Goal: Task Accomplishment & Management: Use online tool/utility

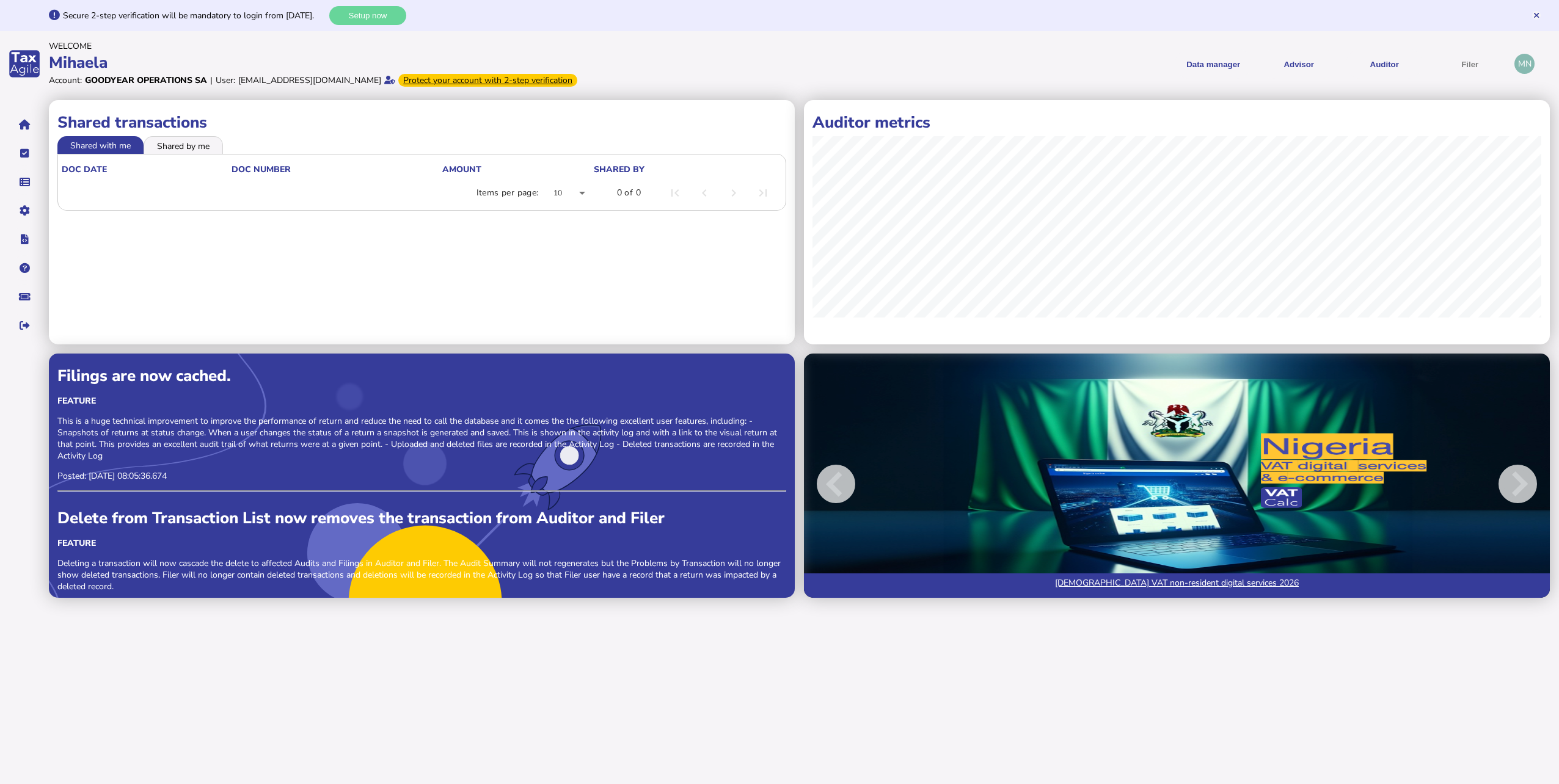
drag, startPoint x: 81, startPoint y: 16, endPoint x: 284, endPoint y: 19, distance: 203.0
click at [284, 19] on div "Secure 2-step verification will be mandatory to login from [DATE]." at bounding box center [195, 16] width 264 height 11
click at [1210, 132] on link "Upload list" at bounding box center [1224, 130] width 94 height 19
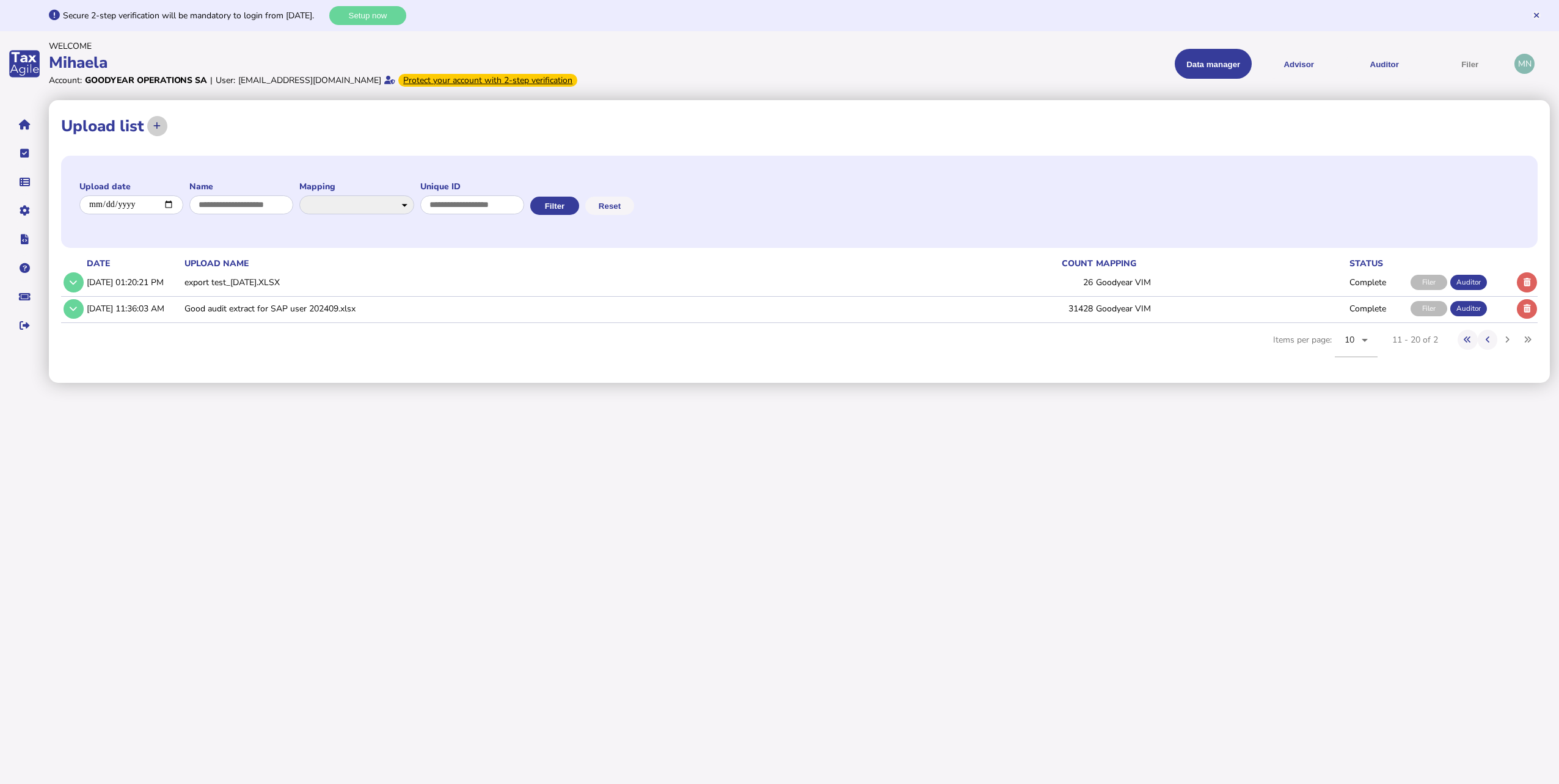
click at [154, 125] on icon at bounding box center [157, 126] width 7 height 8
select select "**********"
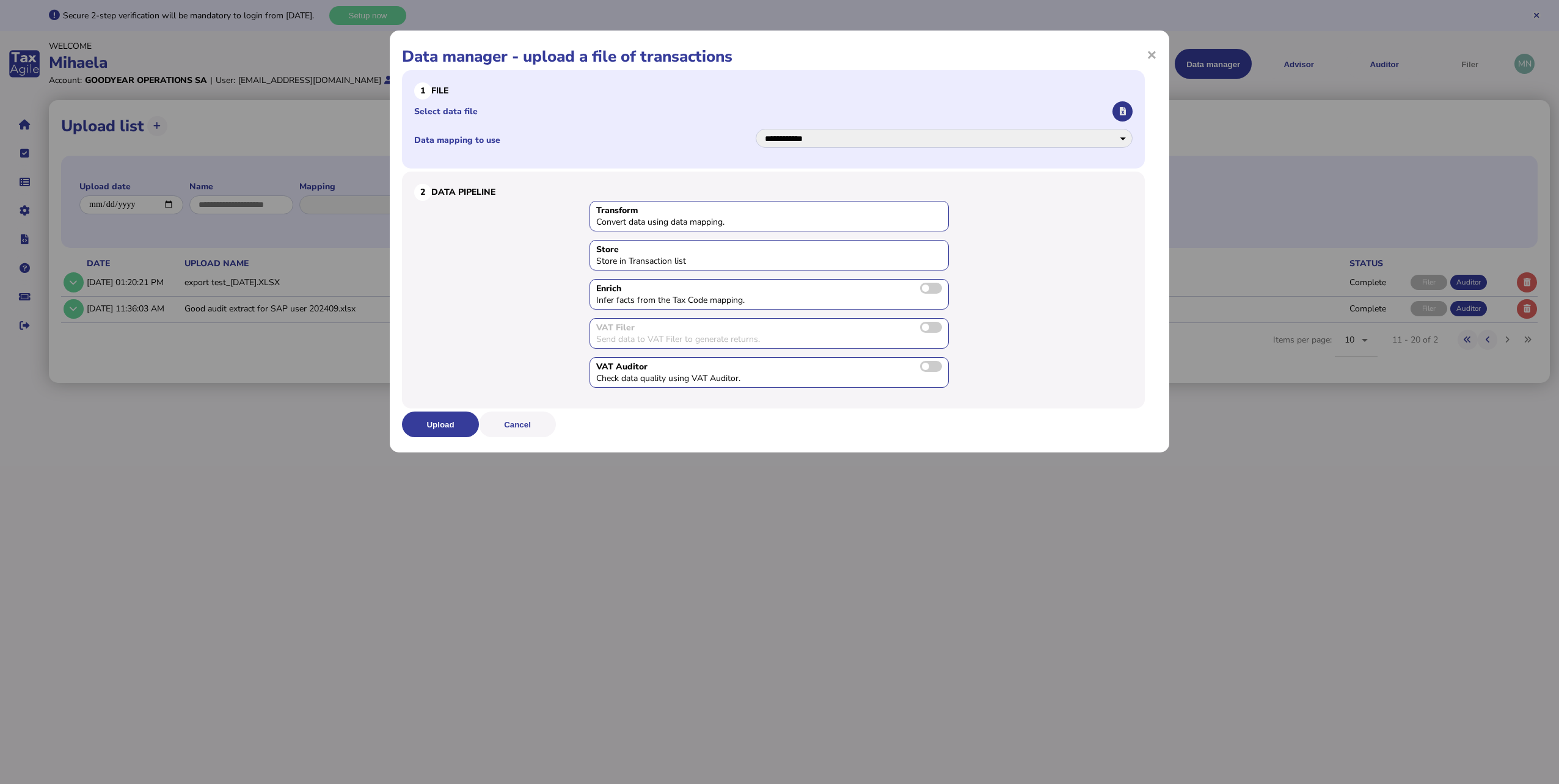
click at [1121, 106] on button "button" at bounding box center [1122, 111] width 20 height 20
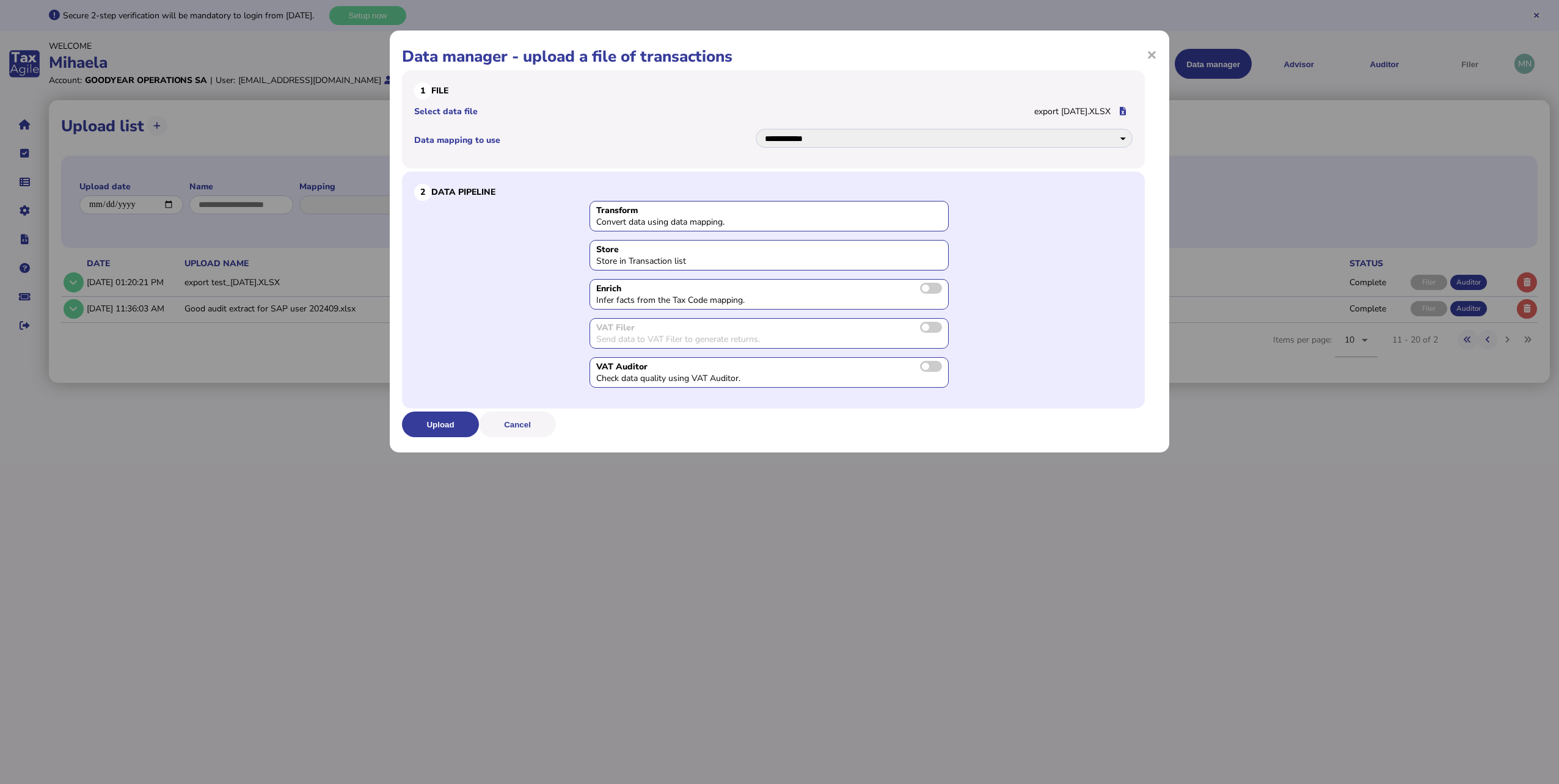
click at [899, 258] on div "Store Store in Transaction list" at bounding box center [769, 255] width 359 height 31
click at [701, 329] on div "VAT Filer" at bounding box center [769, 327] width 346 height 11
drag, startPoint x: 699, startPoint y: 342, endPoint x: 763, endPoint y: 342, distance: 64.0
click at [763, 342] on div "Send data to VAT Filer to generate returns." at bounding box center [687, 340] width 183 height 11
click at [647, 403] on div "2 Data Pipeline Transform Convert data using data mapping. Store Store in Trans…" at bounding box center [773, 290] width 743 height 237
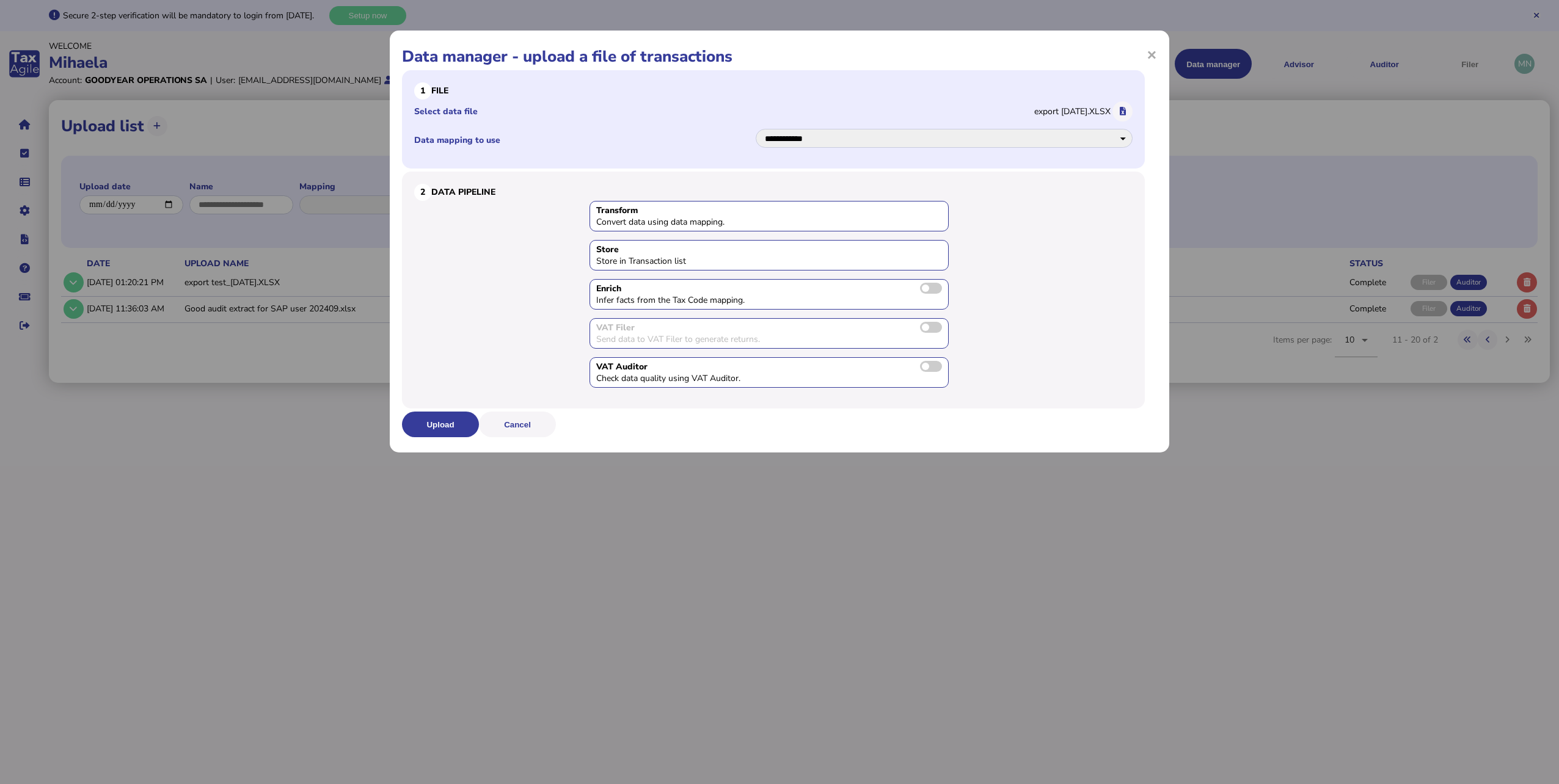
drag, startPoint x: 442, startPoint y: 420, endPoint x: 979, endPoint y: 134, distance: 608.4
click at [897, 176] on form "**********" at bounding box center [776, 253] width 749 height 367
click at [1124, 137] on select "**********" at bounding box center [944, 139] width 377 height 19
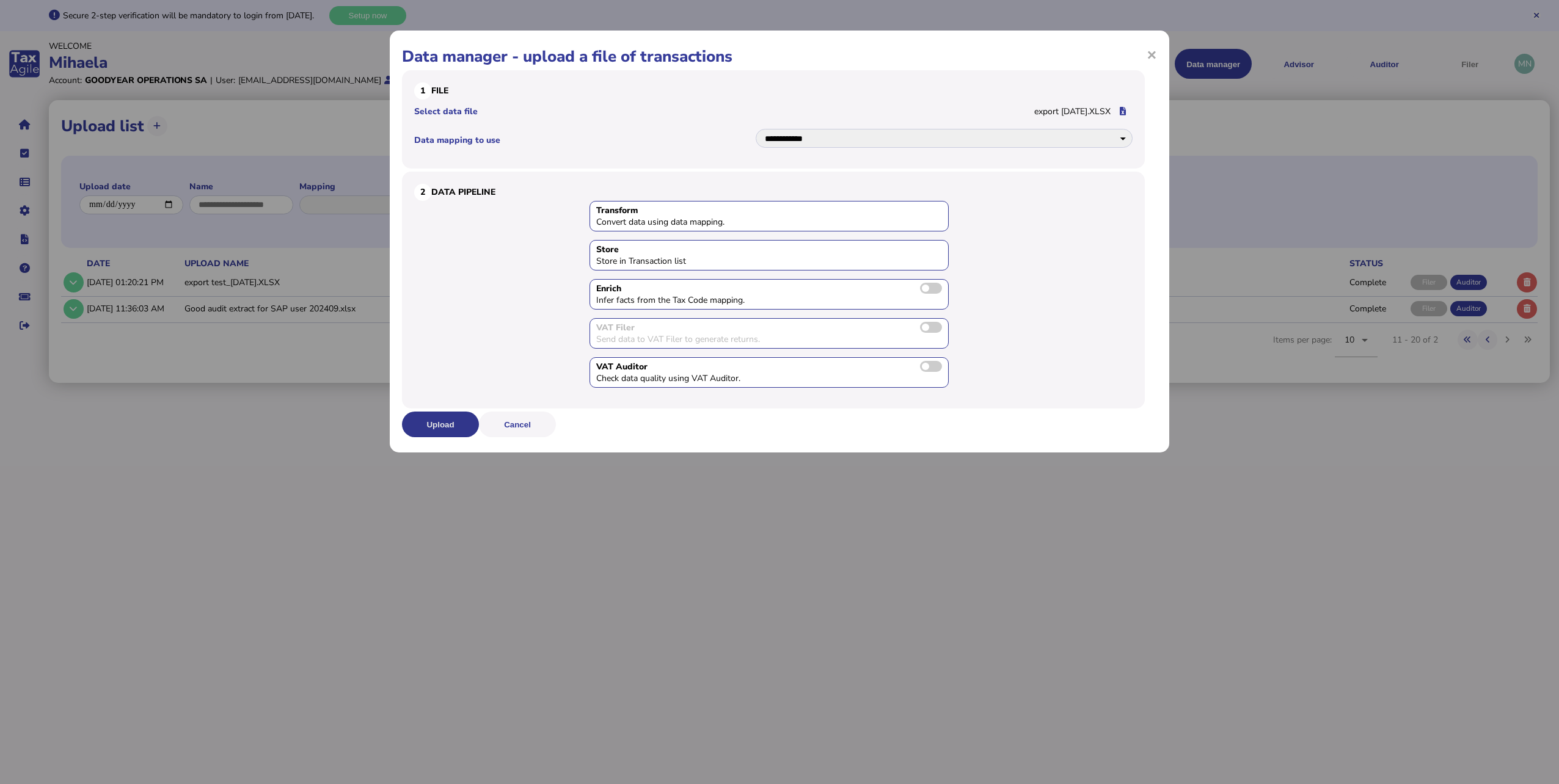
click at [461, 420] on button "Upload" at bounding box center [440, 424] width 77 height 26
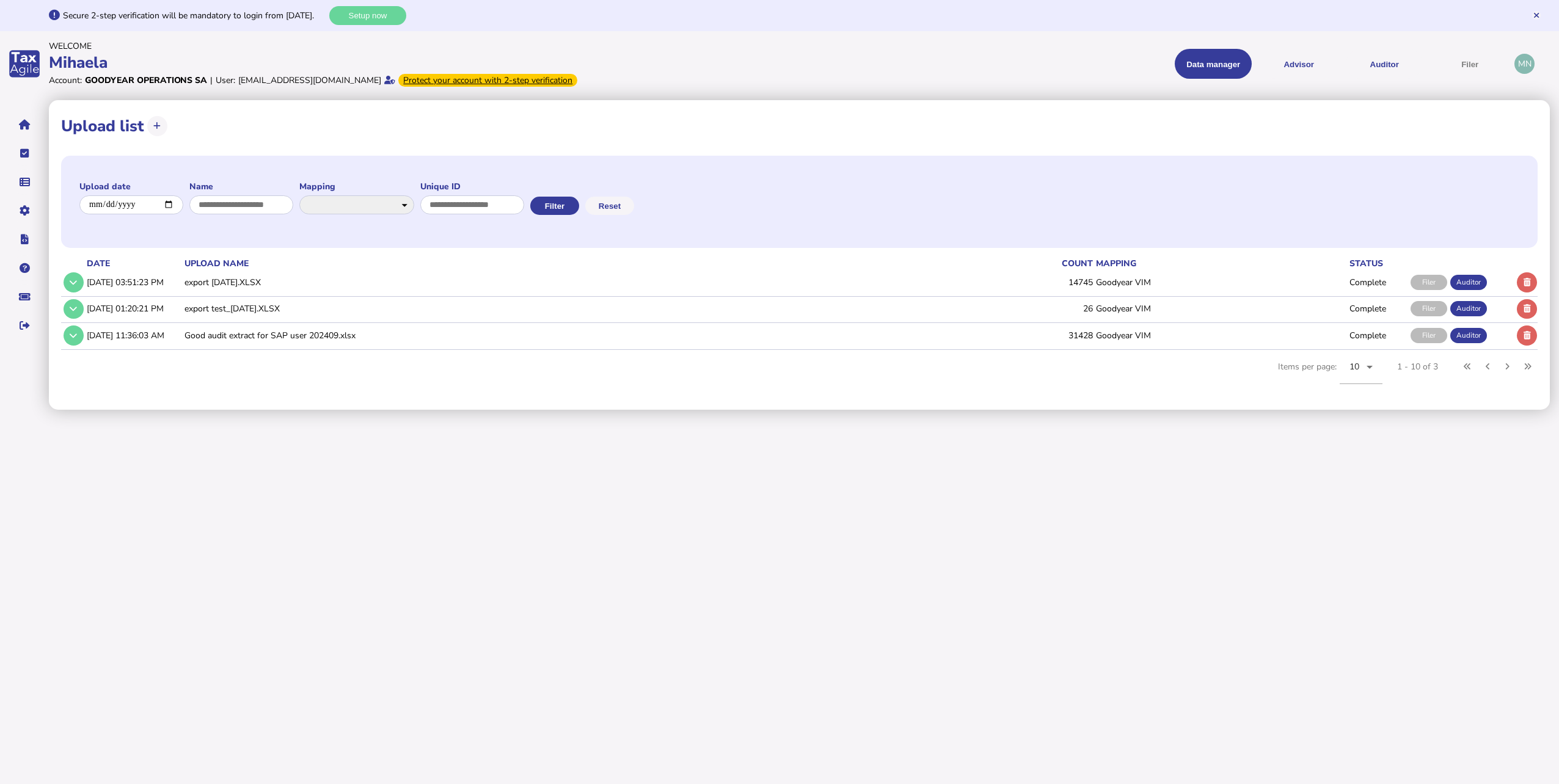
drag, startPoint x: 1068, startPoint y: 279, endPoint x: 1171, endPoint y: 282, distance: 103.0
click at [1171, 282] on tr "[DATE] 03:51:23 PM export [DATE].XLSX 14745 Goodyear VIM Complete Filer Auditor" at bounding box center [799, 282] width 1476 height 25
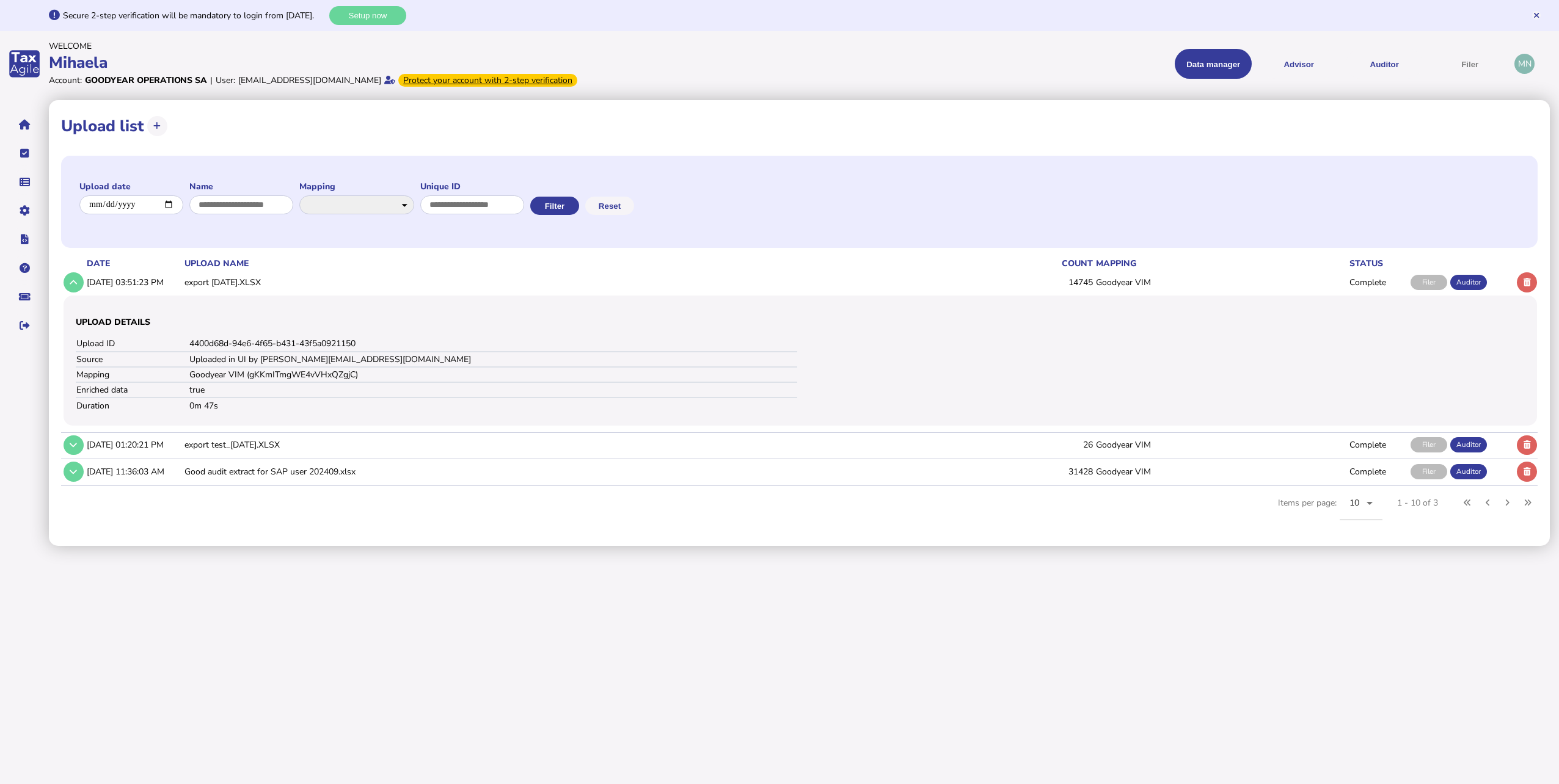
drag, startPoint x: 1171, startPoint y: 282, endPoint x: 1248, endPoint y: 273, distance: 77.5
click at [1248, 273] on td "Goodyear VIM" at bounding box center [1221, 282] width 254 height 25
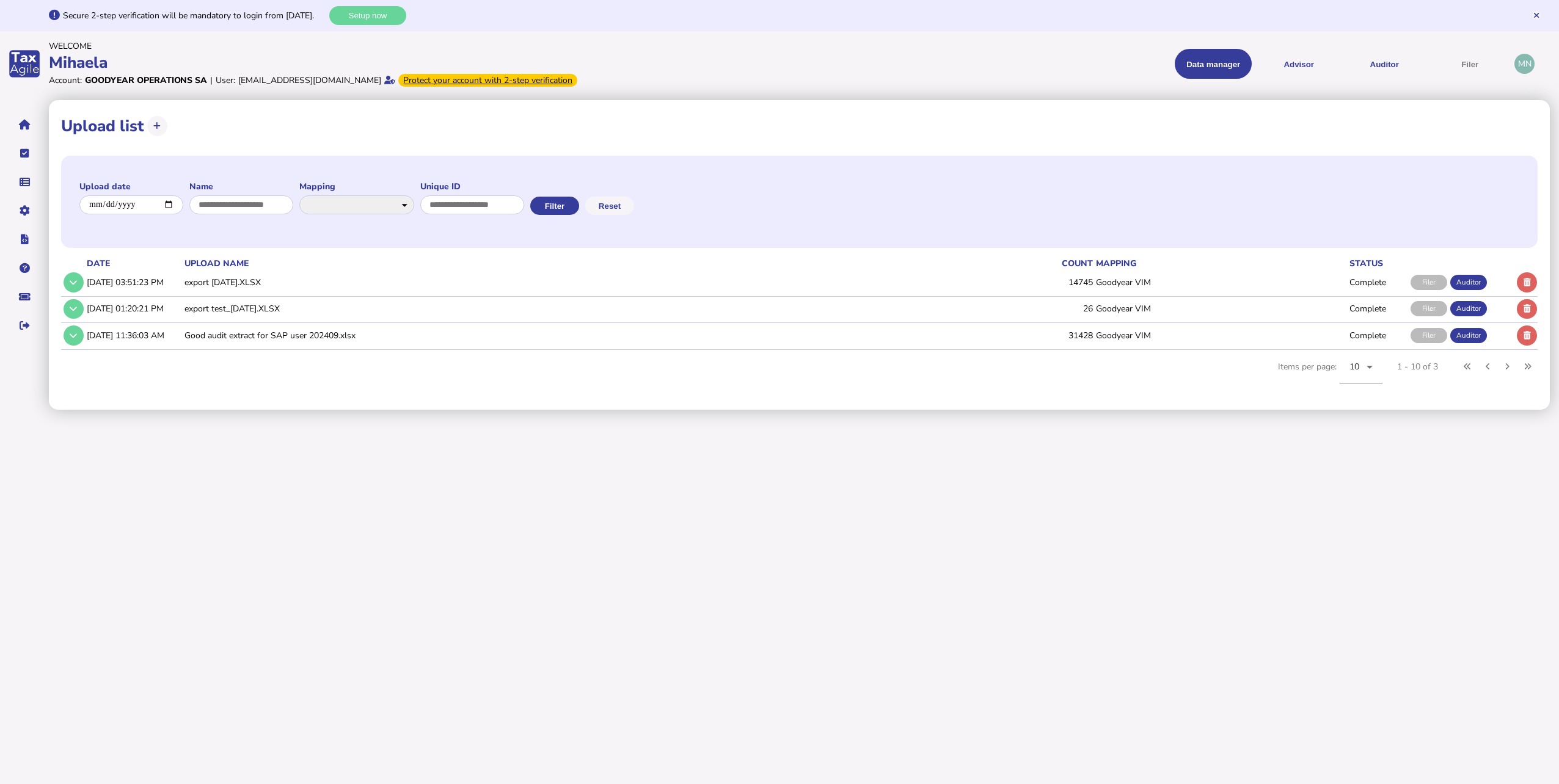
click at [1096, 279] on td "Goodyear VIM" at bounding box center [1221, 282] width 254 height 25
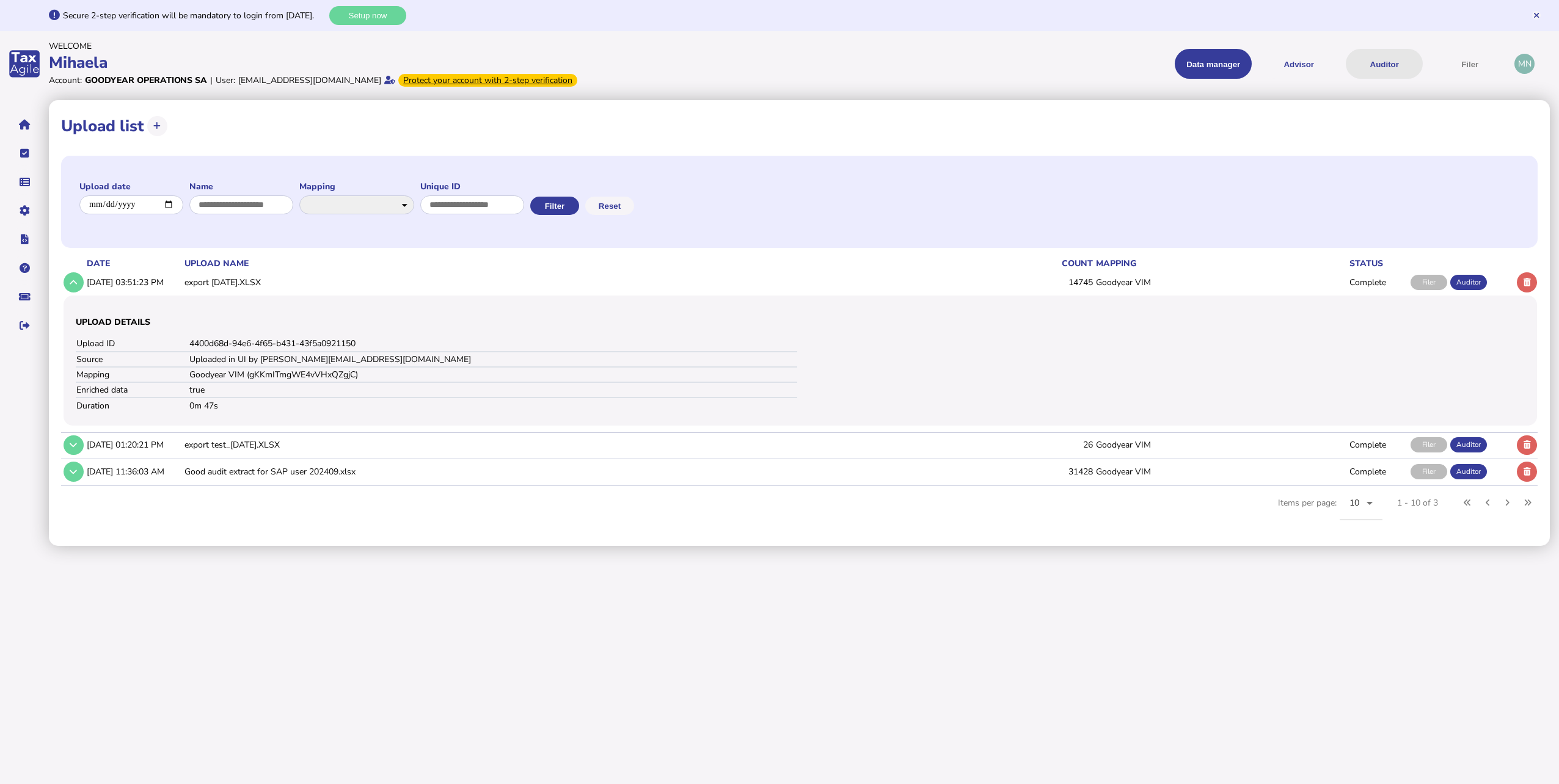
click at [1382, 65] on button "Auditor" at bounding box center [1384, 64] width 77 height 30
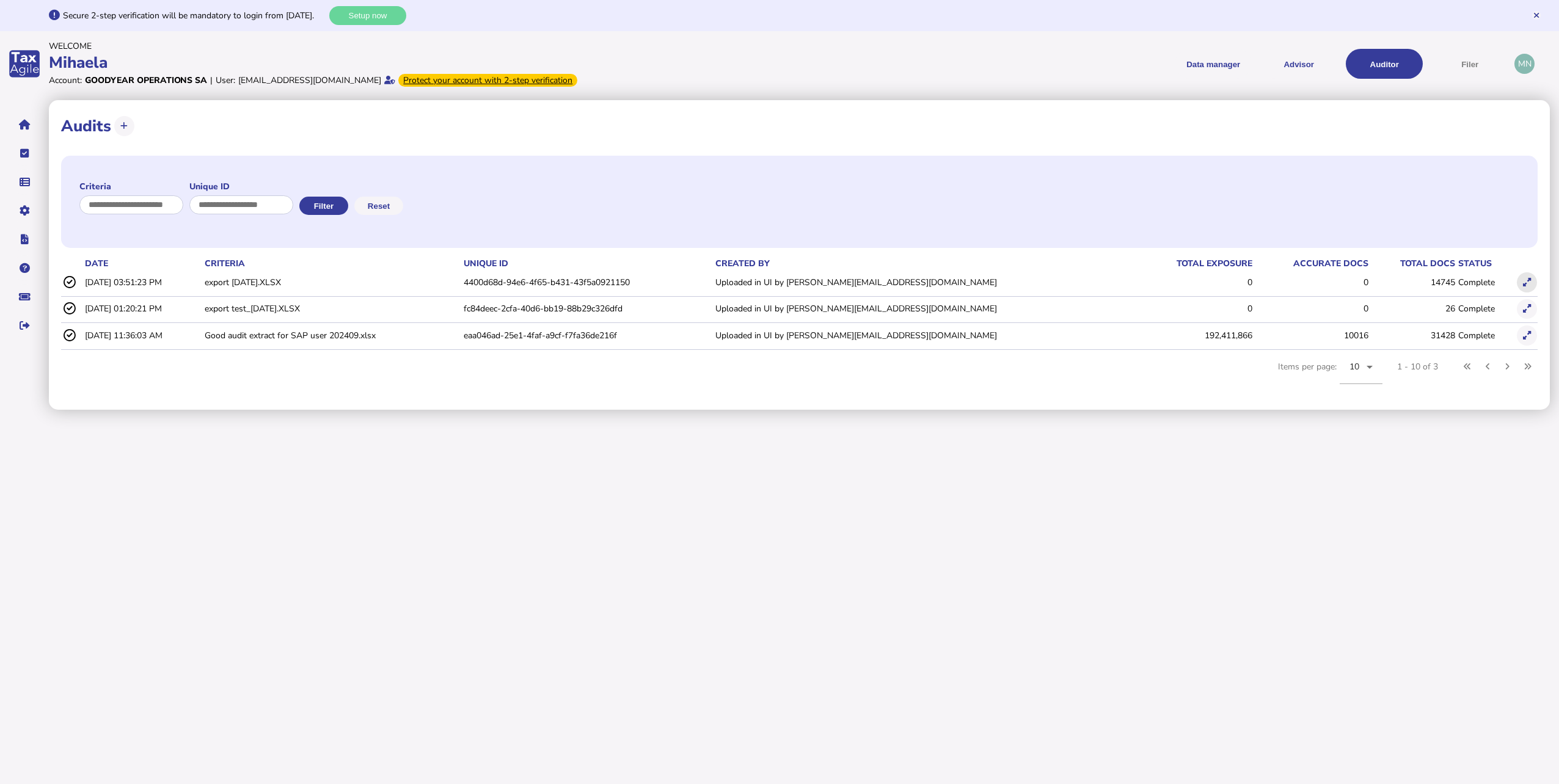
click at [1532, 281] on button at bounding box center [1527, 282] width 20 height 20
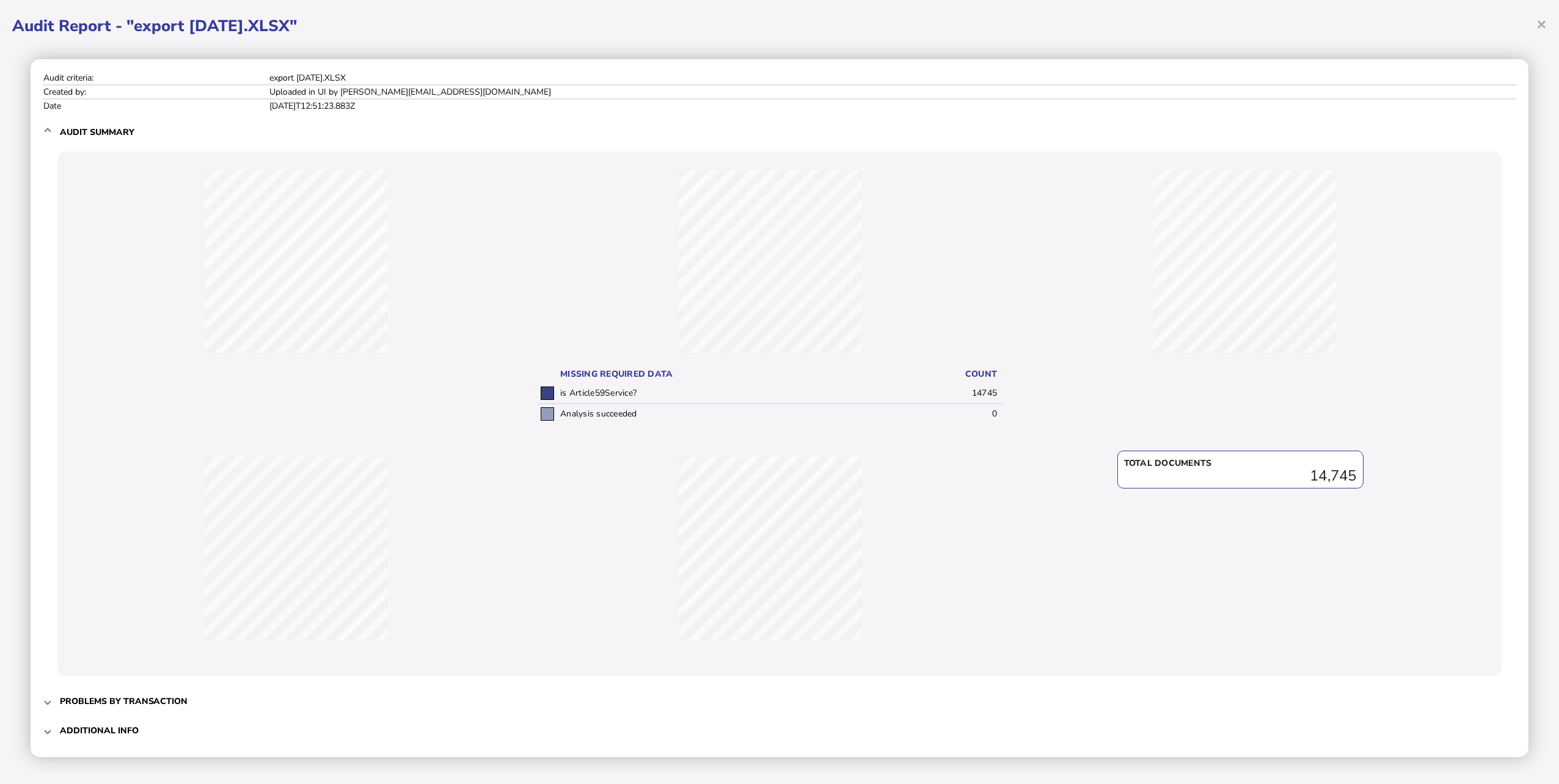
click at [124, 702] on h3 "Problems by transaction" at bounding box center [124, 701] width 128 height 11
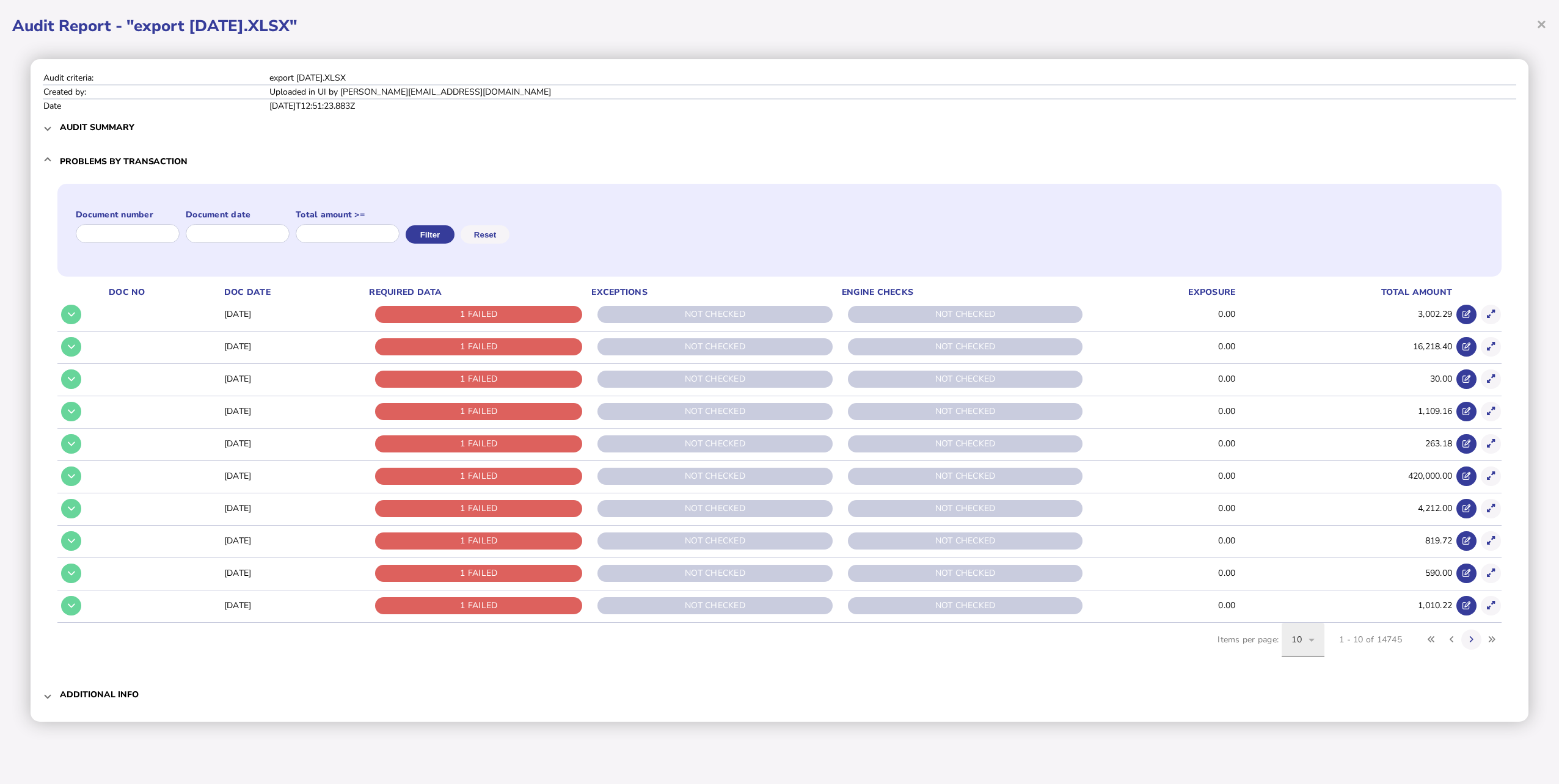
click at [1312, 641] on icon at bounding box center [1311, 640] width 6 height 3
click at [1303, 772] on span "100" at bounding box center [1298, 765] width 15 height 14
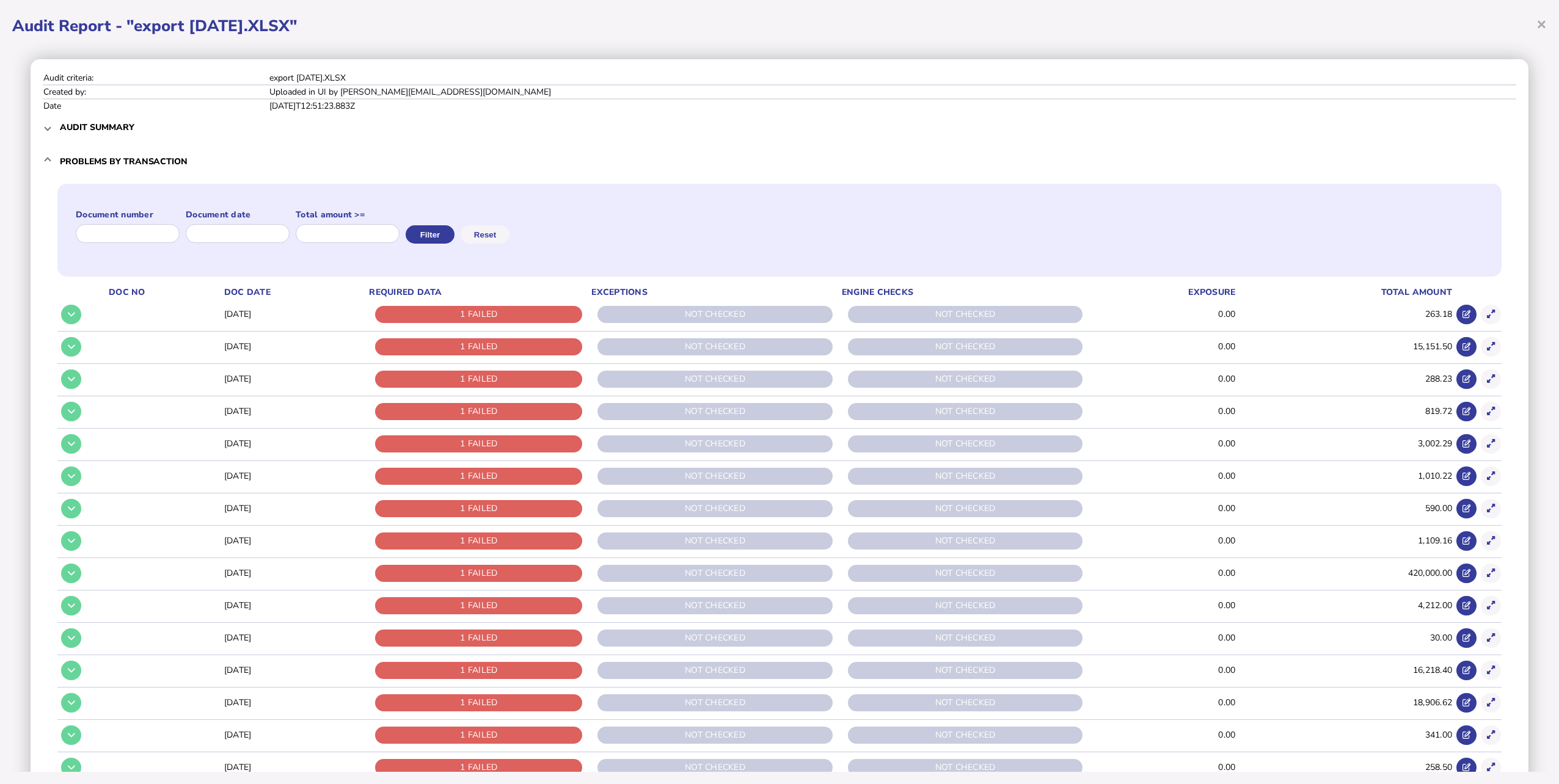
click at [507, 313] on div "1 FAILED" at bounding box center [478, 314] width 207 height 17
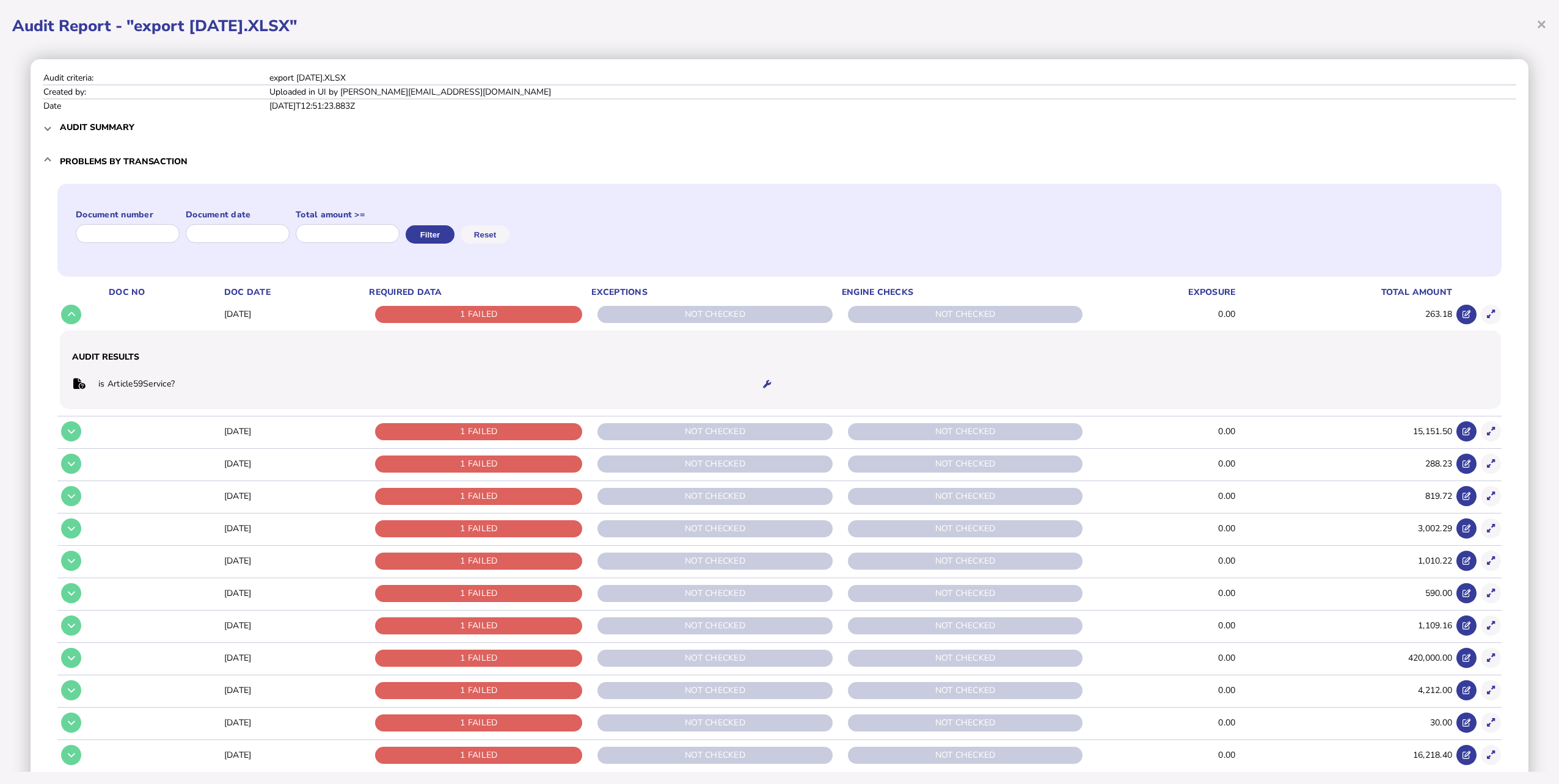
click at [163, 387] on td "is Article59Service?" at bounding box center [422, 384] width 648 height 25
click at [765, 386] on icon at bounding box center [767, 384] width 8 height 8
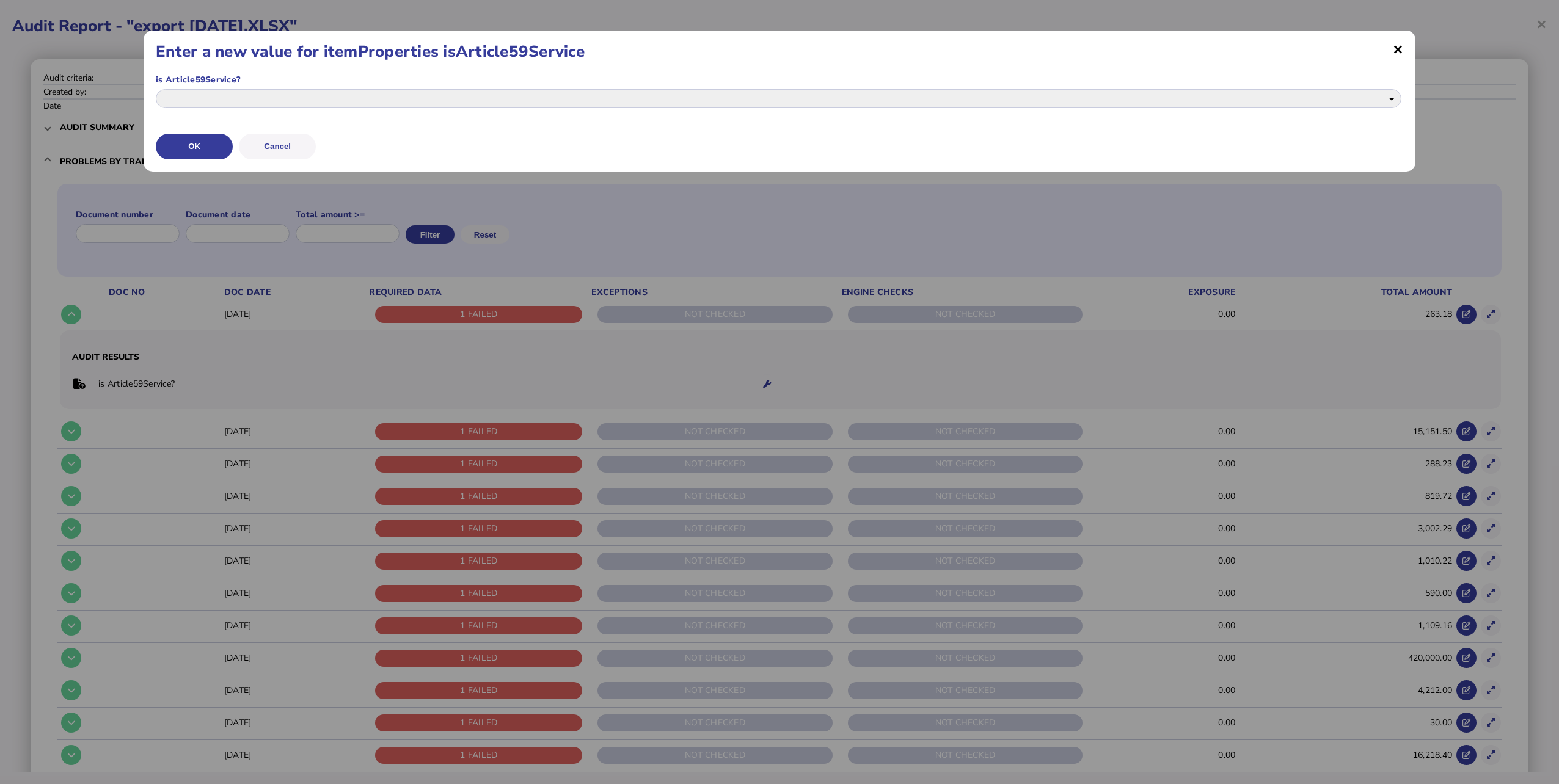
click at [1400, 50] on span "×" at bounding box center [1398, 49] width 10 height 12
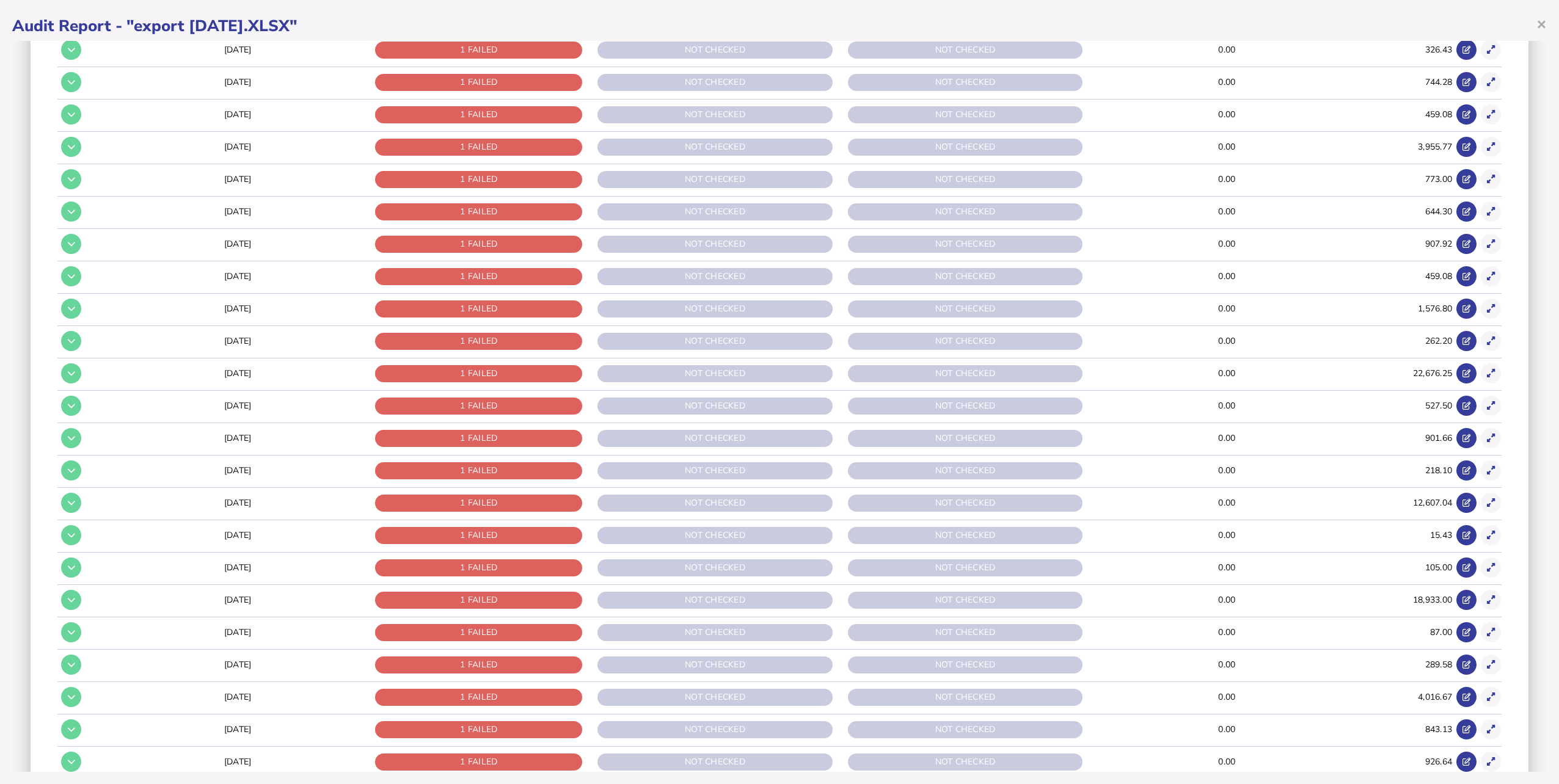
scroll to position [2967, 0]
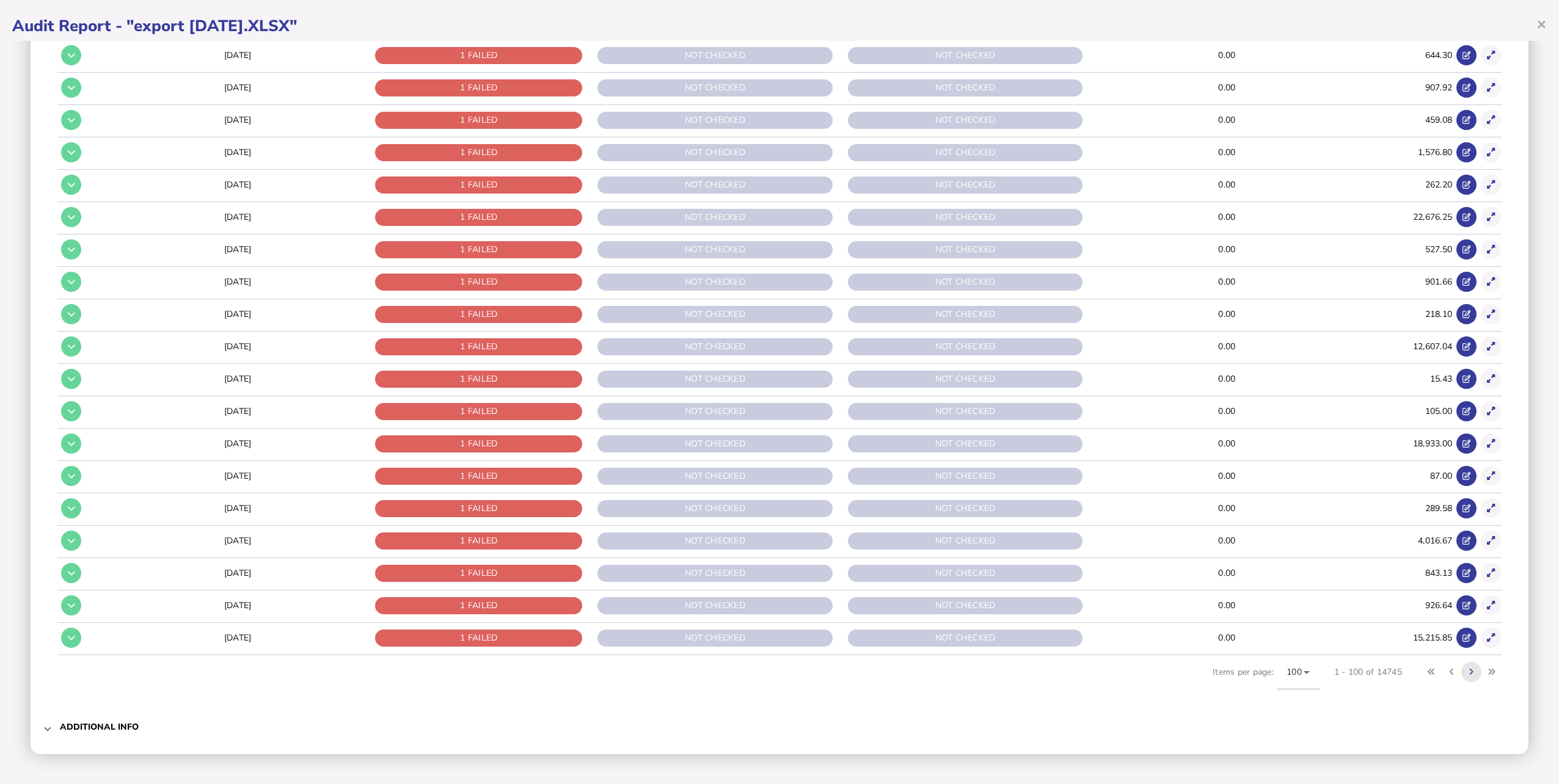
click at [1469, 673] on button at bounding box center [1471, 672] width 20 height 20
click at [1467, 673] on button at bounding box center [1471, 671] width 20 height 20
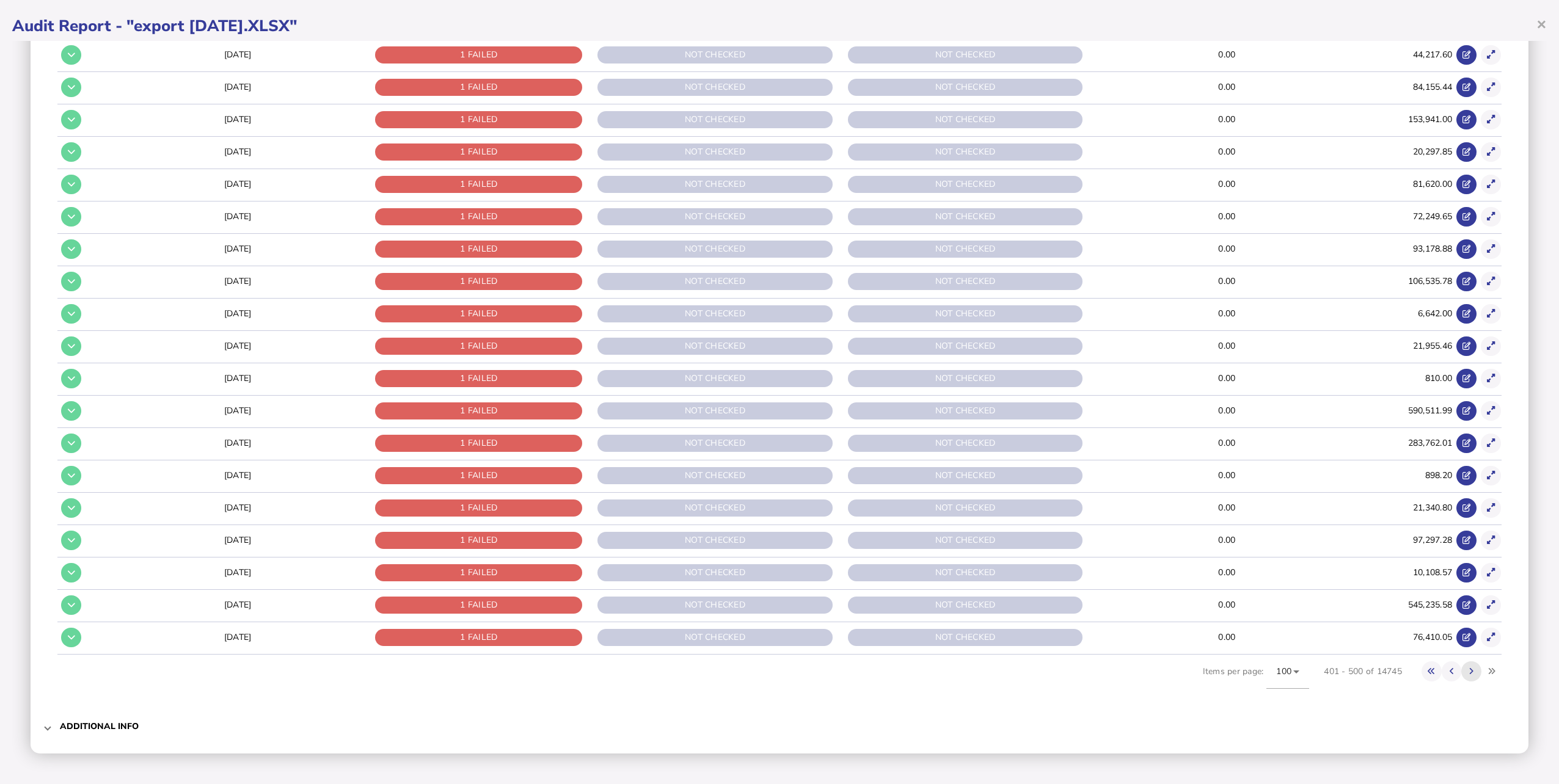
click at [1467, 673] on button at bounding box center [1471, 671] width 20 height 20
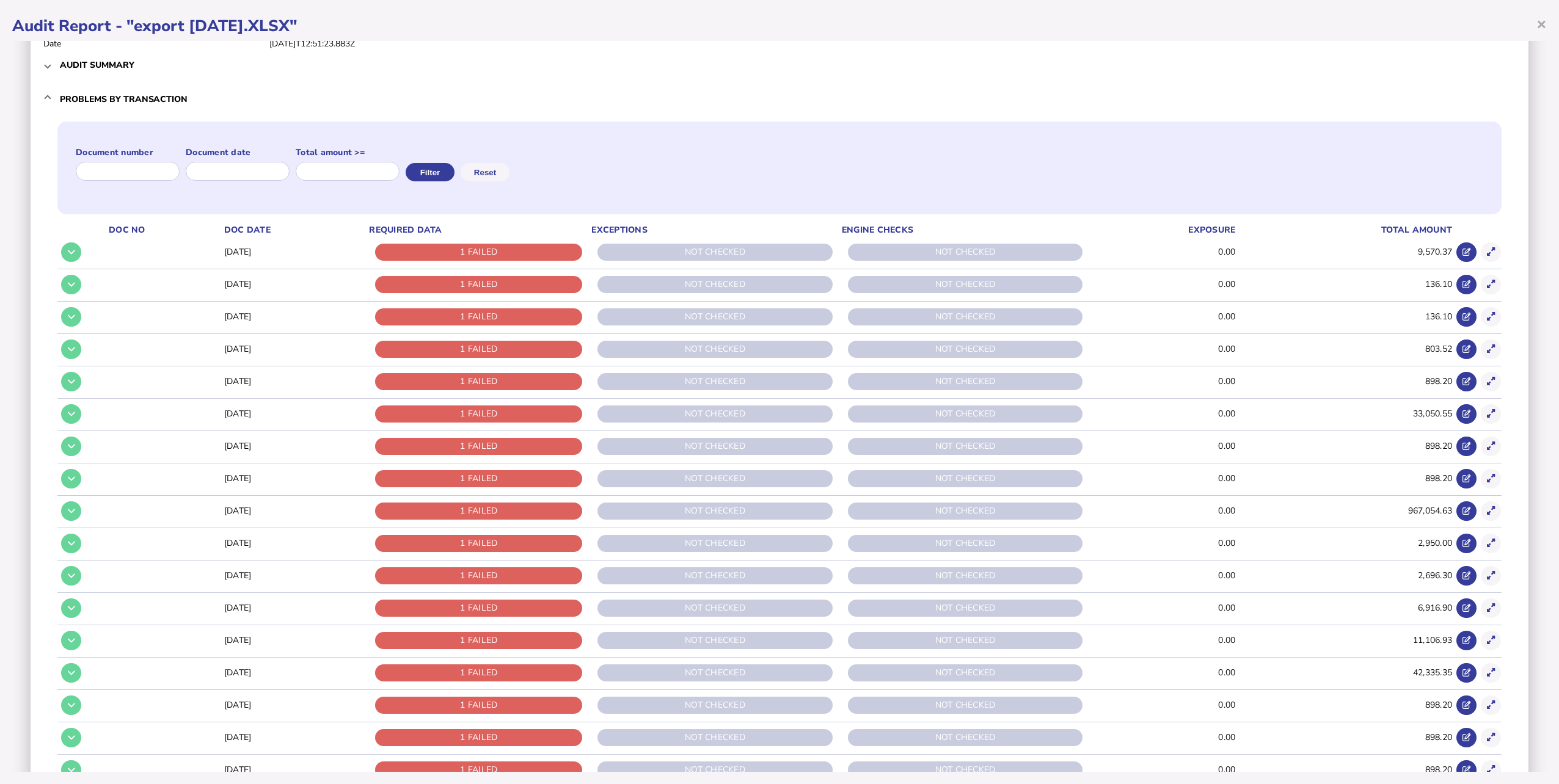
scroll to position [0, 0]
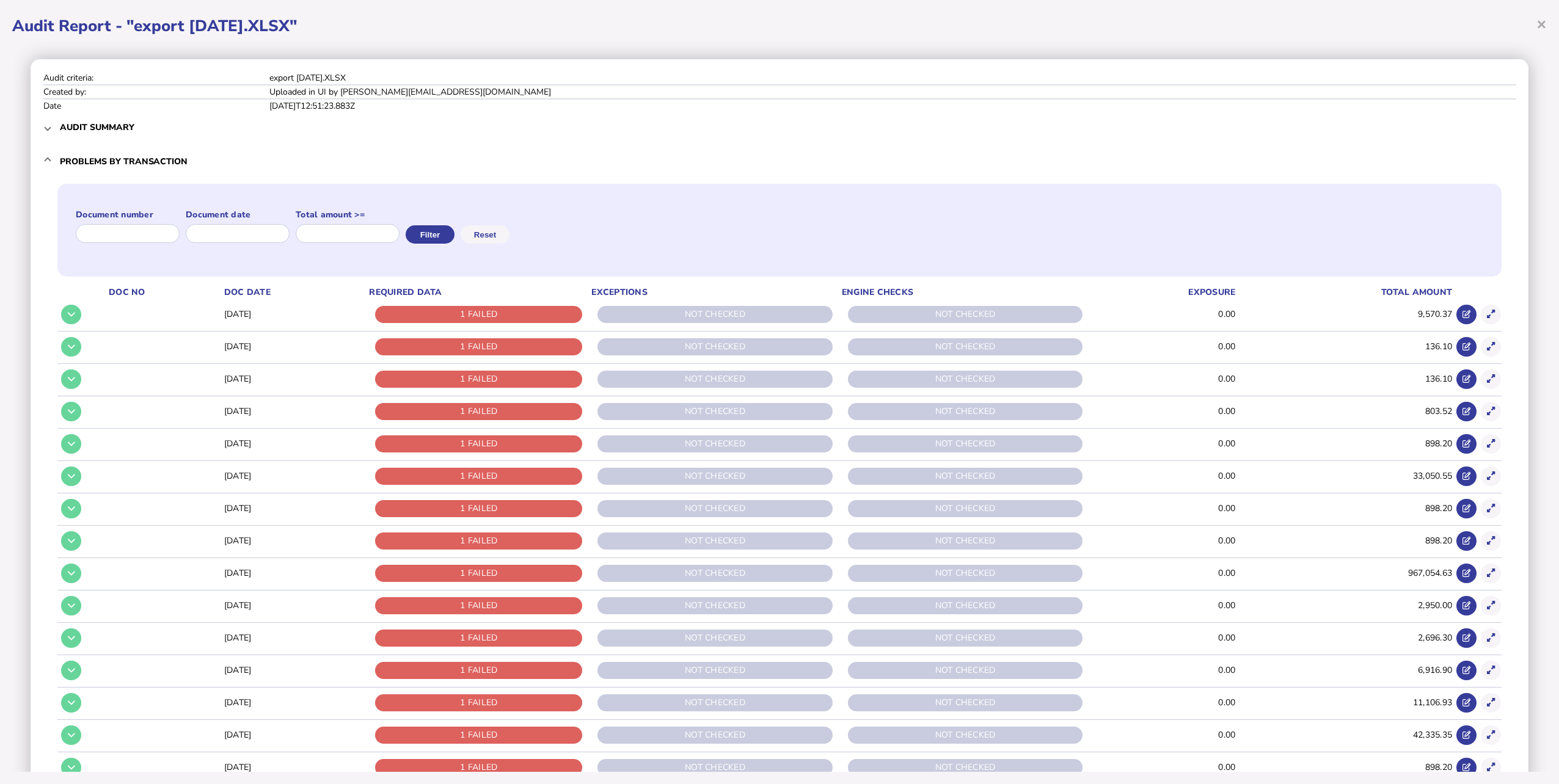
click at [48, 158] on span at bounding box center [47, 162] width 5 height 11
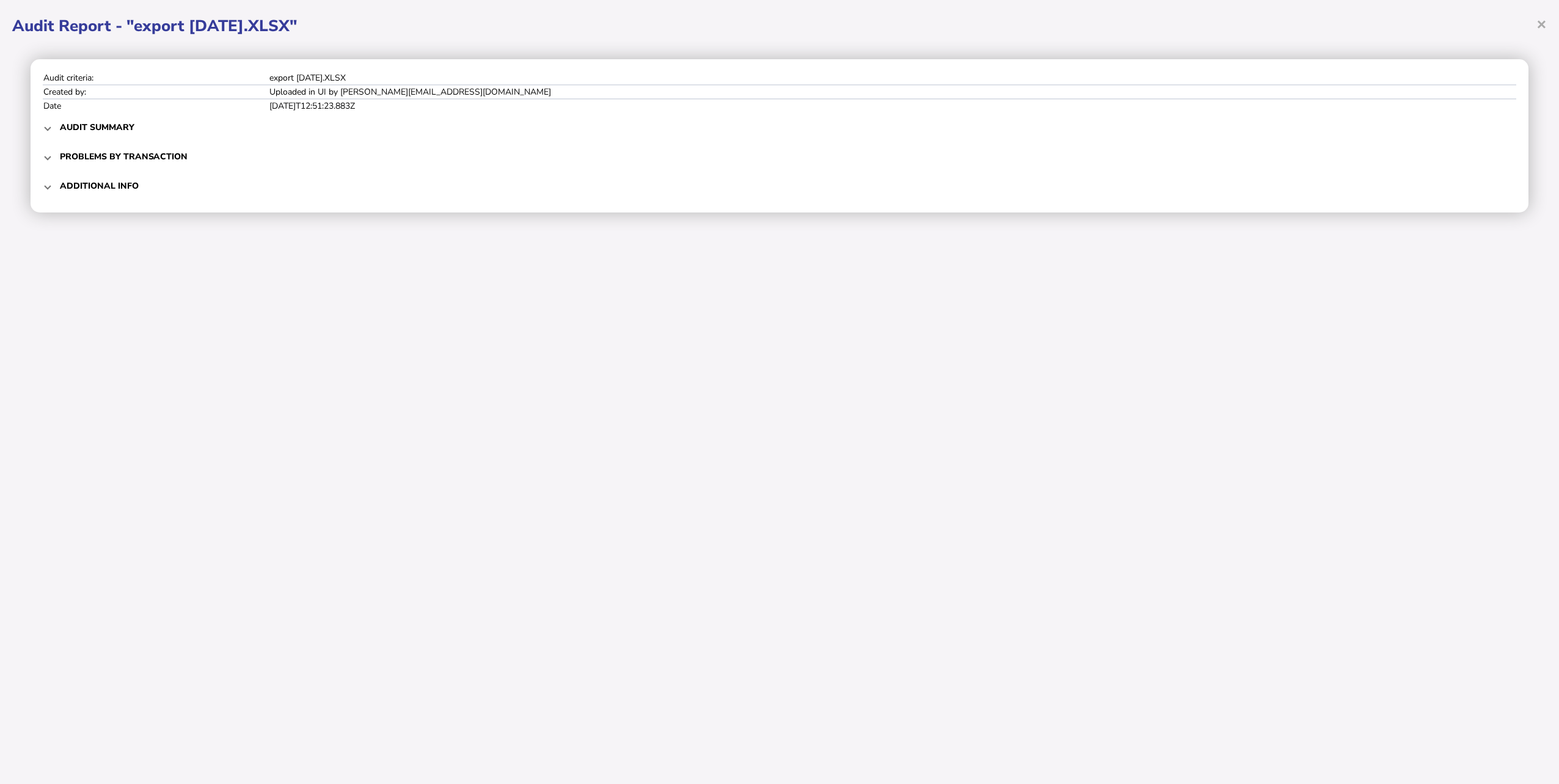
click at [50, 195] on mat-expansion-panel-header "Additional info" at bounding box center [780, 185] width 1474 height 29
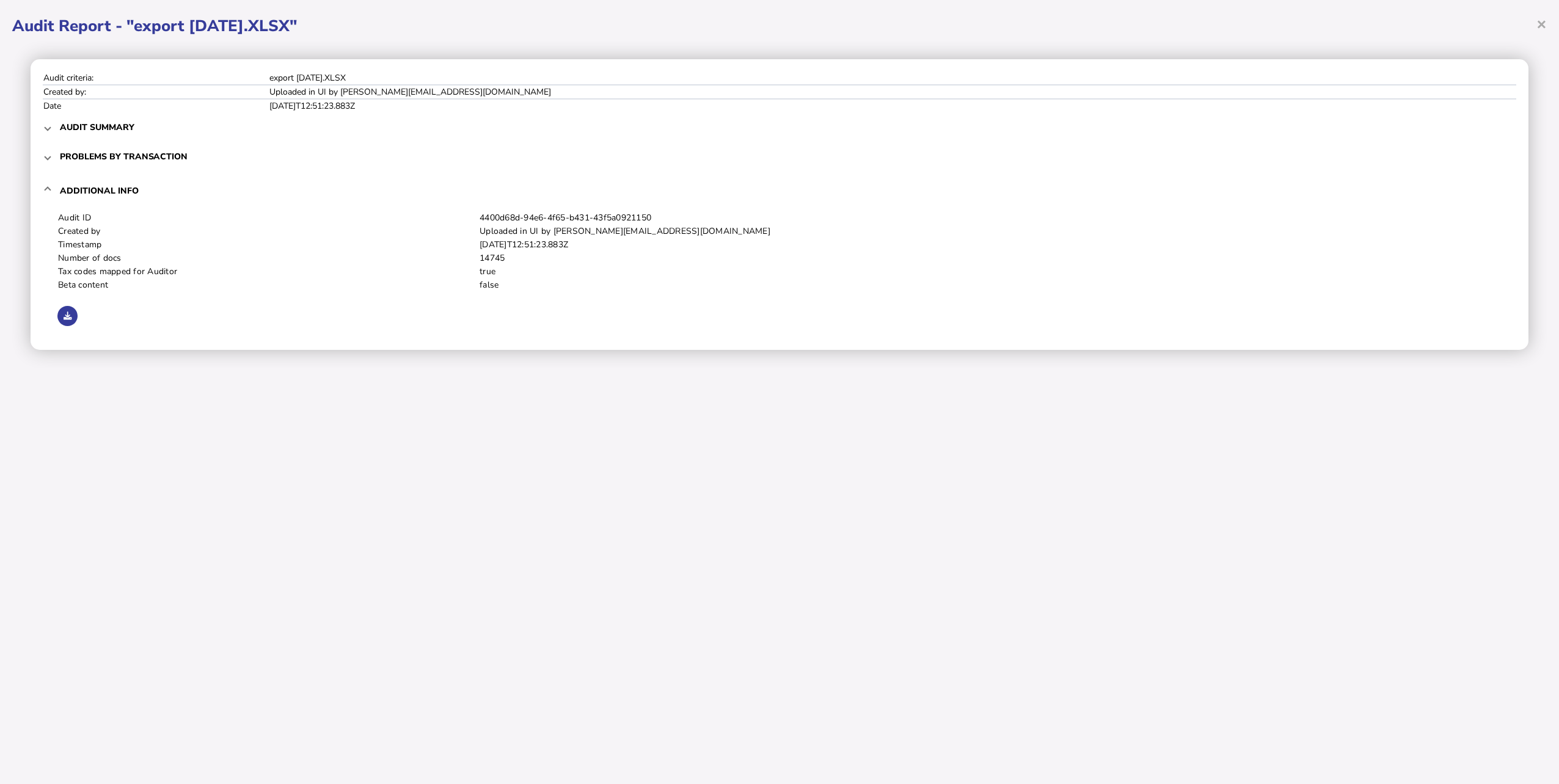
click at [88, 286] on td "Beta content" at bounding box center [268, 285] width 422 height 14
drag, startPoint x: 68, startPoint y: 284, endPoint x: 129, endPoint y: 285, distance: 61.0
click at [129, 285] on td "Beta content" at bounding box center [268, 285] width 422 height 14
click at [48, 123] on span at bounding box center [47, 127] width 5 height 11
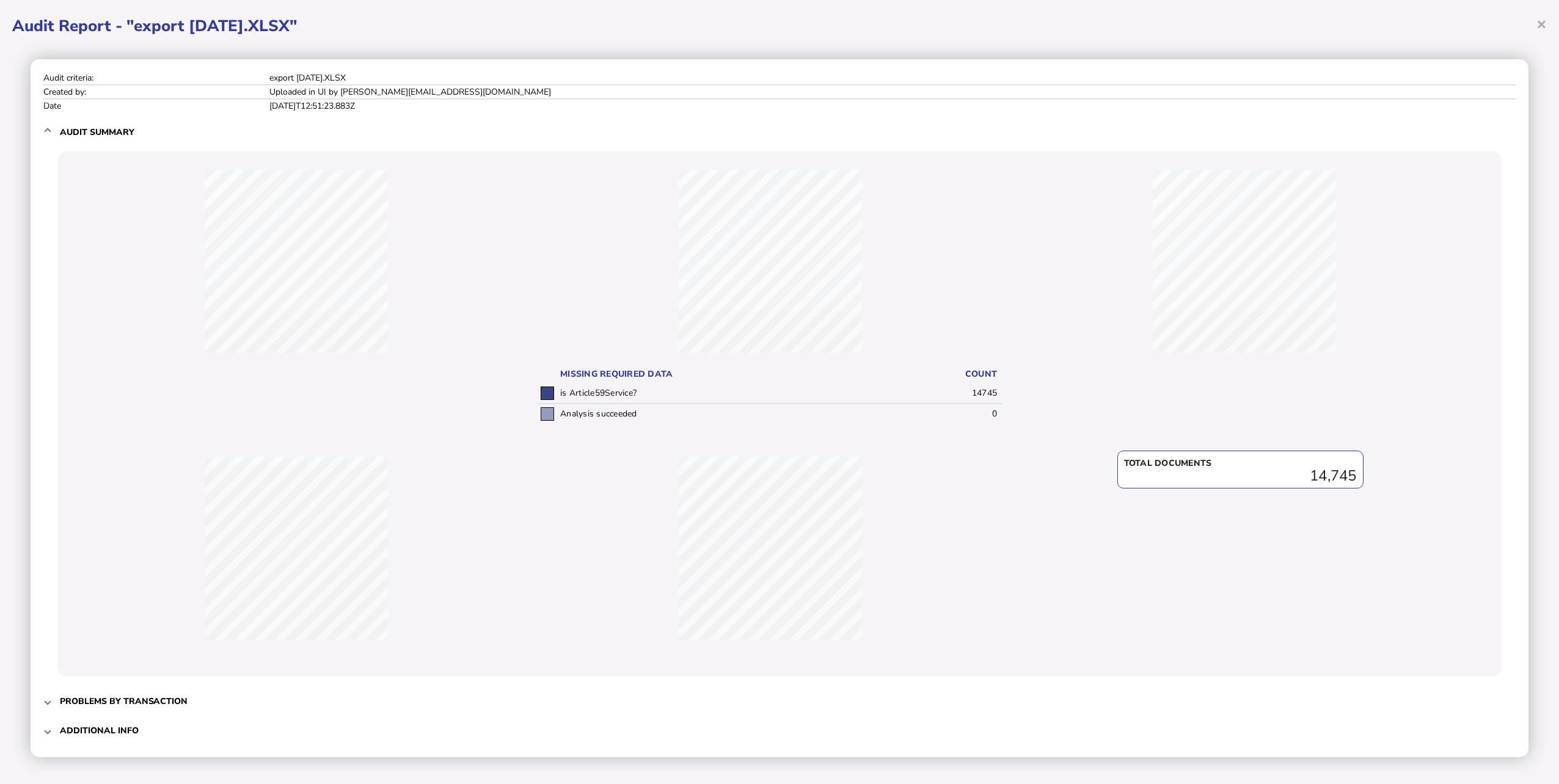
click at [48, 123] on mat-expansion-panel-header "Audit summary" at bounding box center [780, 132] width 1474 height 39
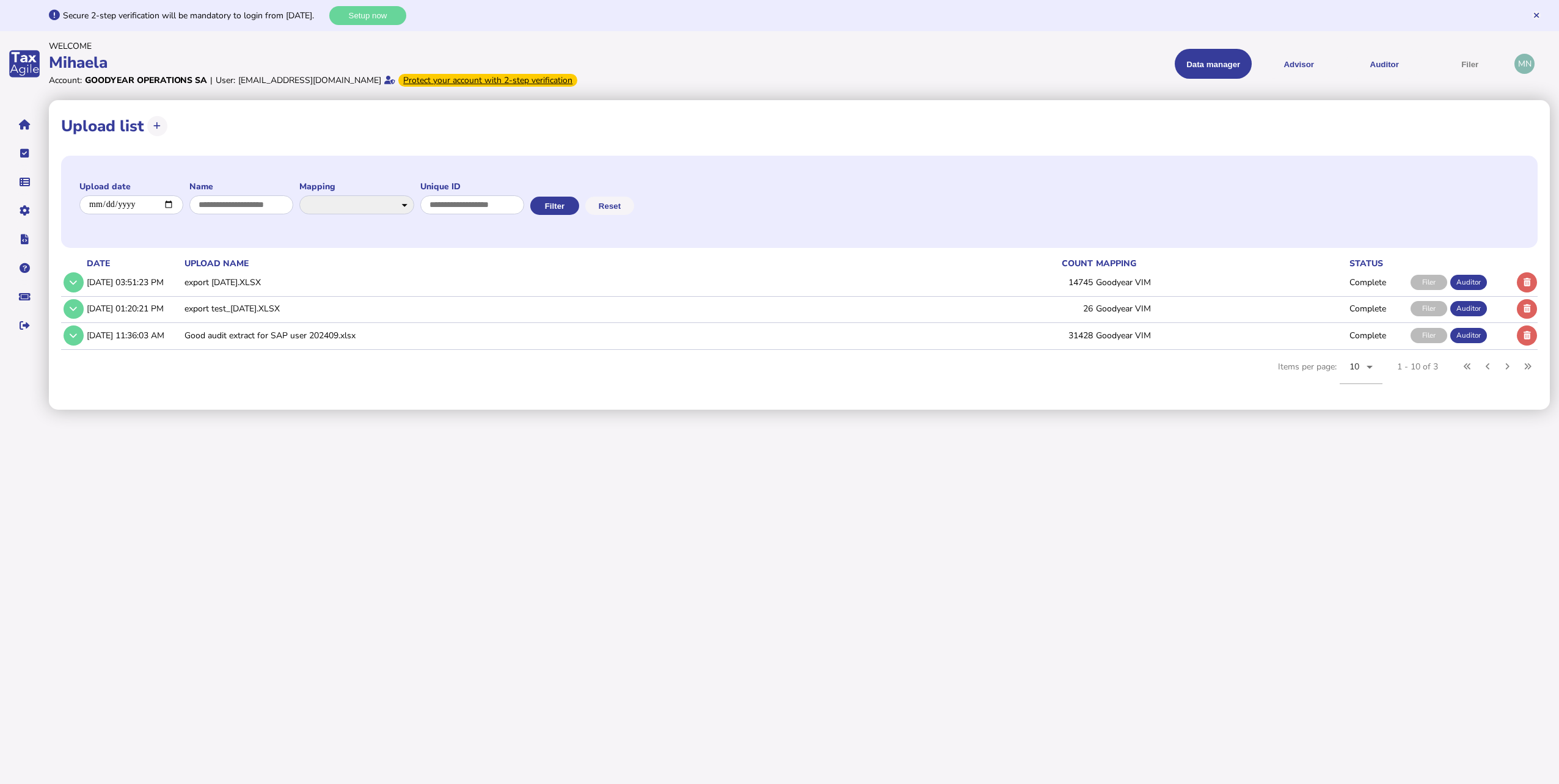
click at [1460, 335] on div "Auditor" at bounding box center [1469, 335] width 37 height 15
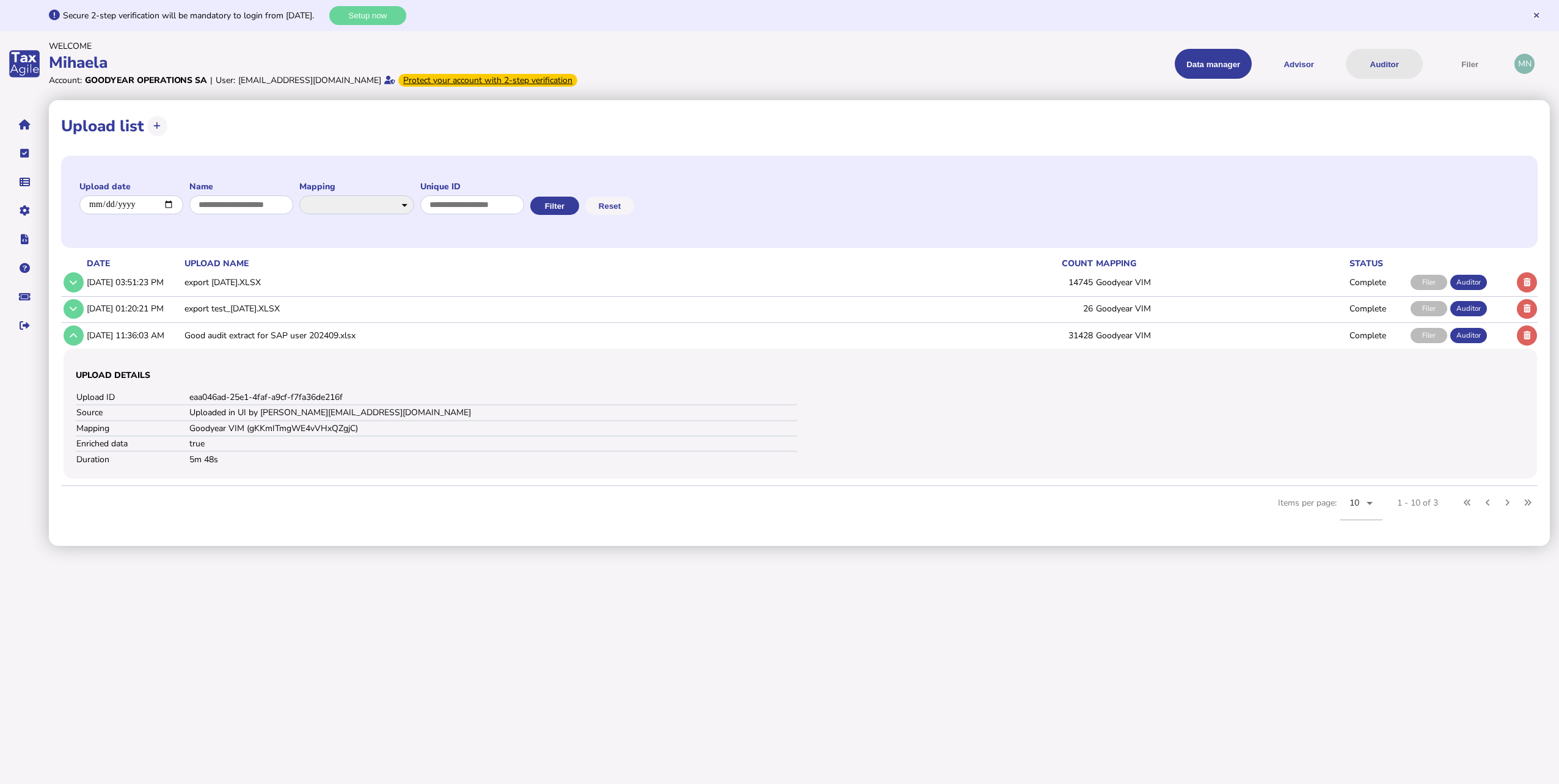
click at [1395, 65] on button "Auditor" at bounding box center [1384, 64] width 77 height 30
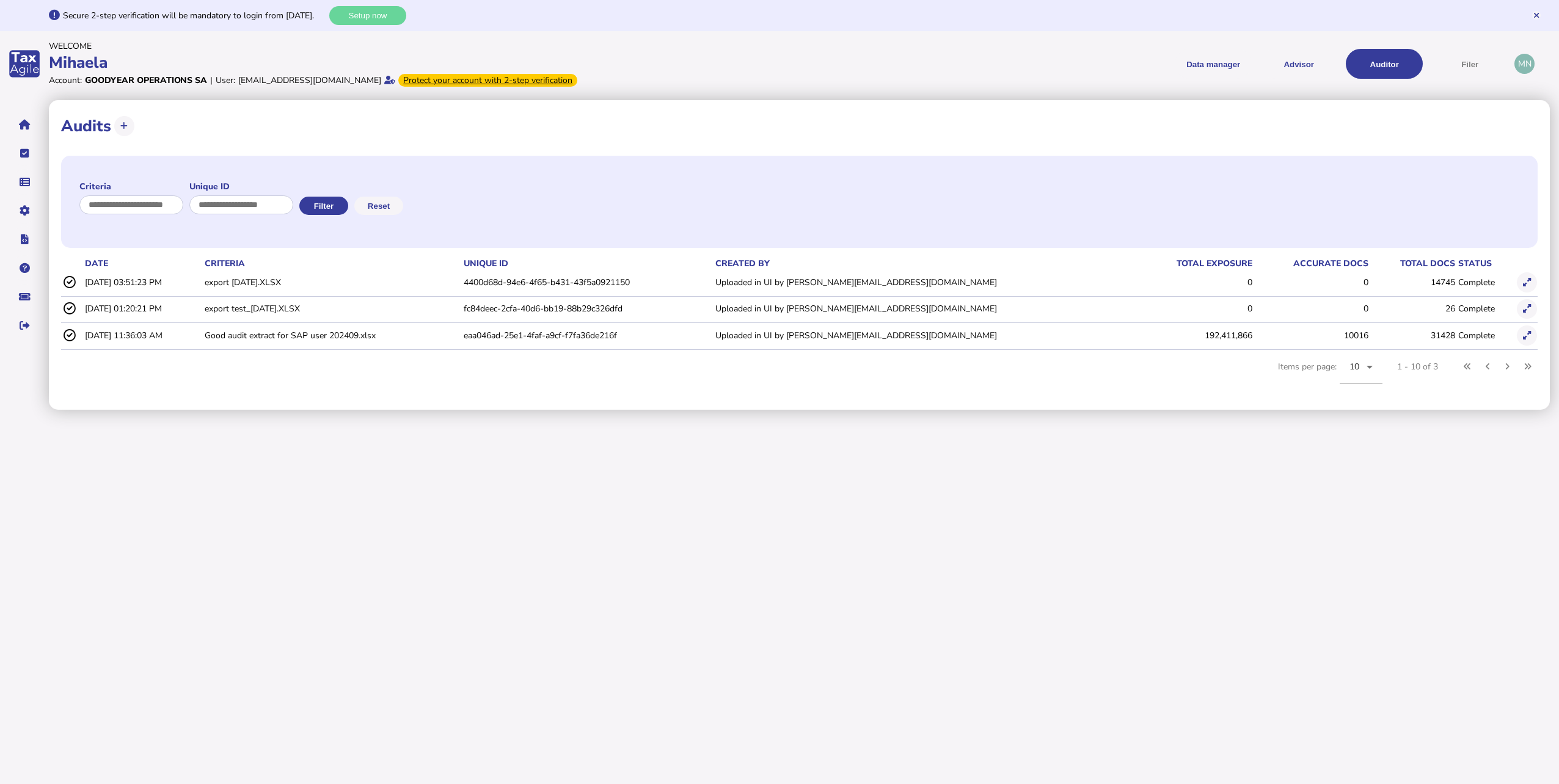
click at [326, 332] on td "Good audit extract for SAP user 202409.xlsx" at bounding box center [332, 335] width 259 height 25
click at [1525, 334] on icon at bounding box center [1527, 335] width 8 height 8
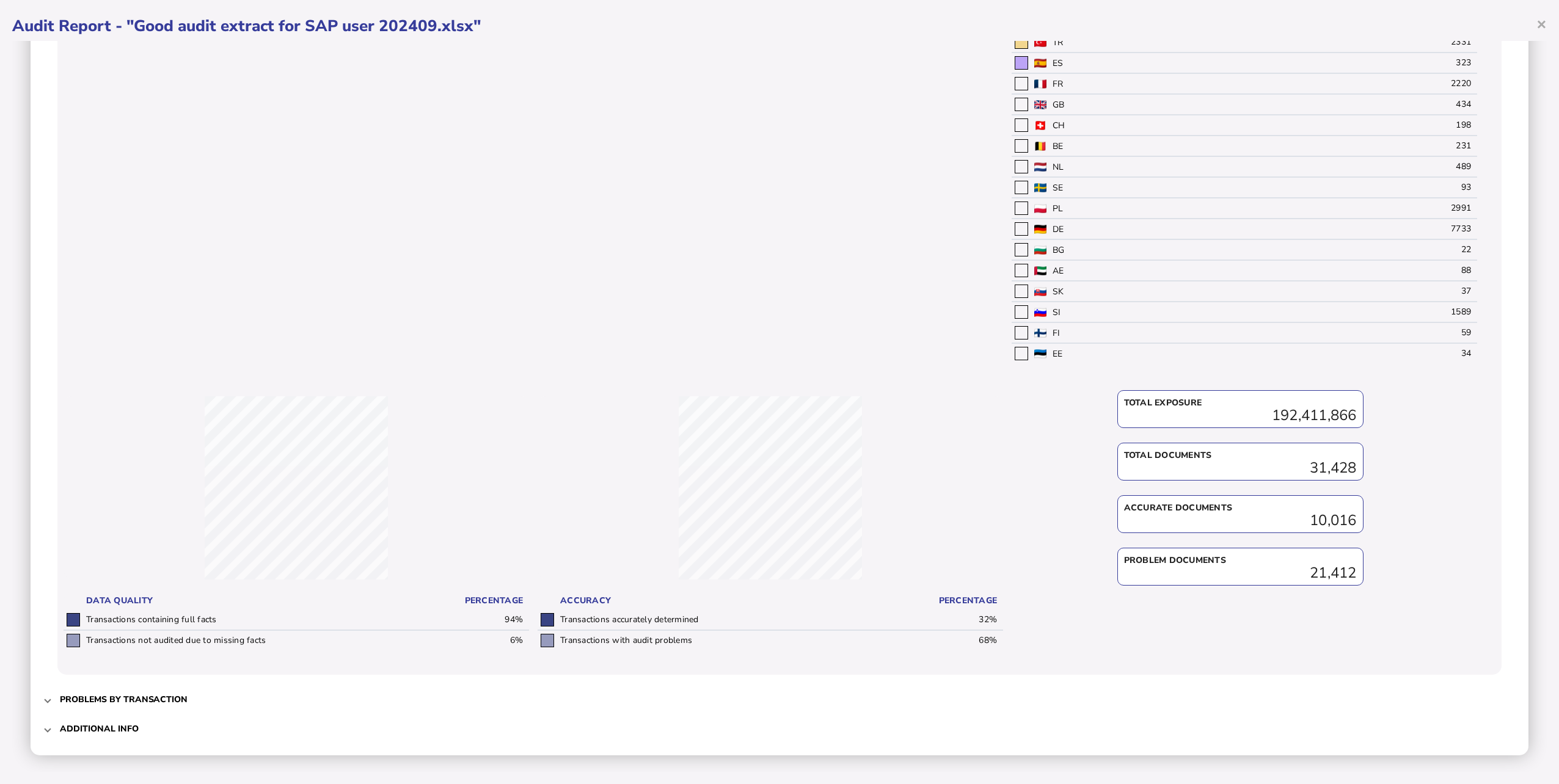
scroll to position [623, 0]
click at [96, 725] on h3 "Additional info" at bounding box center [99, 727] width 79 height 11
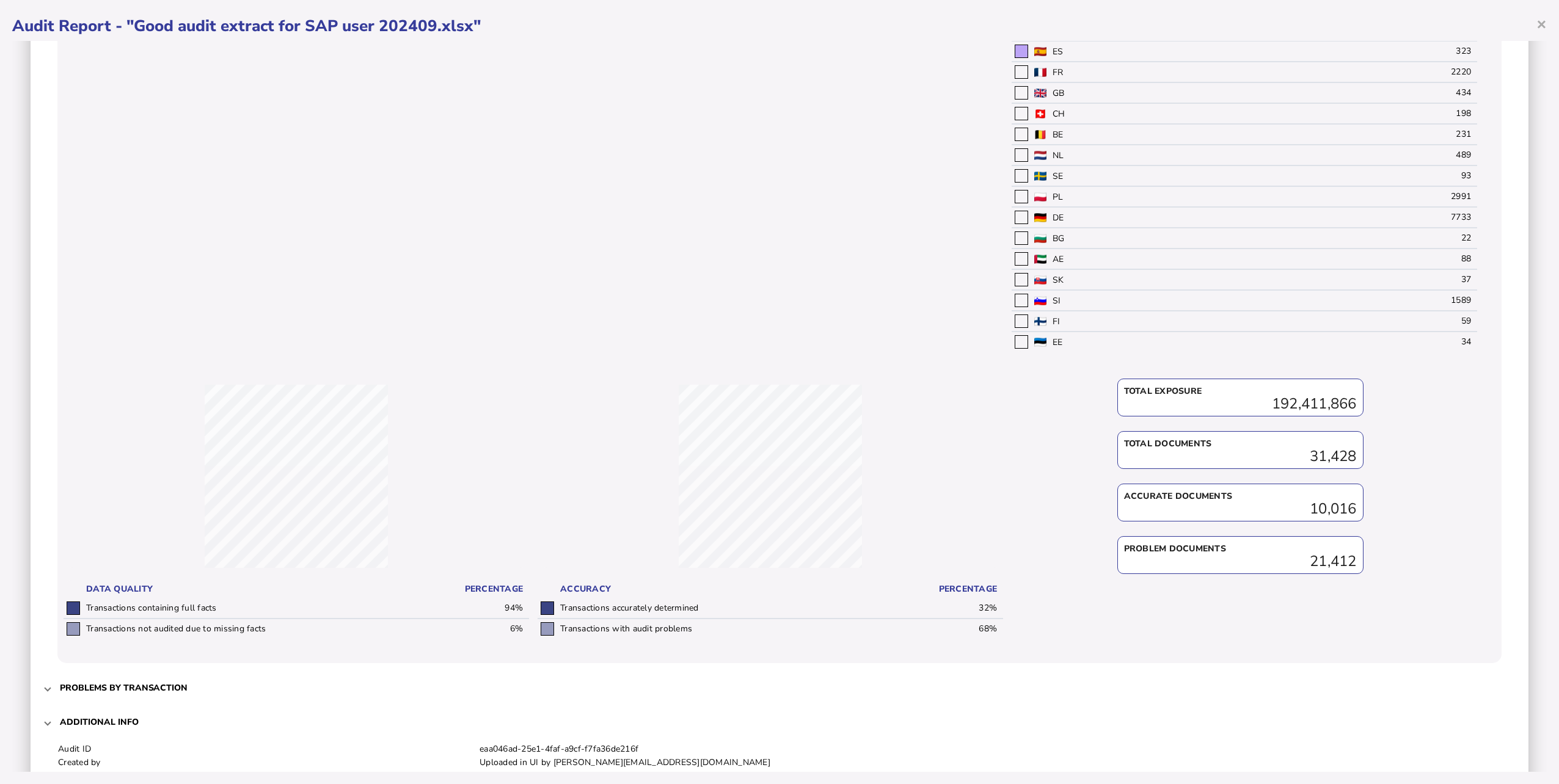
scroll to position [0, 0]
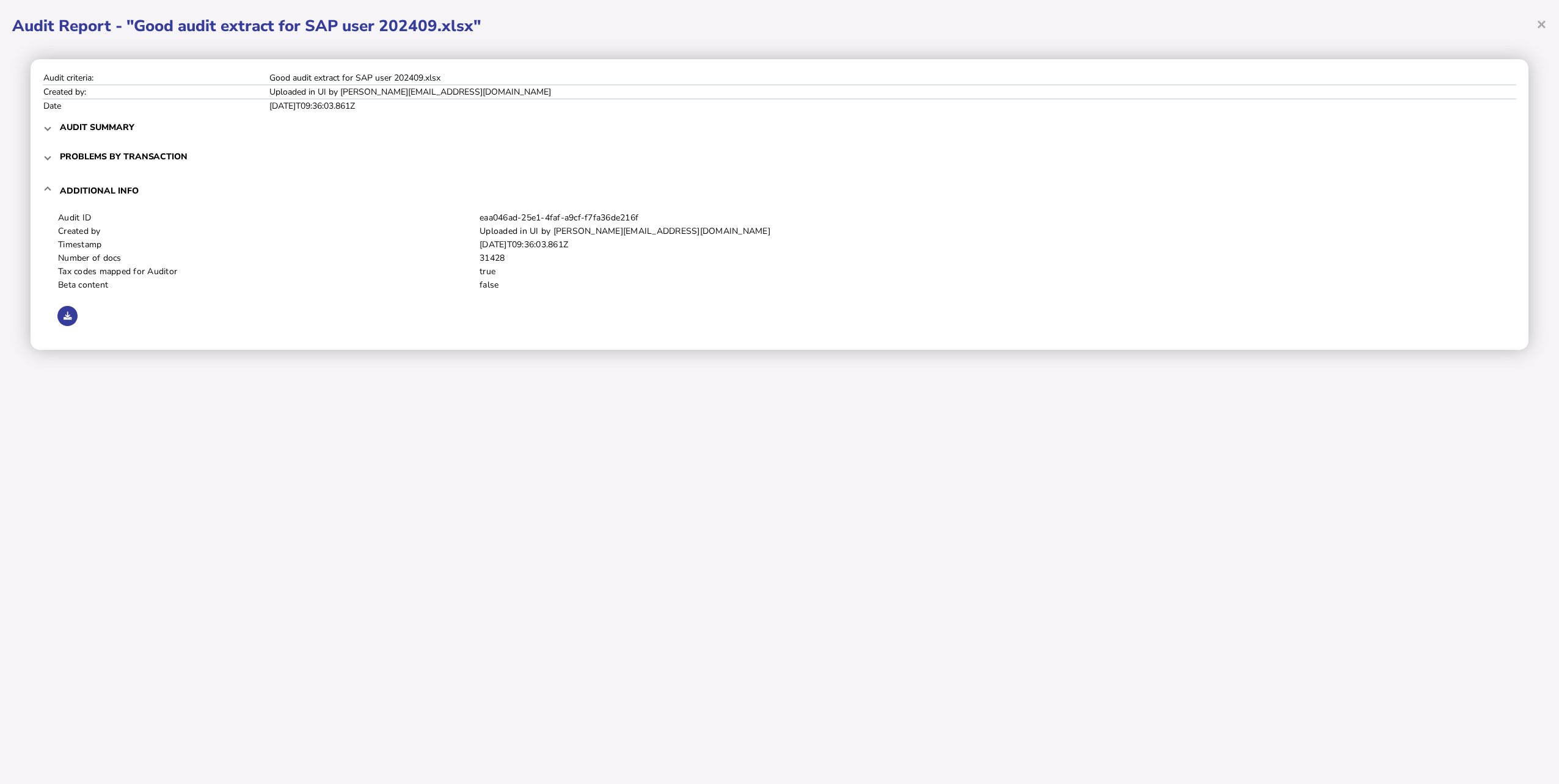
click at [98, 187] on h3 "Additional info" at bounding box center [99, 191] width 79 height 11
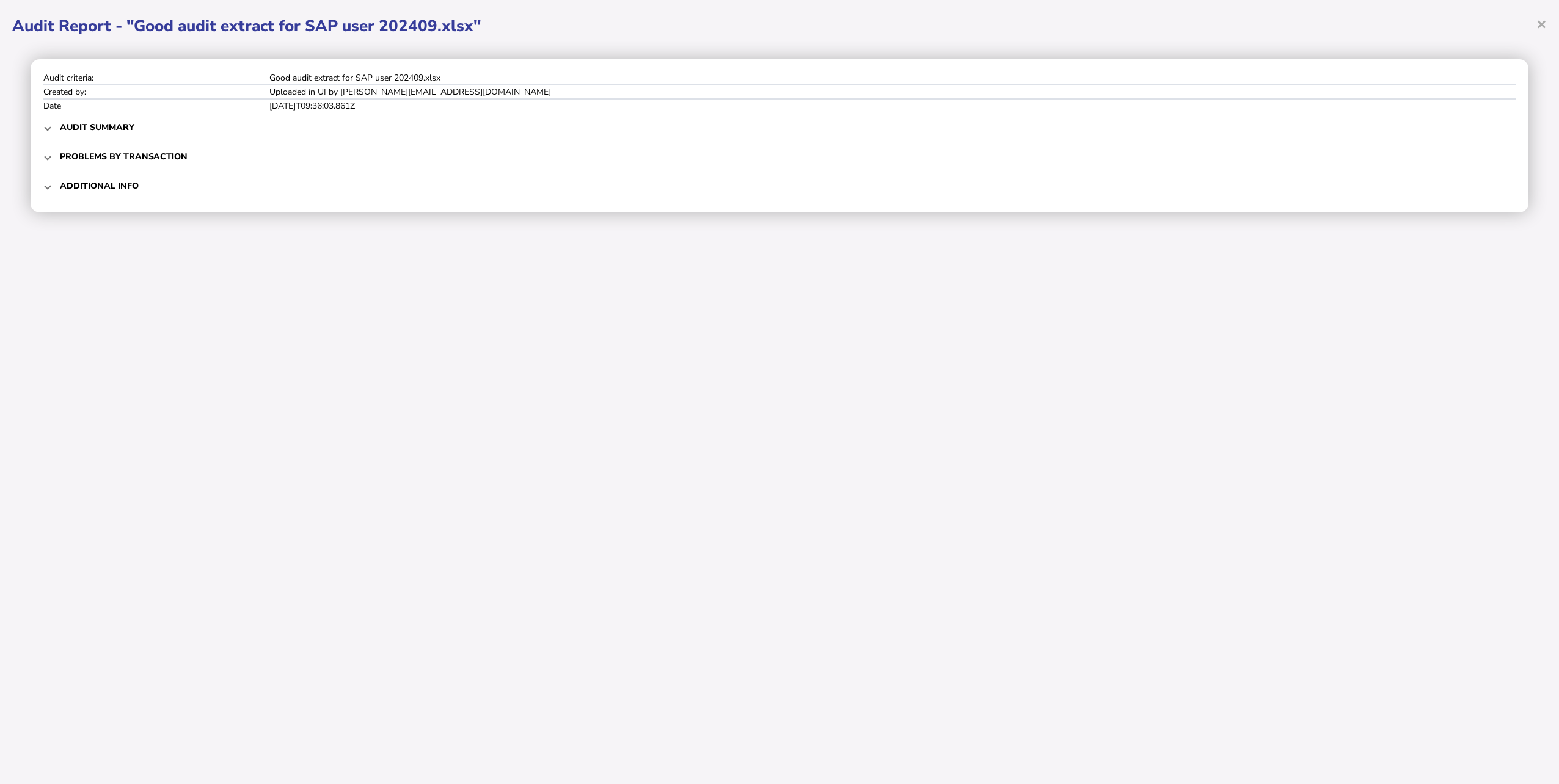
click at [162, 148] on span "Problems by transaction" at bounding box center [781, 157] width 1442 height 29
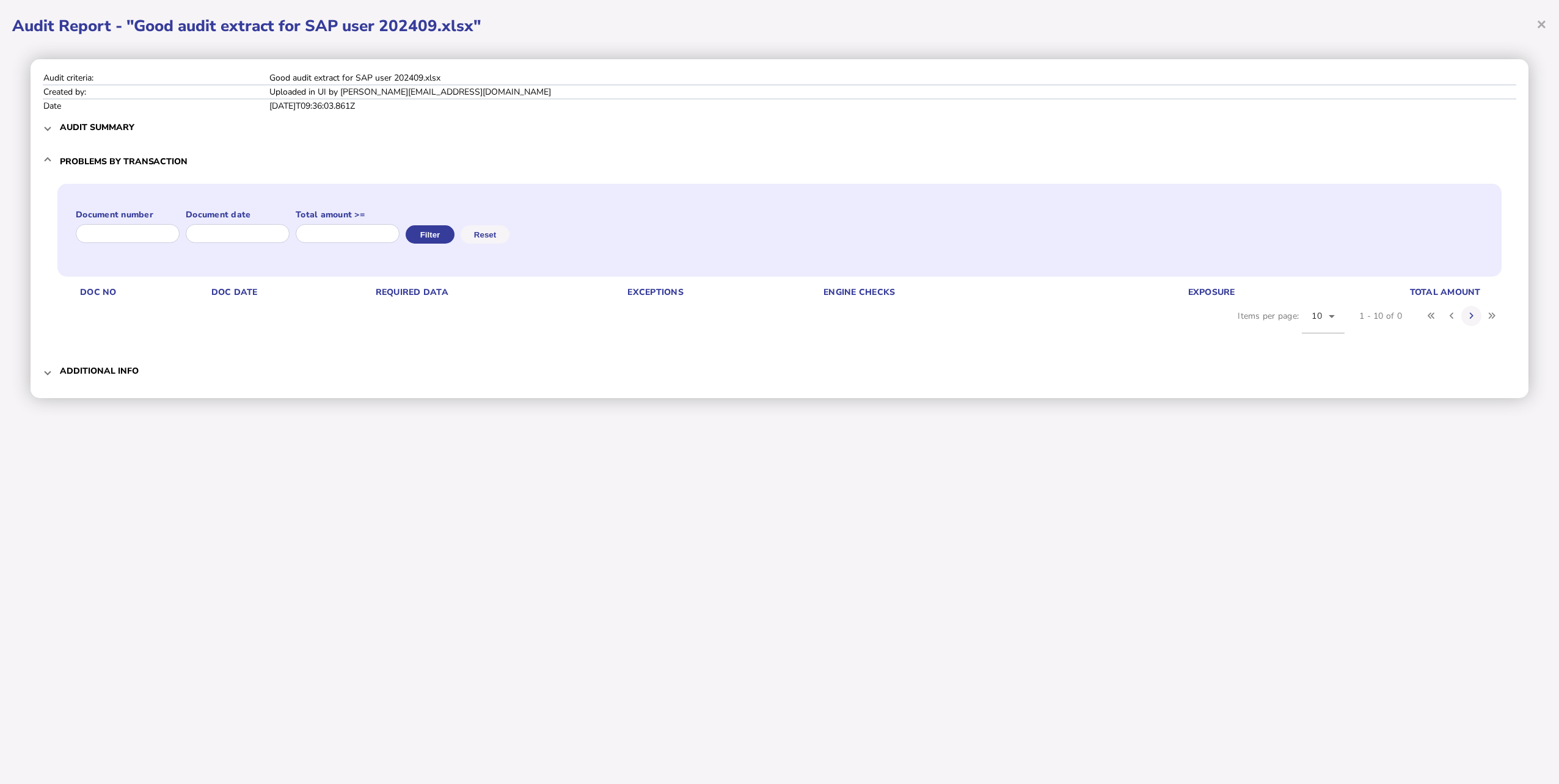
click at [92, 156] on h3 "Problems by transaction" at bounding box center [124, 162] width 128 height 11
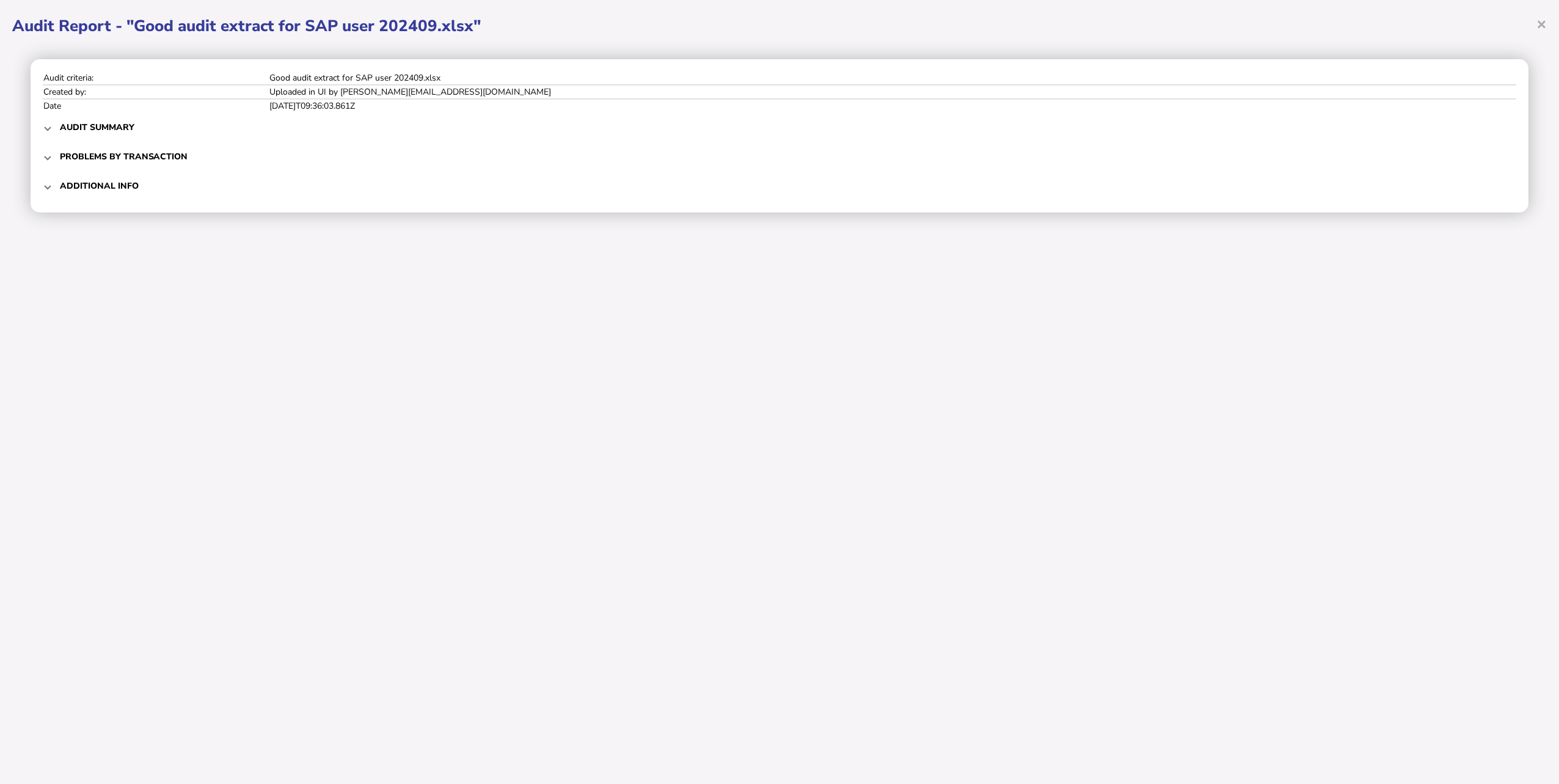
click at [96, 126] on h3 "Audit summary" at bounding box center [97, 127] width 75 height 11
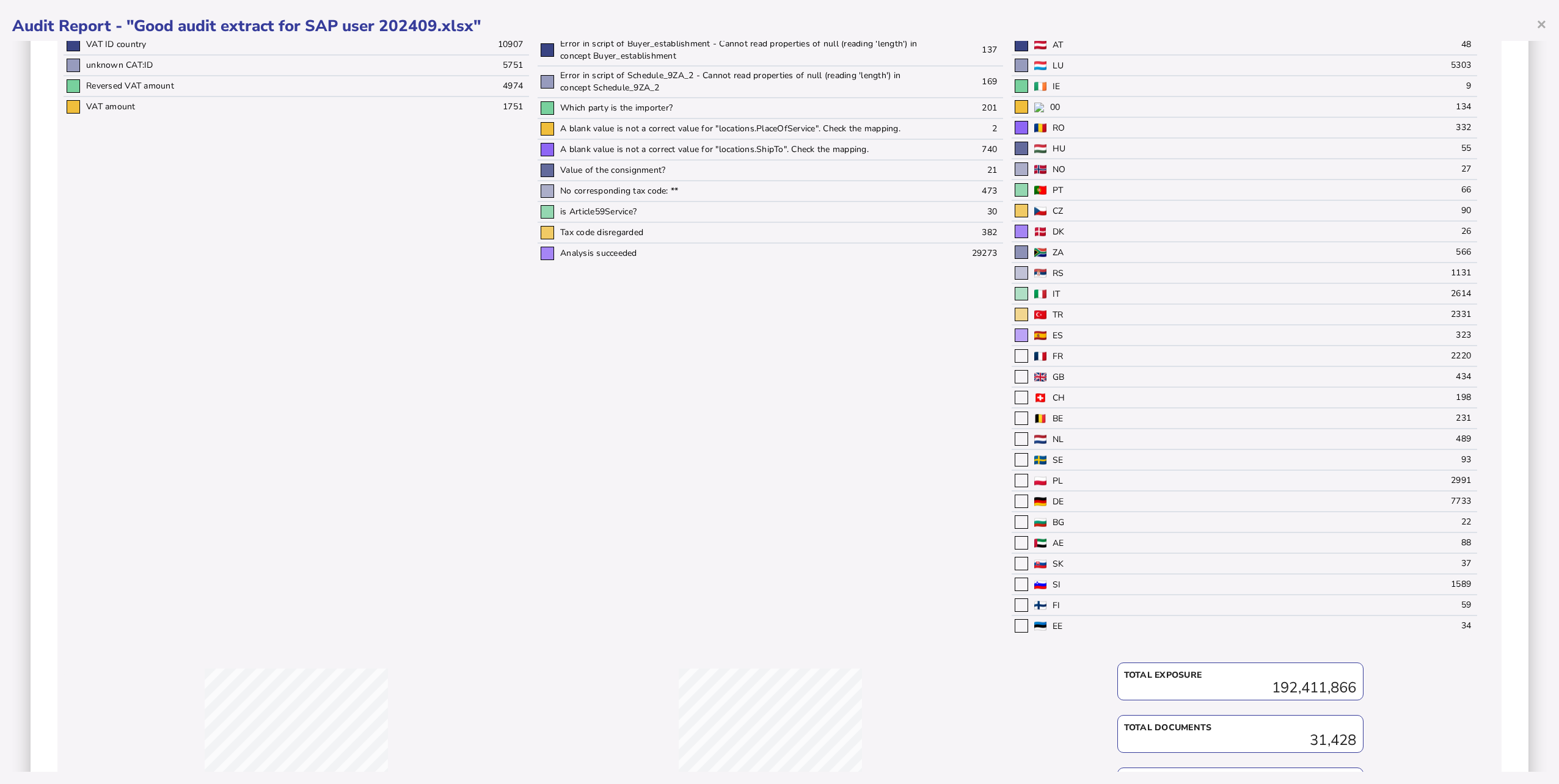
scroll to position [611, 0]
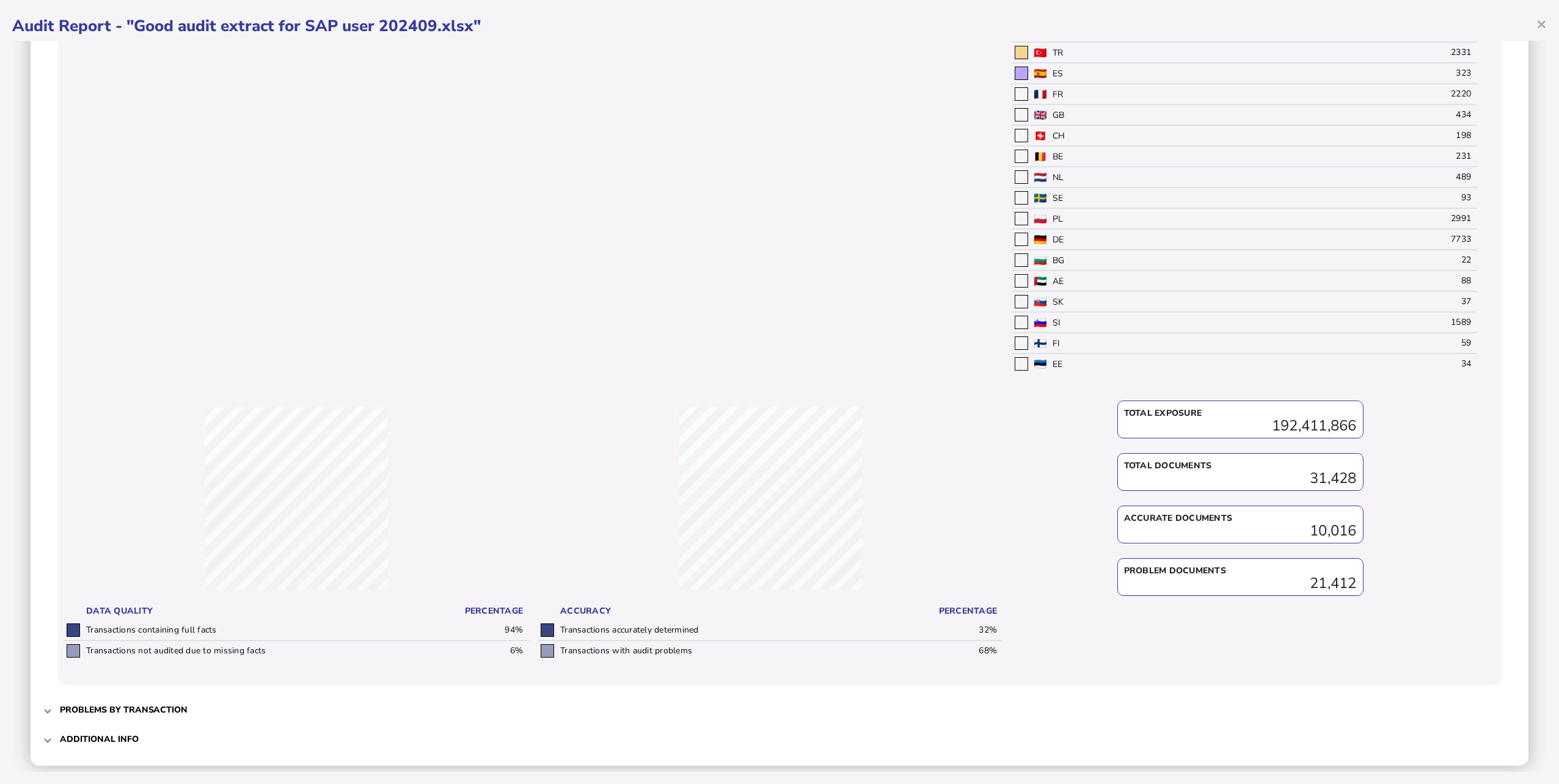
click at [1038, 367] on img at bounding box center [1040, 364] width 12 height 9
click at [1020, 363] on div at bounding box center [1021, 364] width 14 height 14
click at [1100, 362] on td "EE" at bounding box center [1219, 364] width 376 height 20
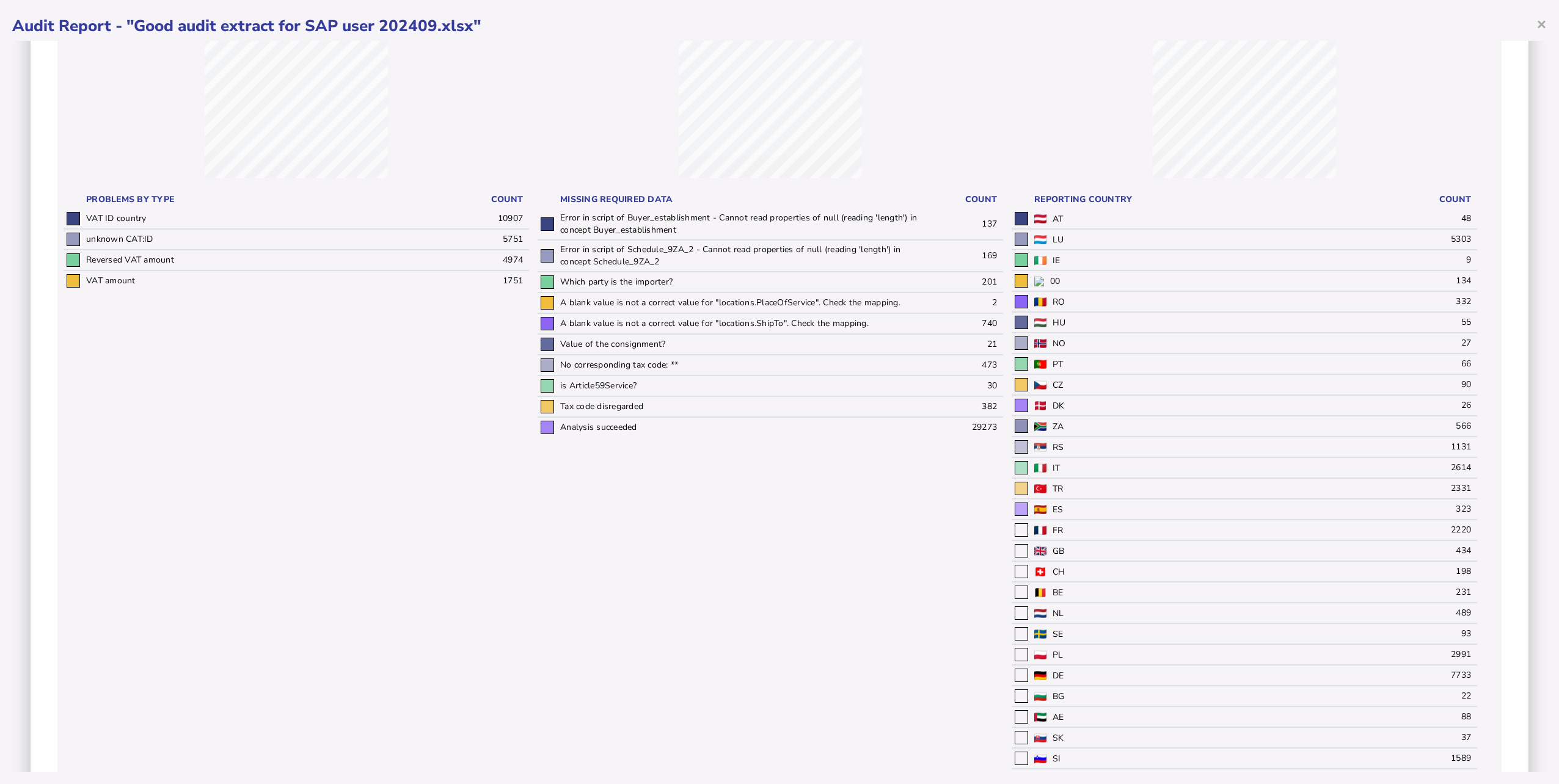
scroll to position [0, 0]
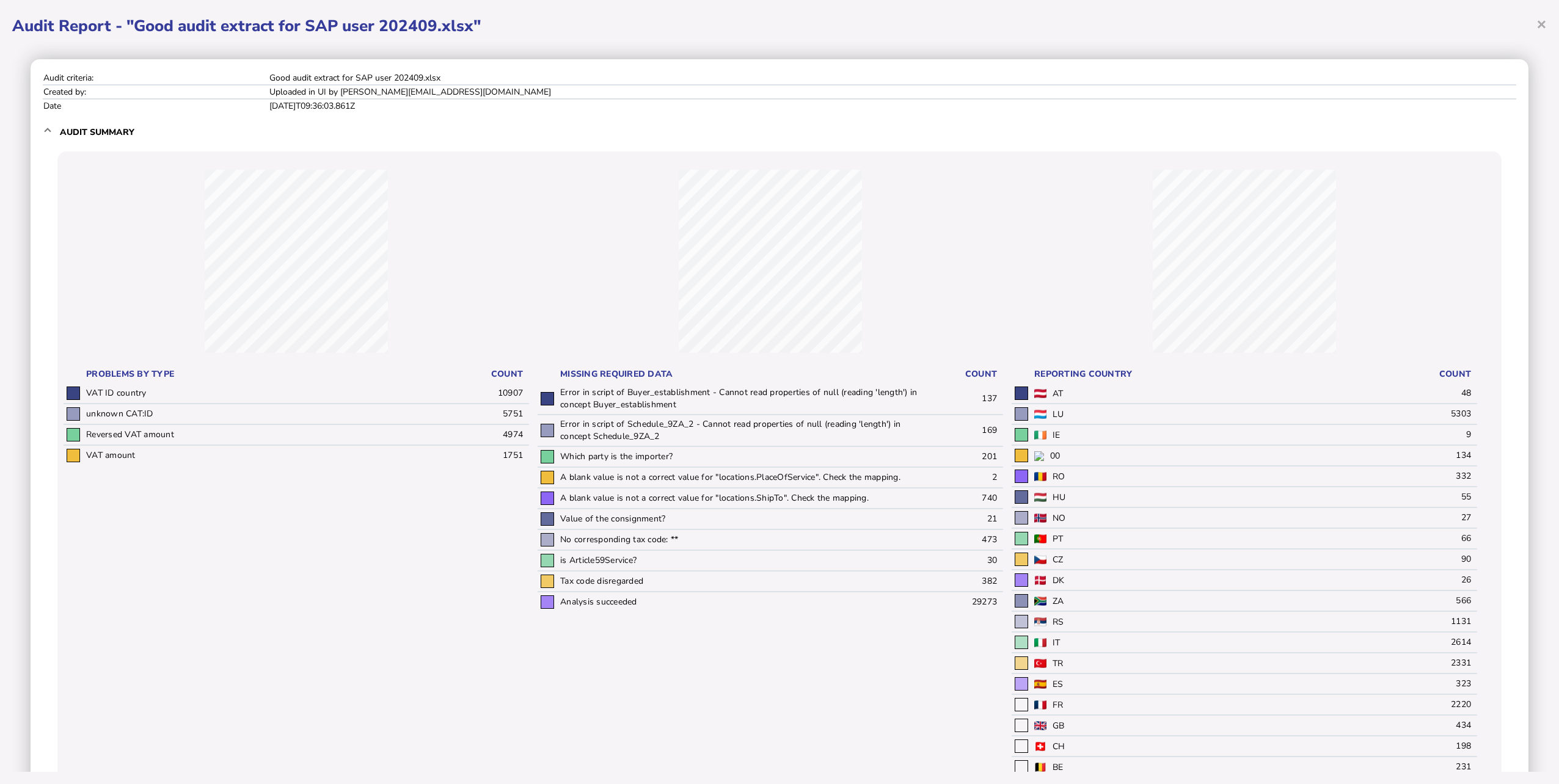
click at [1021, 391] on div at bounding box center [1021, 393] width 14 height 14
click at [1079, 395] on td "AT" at bounding box center [1219, 393] width 376 height 20
click at [1127, 396] on td "AT" at bounding box center [1219, 393] width 376 height 20
click at [52, 131] on mat-expansion-panel-header "Audit summary" at bounding box center [780, 132] width 1474 height 39
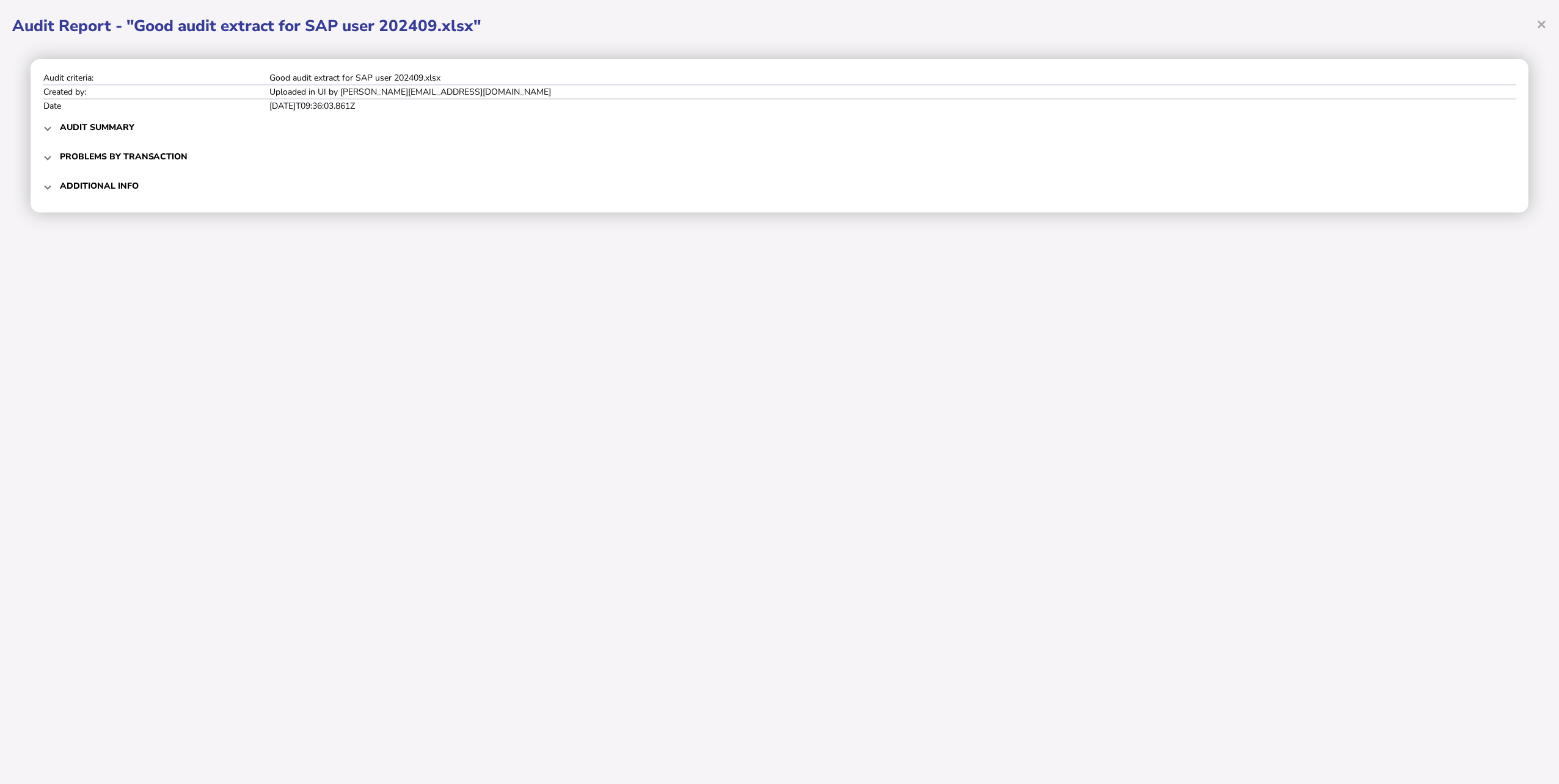
click at [45, 182] on mat-expansion-panel-header "Additional info" at bounding box center [780, 185] width 1474 height 29
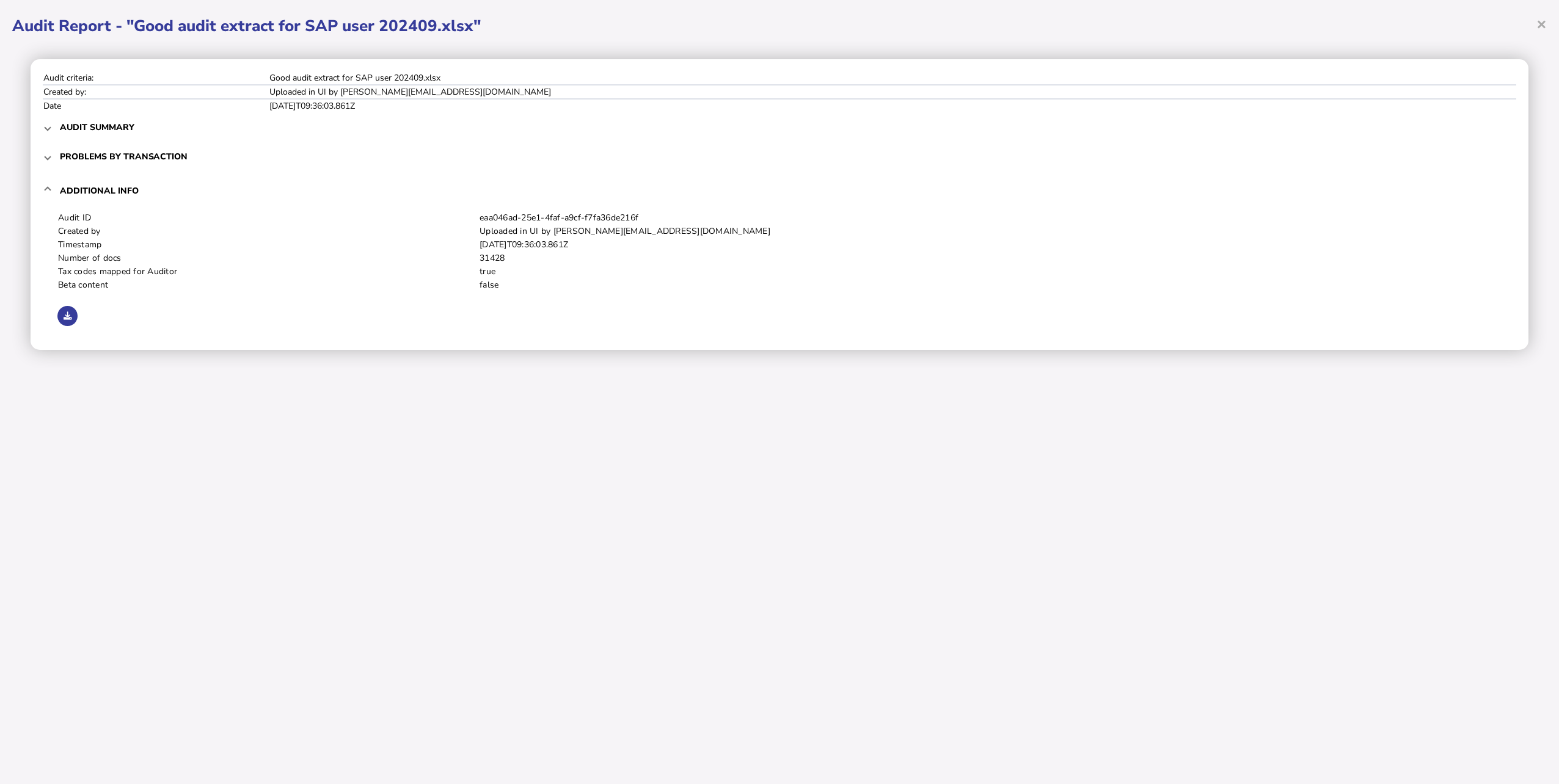
click at [1535, 28] on h1 "Audit Report - "Good audit extract for SAP user 202409.xlsx"" at bounding box center [779, 26] width 1535 height 22
click at [1539, 24] on span "×" at bounding box center [1542, 24] width 10 height 23
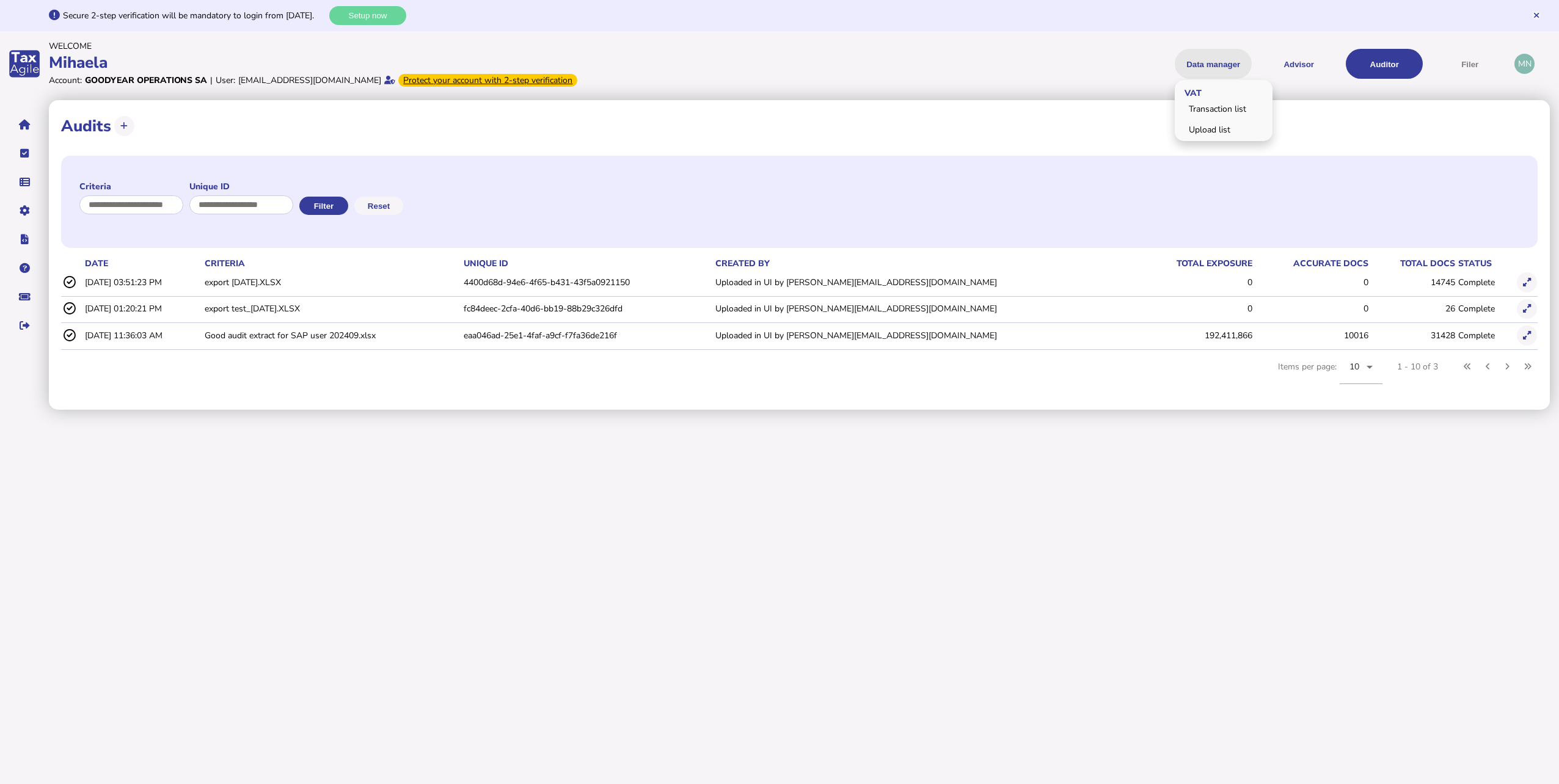
click at [1233, 62] on button "Data manager" at bounding box center [1213, 64] width 77 height 30
click at [1218, 65] on button "Data manager" at bounding box center [1213, 64] width 77 height 30
click at [1209, 103] on link "Transaction list" at bounding box center [1224, 109] width 94 height 19
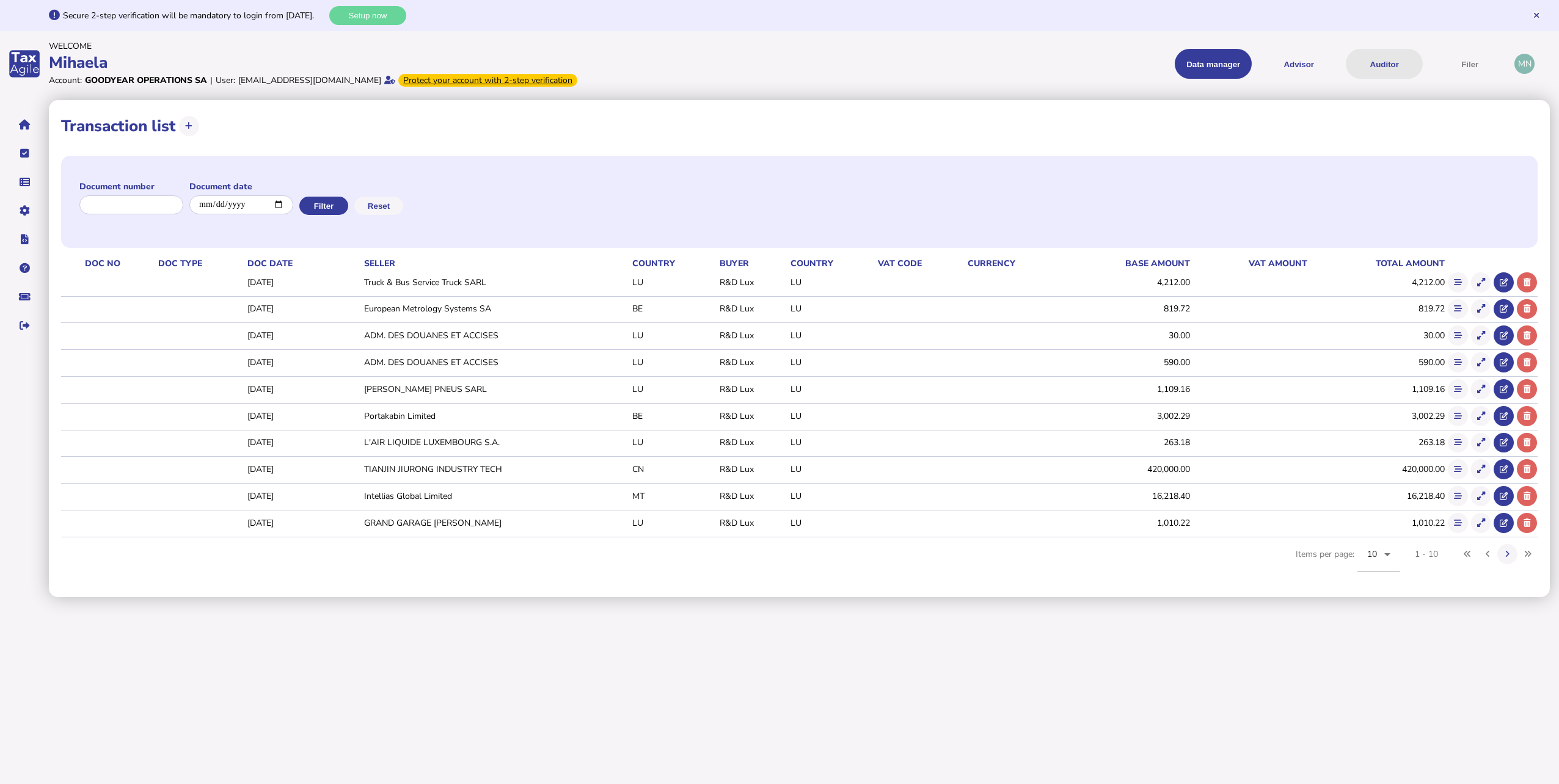
click at [1378, 64] on button "Auditor" at bounding box center [1384, 64] width 77 height 30
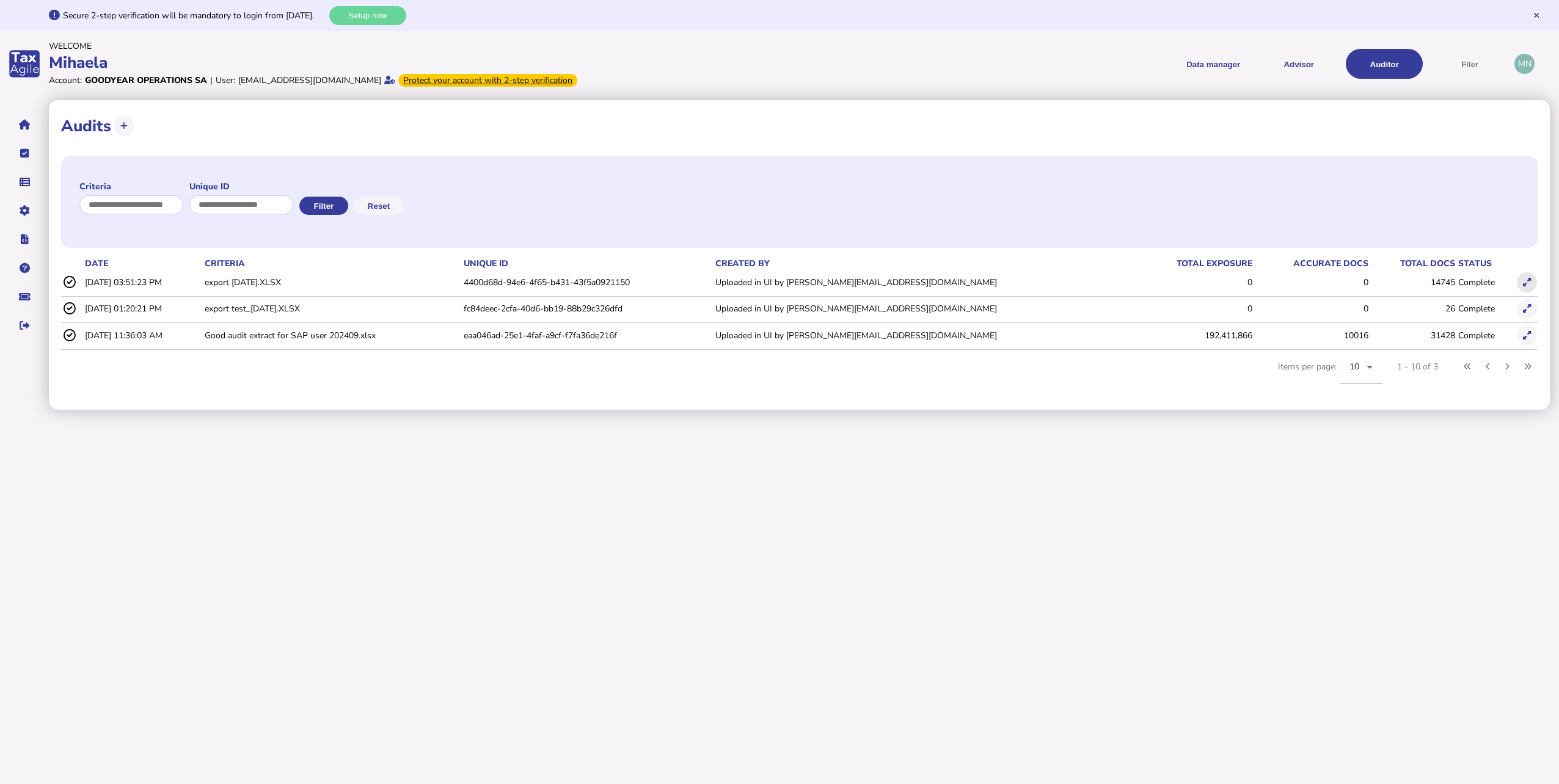
click at [1529, 284] on icon at bounding box center [1527, 282] width 8 height 8
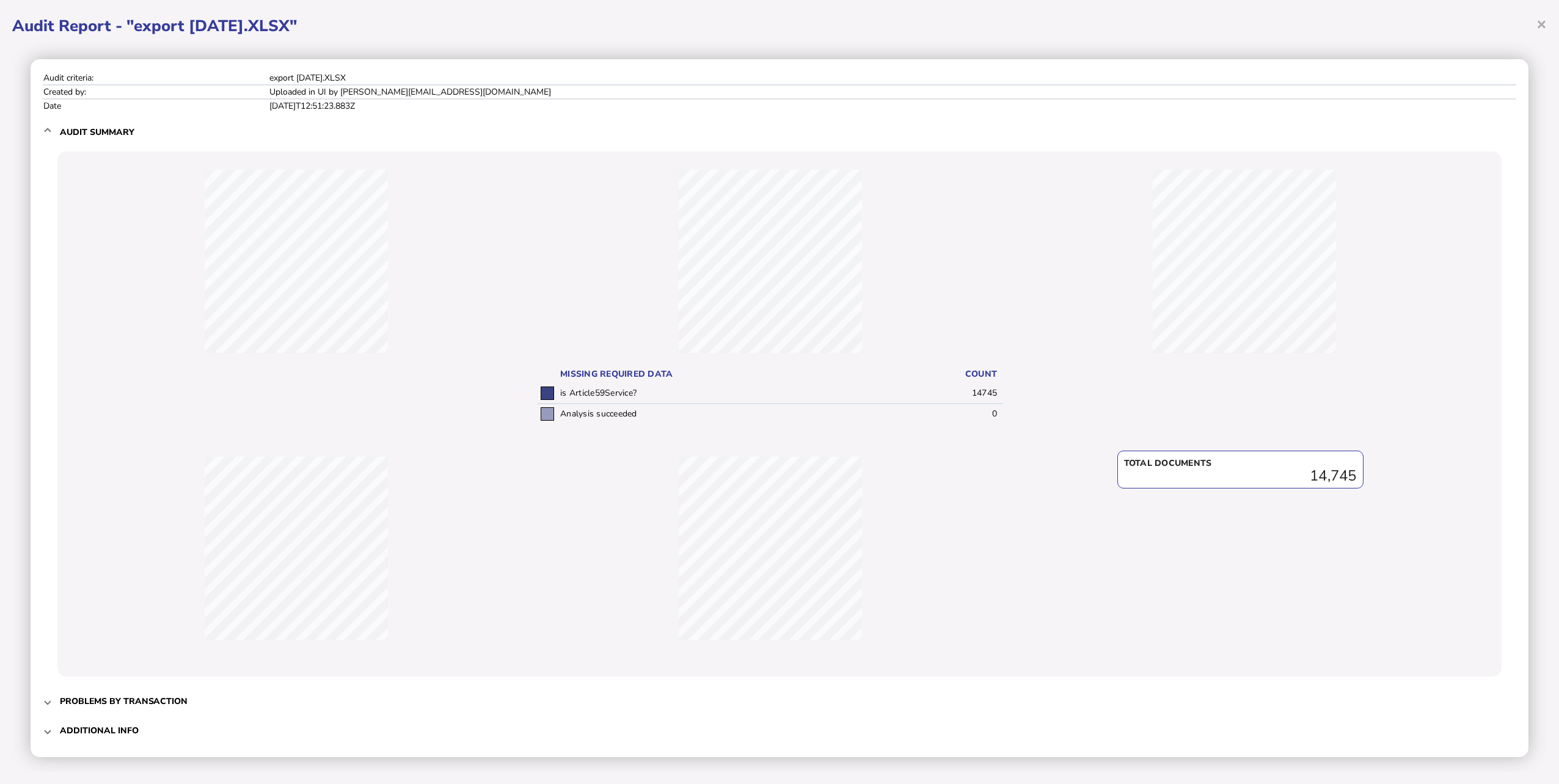
scroll to position [4, 0]
click at [134, 696] on h3 "Problems by transaction" at bounding box center [124, 698] width 128 height 11
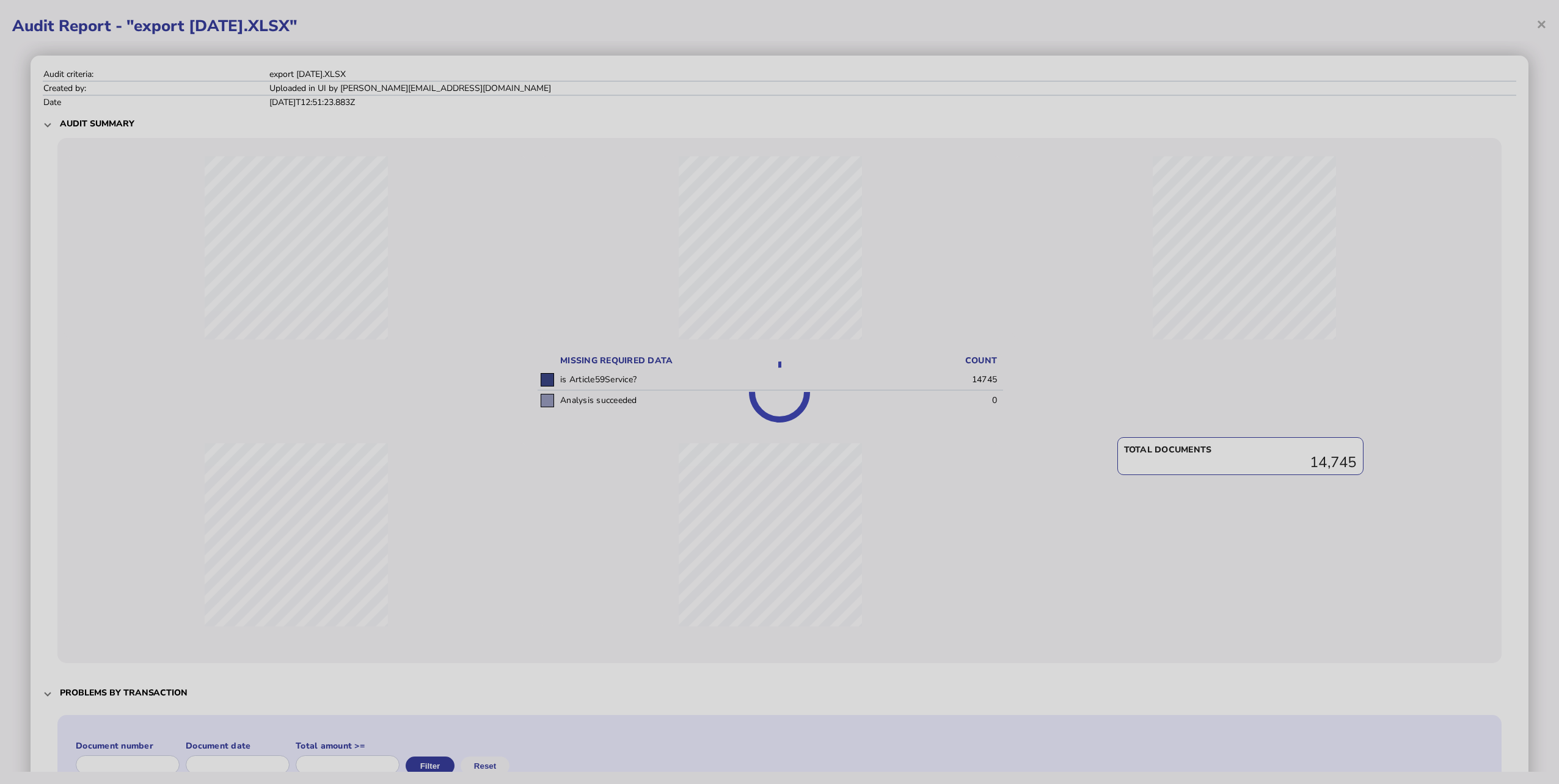
scroll to position [0, 0]
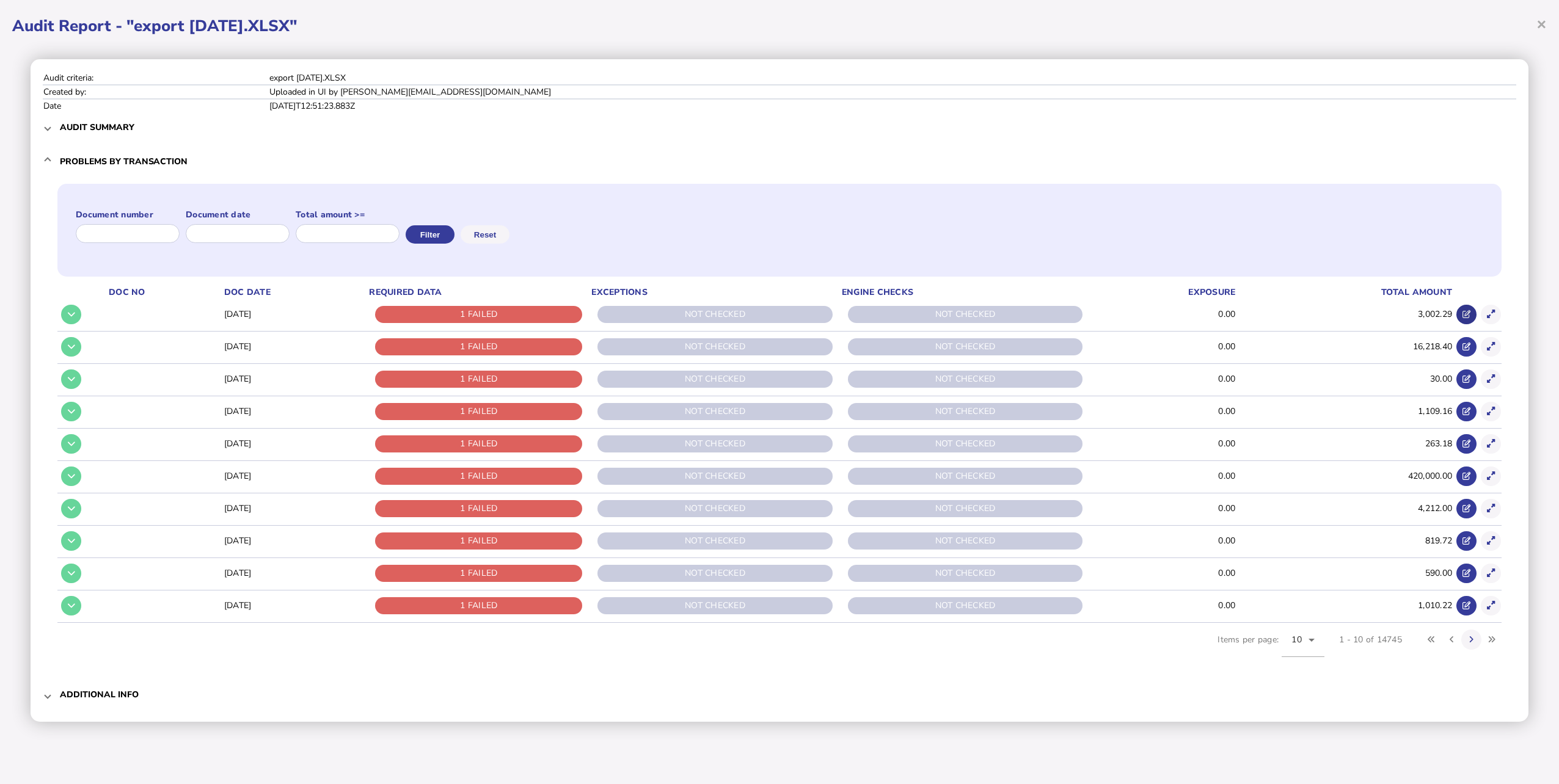
click at [1469, 317] on icon at bounding box center [1466, 314] width 8 height 8
click at [1542, 27] on span "×" at bounding box center [1542, 24] width 10 height 23
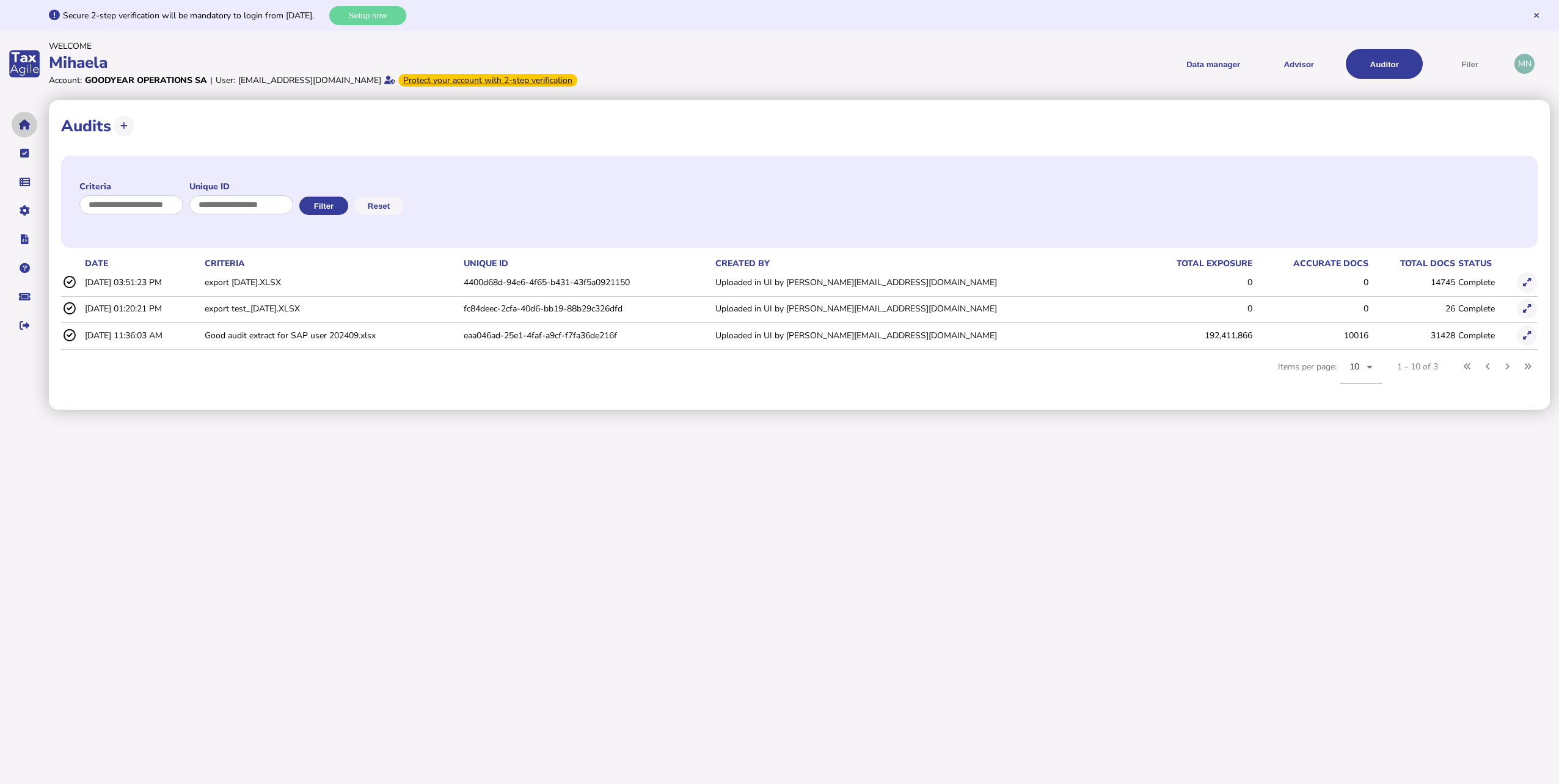
click at [31, 131] on button "navigate application pages" at bounding box center [24, 125] width 26 height 26
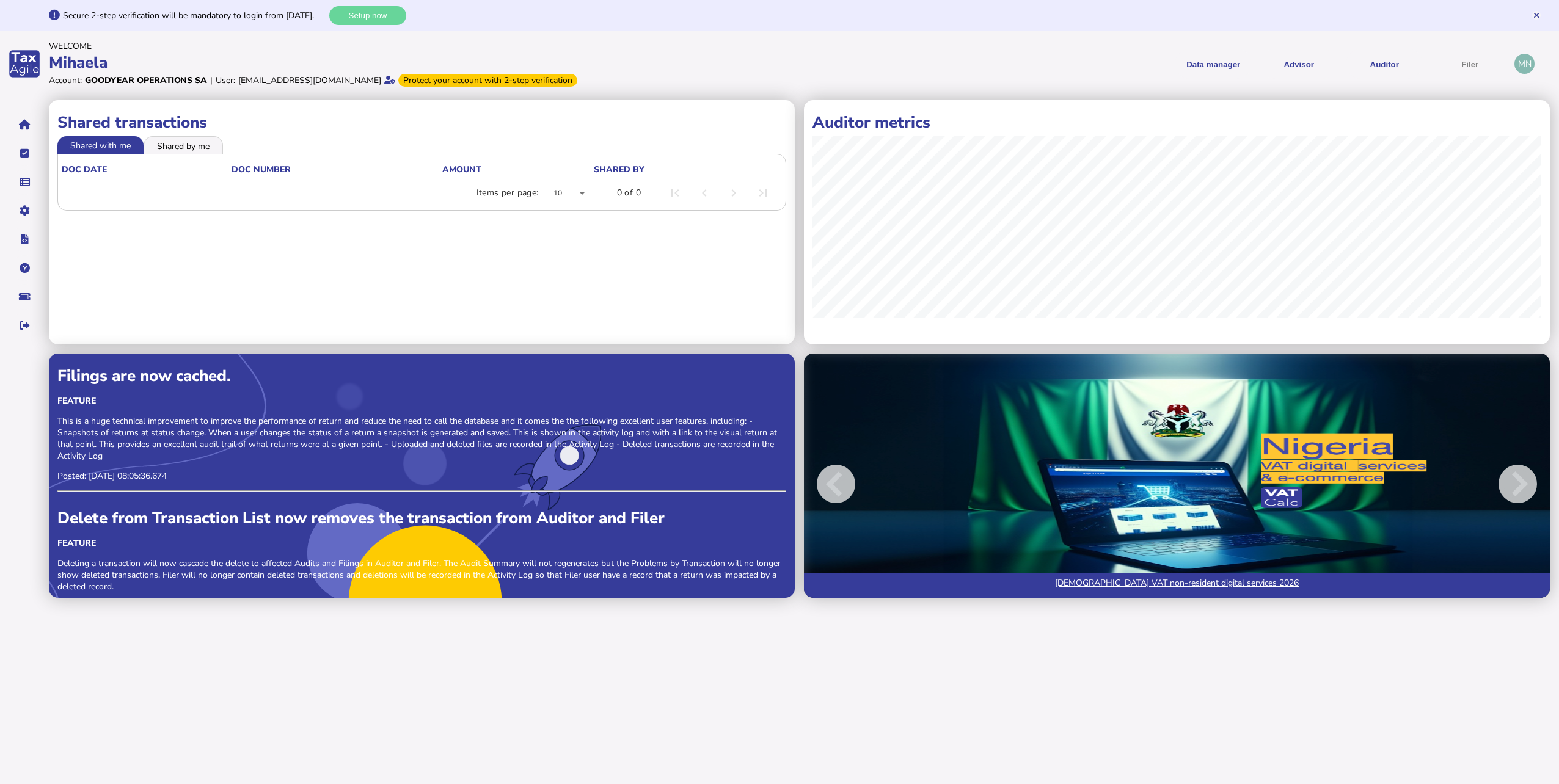
click at [210, 145] on li "Shared by me" at bounding box center [183, 145] width 80 height 17
click at [121, 144] on li "Shared with me" at bounding box center [101, 145] width 88 height 17
click at [1193, 127] on link "Upload list" at bounding box center [1224, 130] width 94 height 19
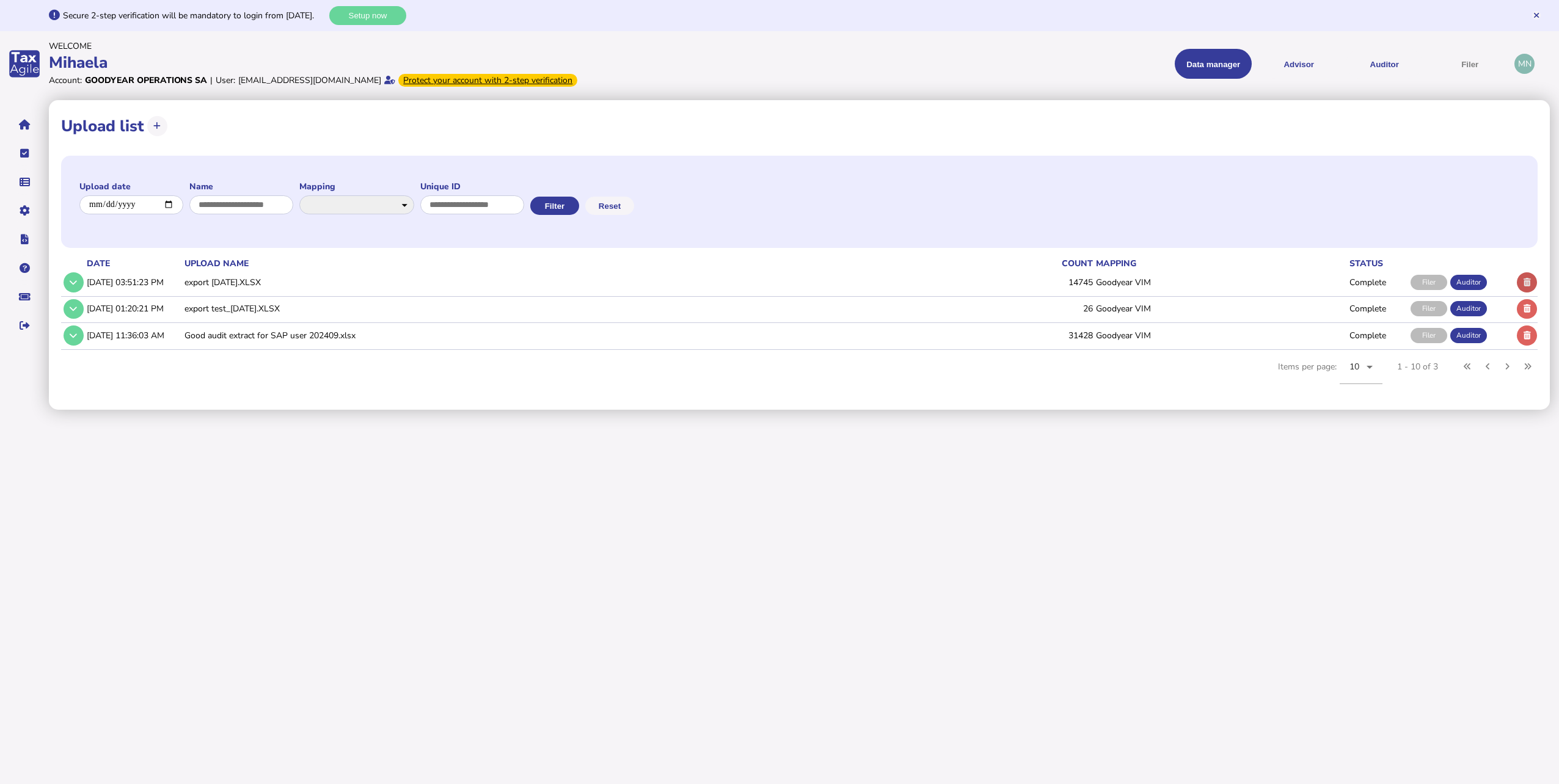
click at [1530, 287] on button at bounding box center [1527, 282] width 20 height 20
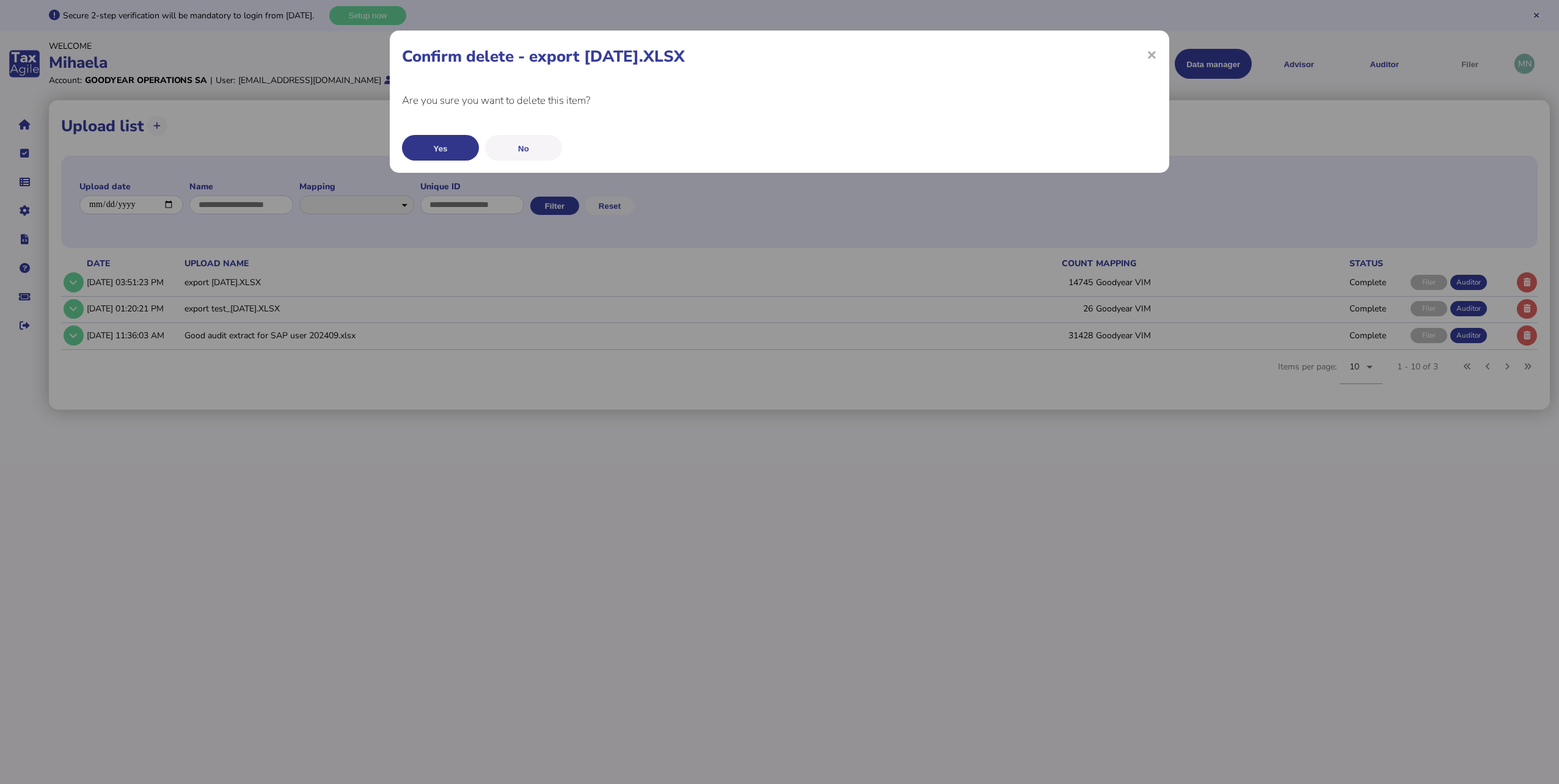
click at [442, 151] on button "Yes" at bounding box center [440, 148] width 77 height 26
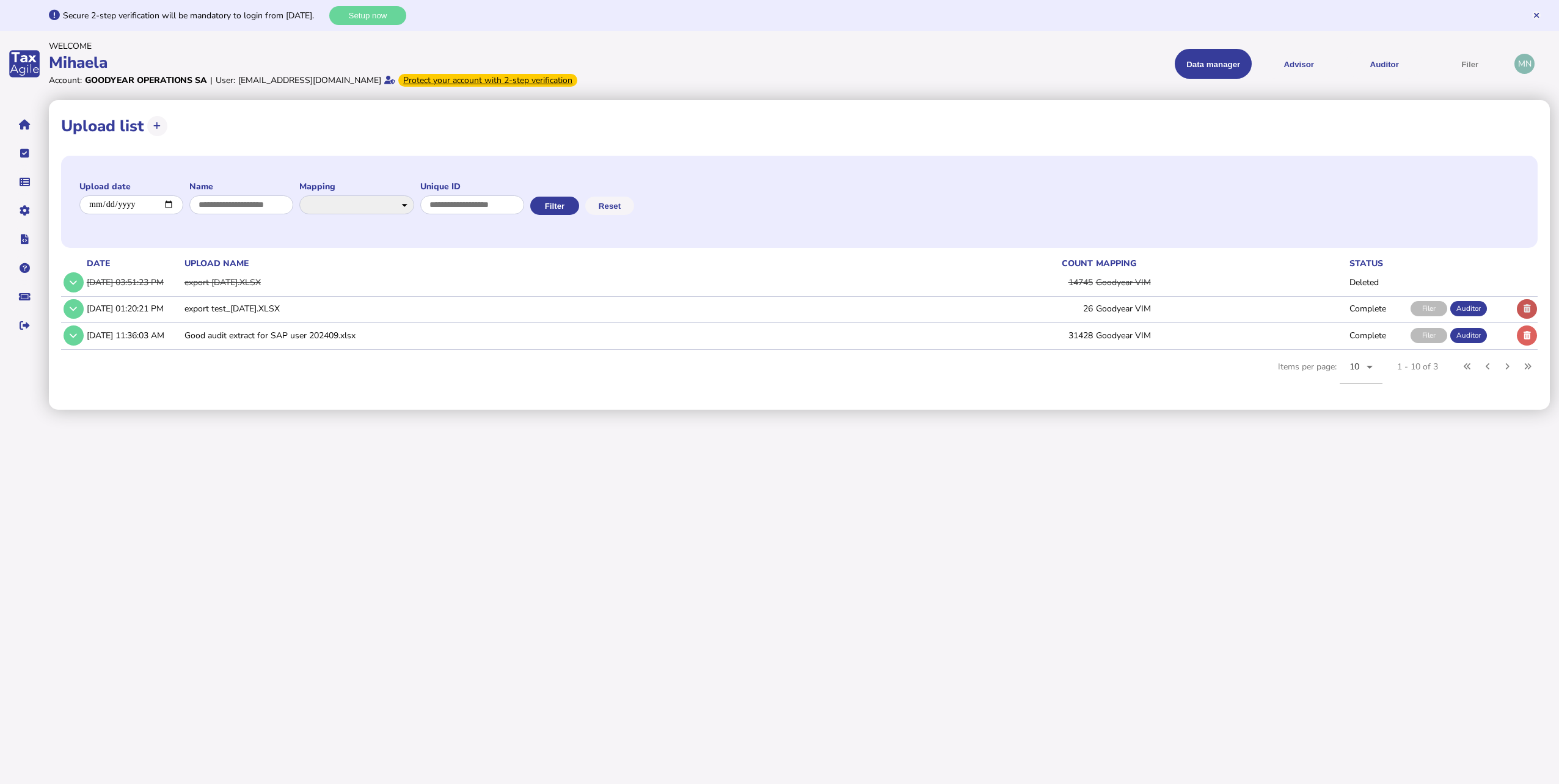
click at [1528, 308] on icon at bounding box center [1527, 309] width 7 height 8
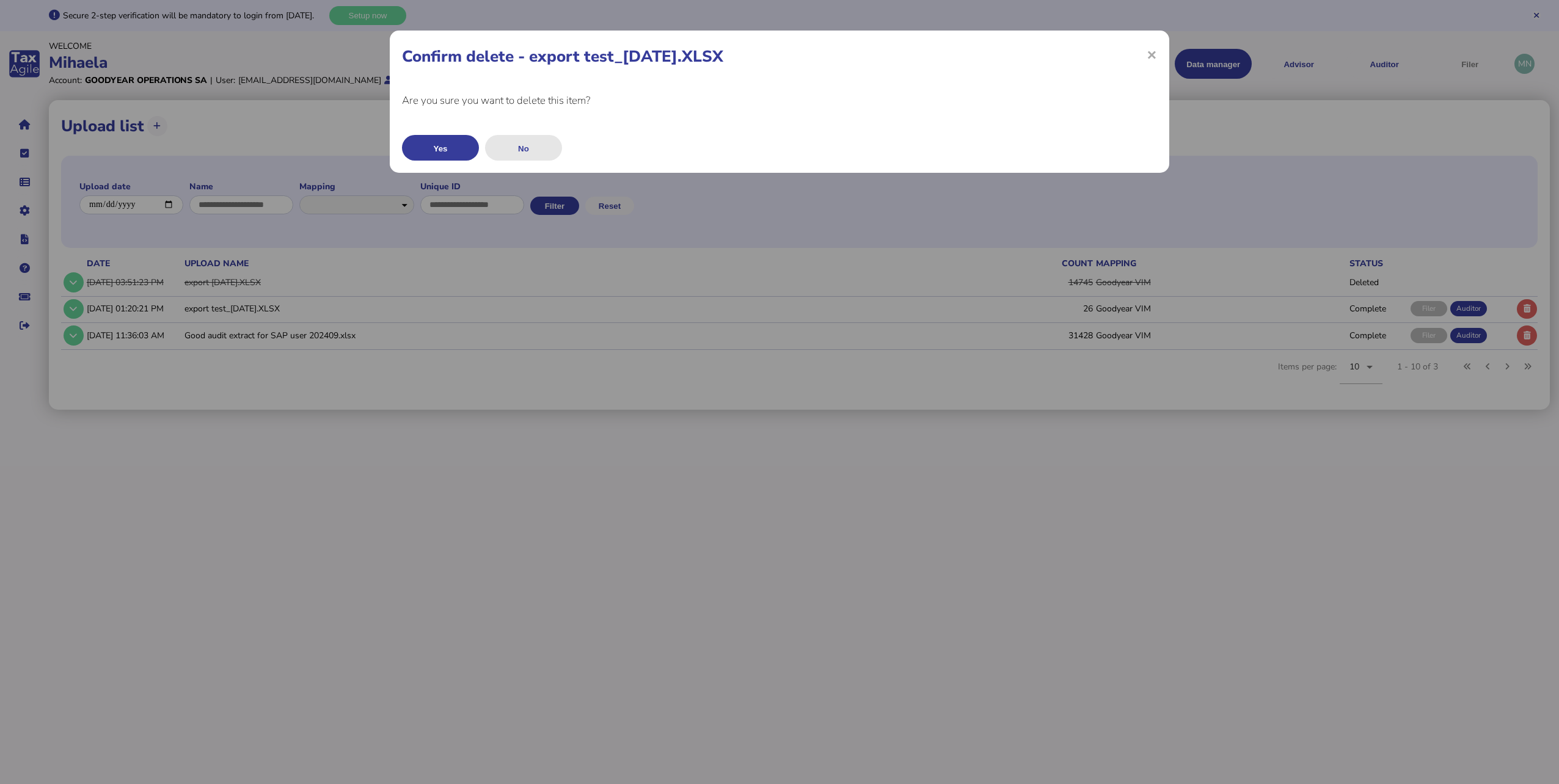
click at [513, 147] on button "No" at bounding box center [523, 148] width 77 height 26
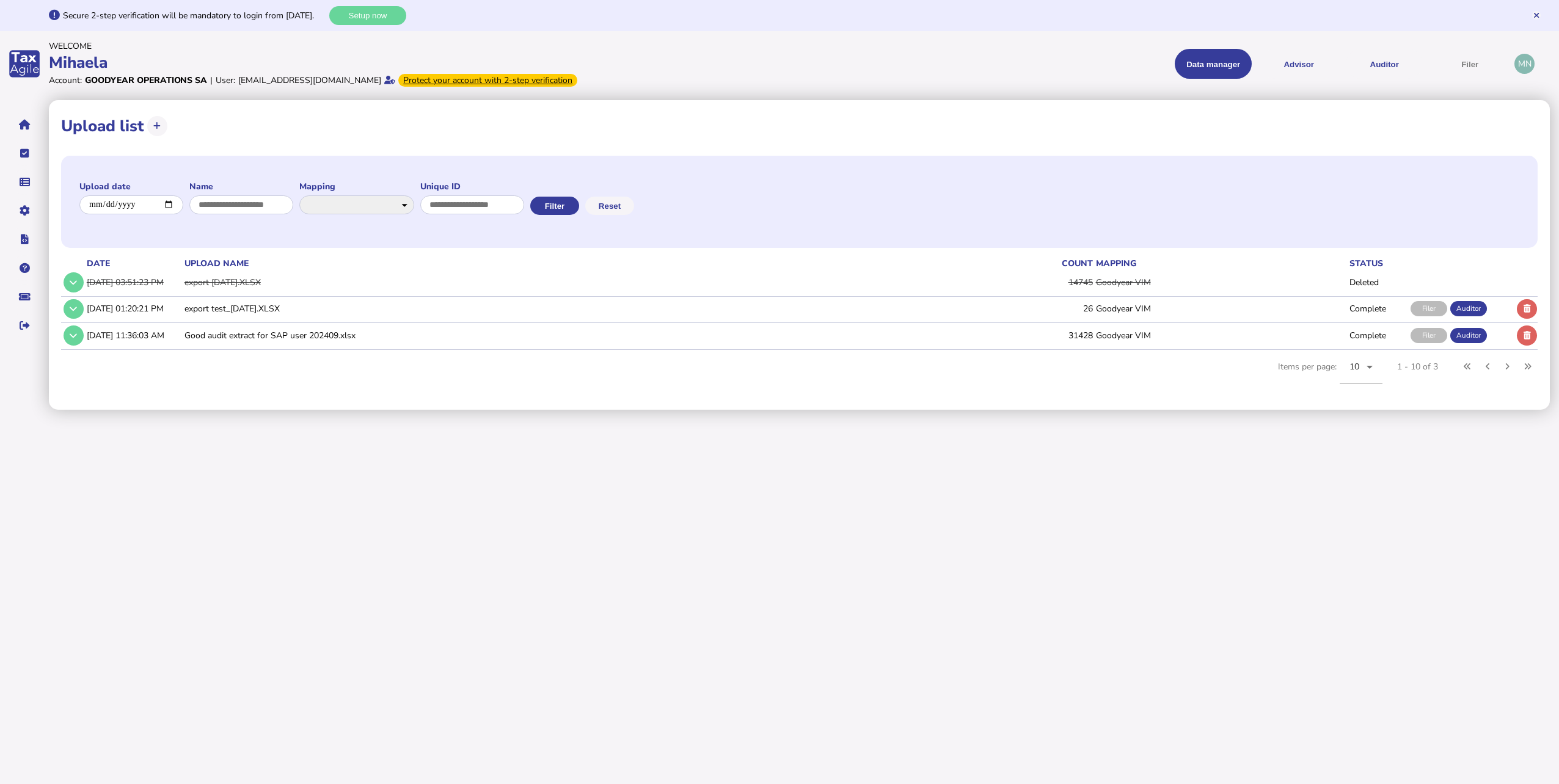
click at [589, 410] on html "**********" at bounding box center [779, 205] width 1559 height 410
click at [437, 410] on html "**********" at bounding box center [779, 205] width 1559 height 410
click at [1102, 305] on td "Goodyear VIM" at bounding box center [1221, 309] width 254 height 25
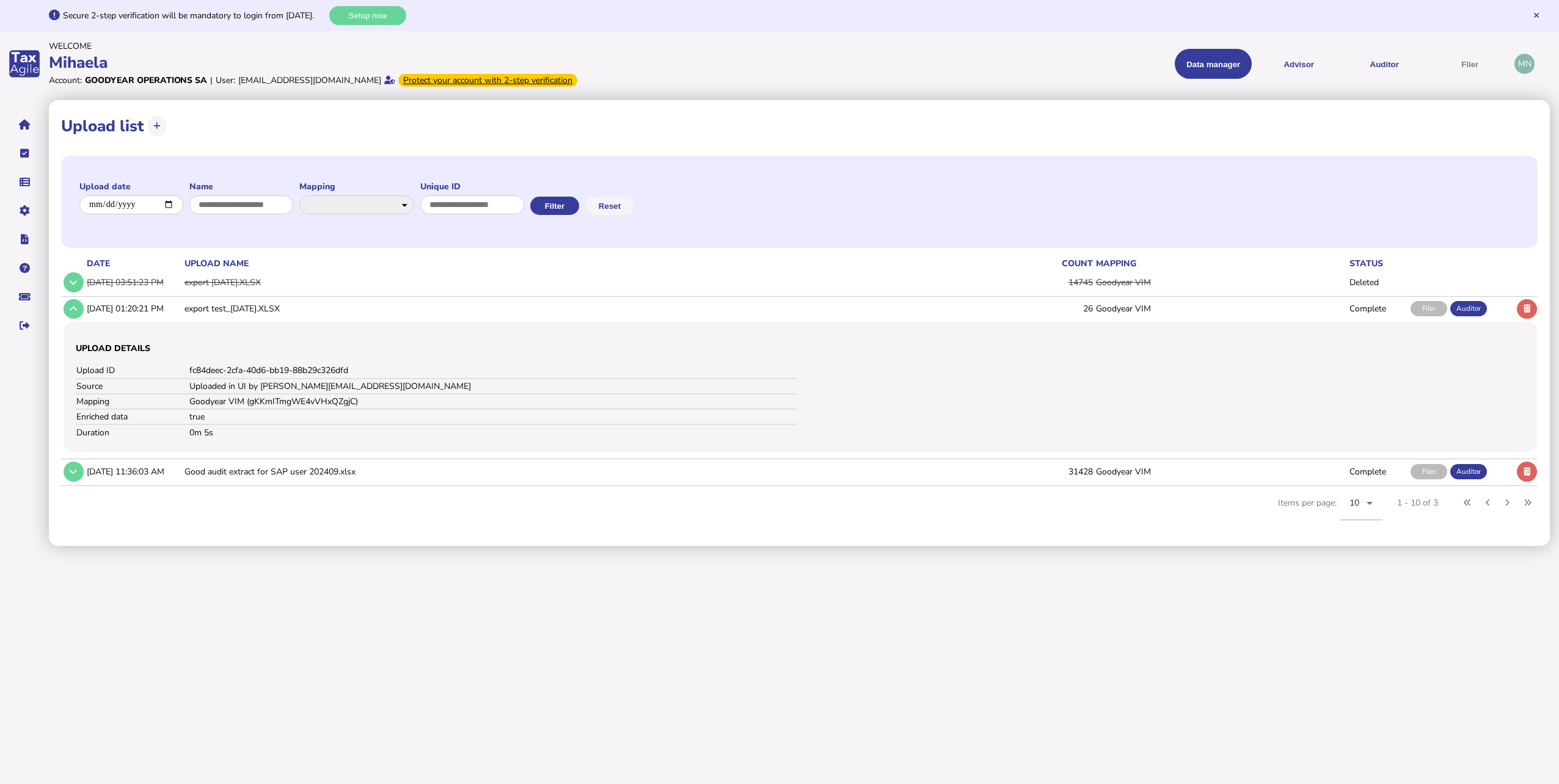
click at [271, 280] on td "export [DATE].XLSX" at bounding box center [563, 282] width 762 height 25
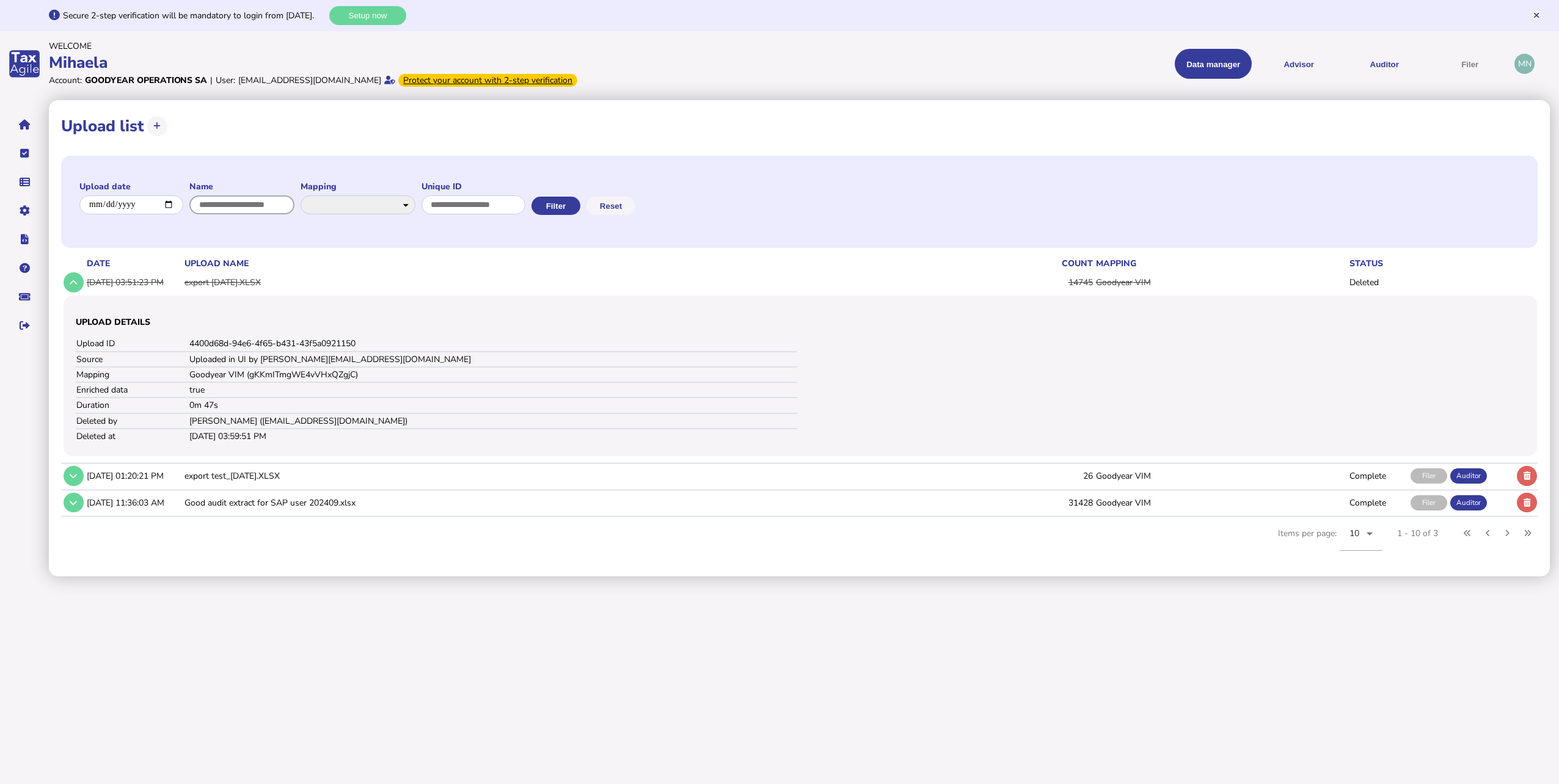
click at [248, 211] on input "input" at bounding box center [242, 205] width 105 height 19
click at [158, 126] on icon at bounding box center [157, 126] width 7 height 8
select select "**********"
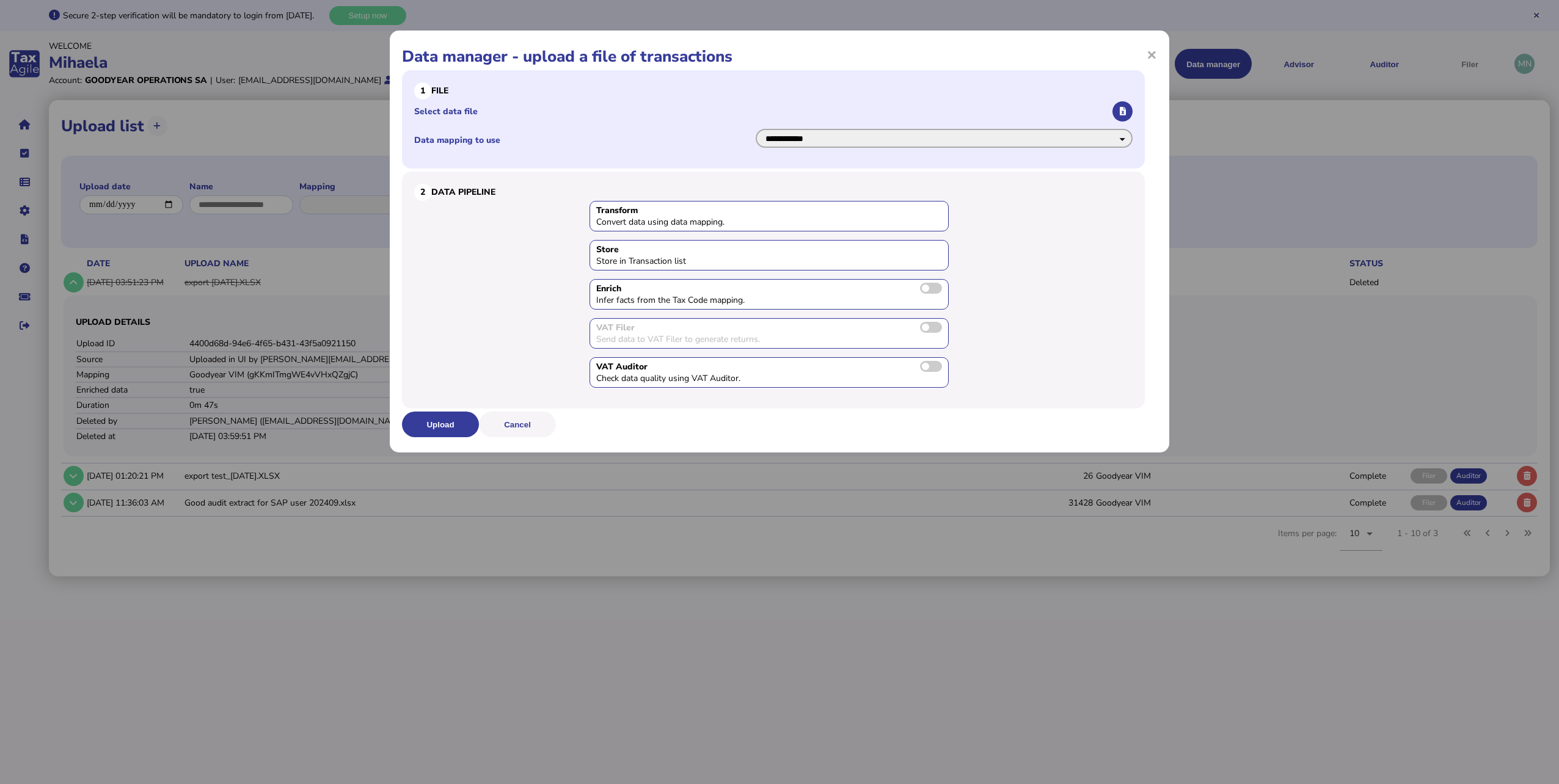
click at [829, 141] on select "**********" at bounding box center [944, 139] width 377 height 19
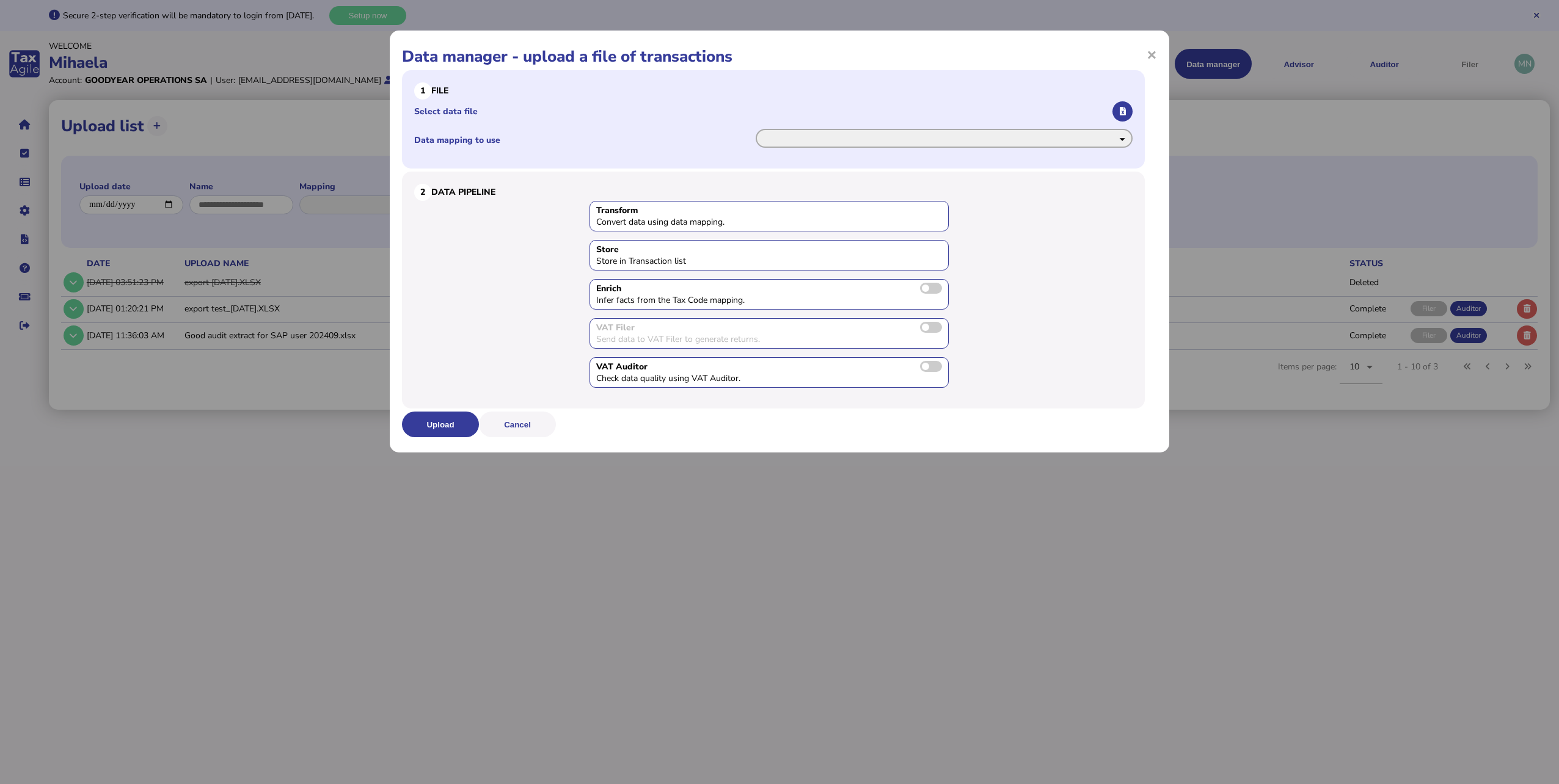
click at [755, 129] on select "**********" at bounding box center [944, 139] width 377 height 19
click at [470, 111] on label "Select data file" at bounding box center [763, 111] width 697 height 11
click at [0, 0] on input "Select data file" at bounding box center [0, 0] width 0 height 0
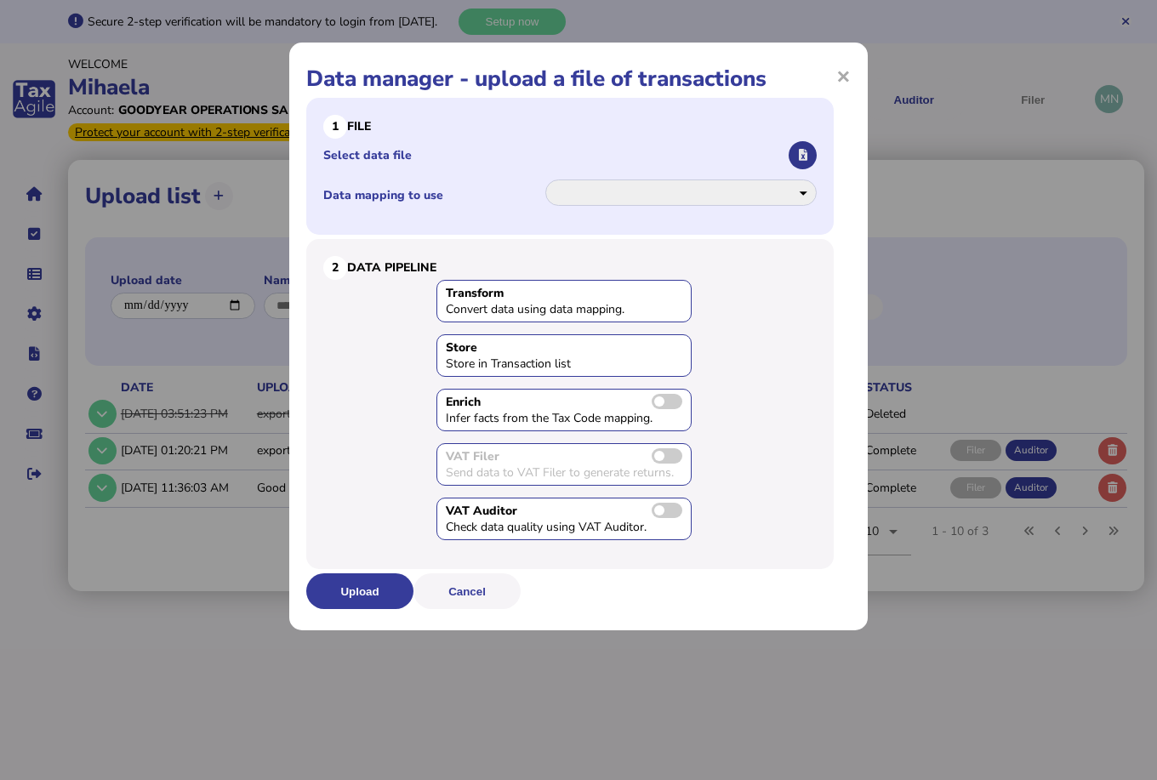
click at [810, 153] on button "button" at bounding box center [803, 155] width 28 height 28
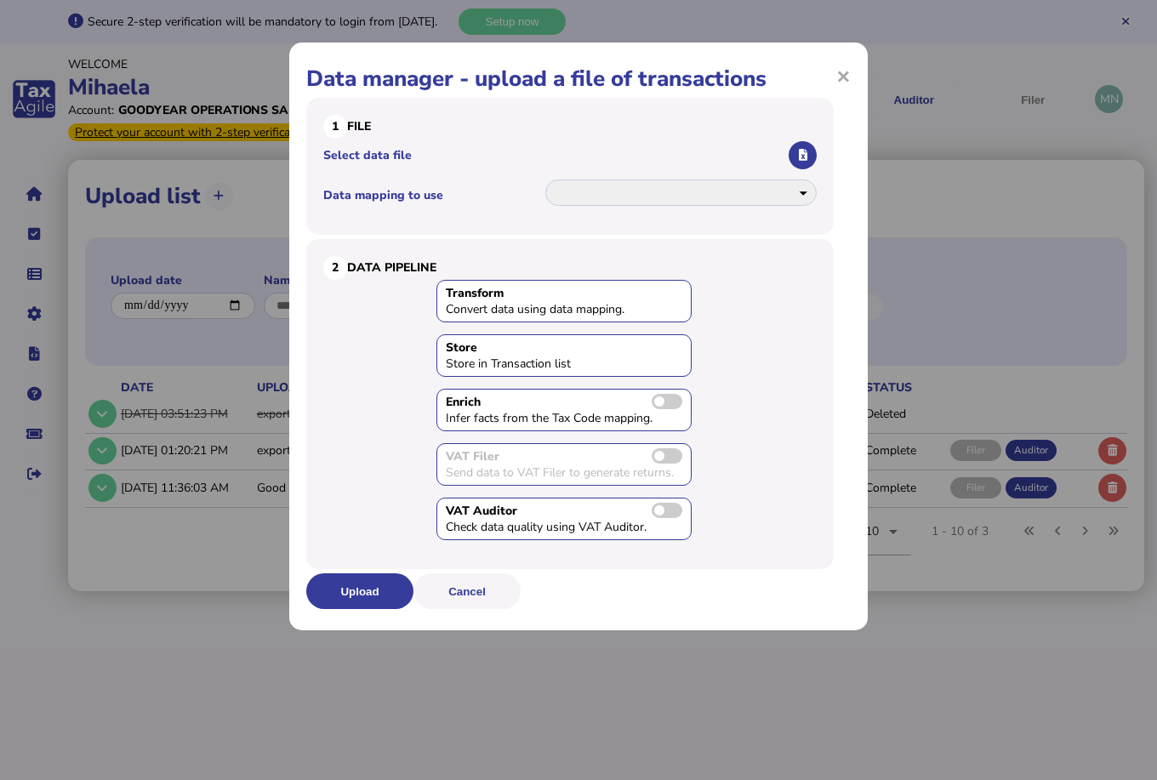
drag, startPoint x: 736, startPoint y: 61, endPoint x: 1332, endPoint y: 205, distance: 613.5
click at [1157, 205] on html "**********" at bounding box center [578, 295] width 1157 height 591
click at [841, 75] on span "×" at bounding box center [843, 76] width 14 height 32
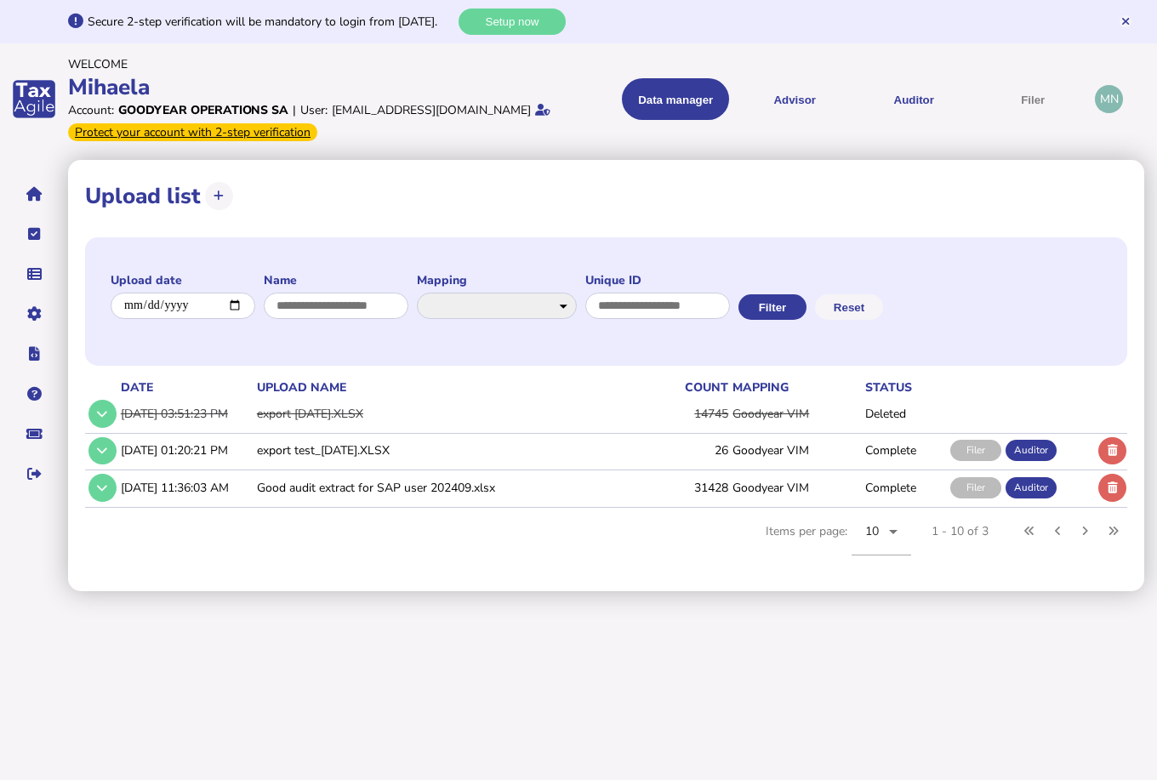
click at [258, 488] on td "Good audit extract for SAP user 202409.xlsx" at bounding box center [453, 488] width 398 height 35
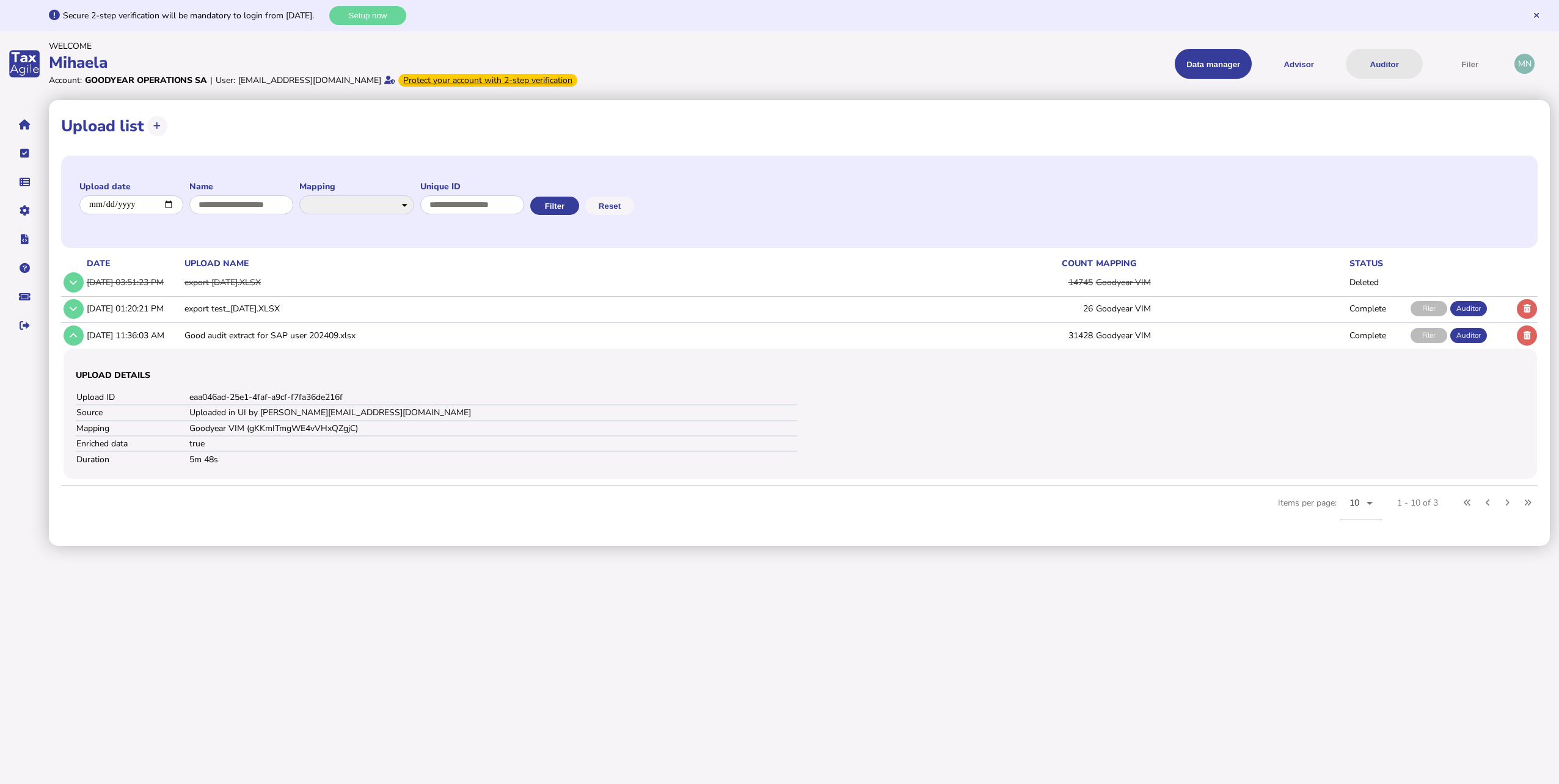
click at [1390, 73] on button "Auditor" at bounding box center [1384, 64] width 77 height 30
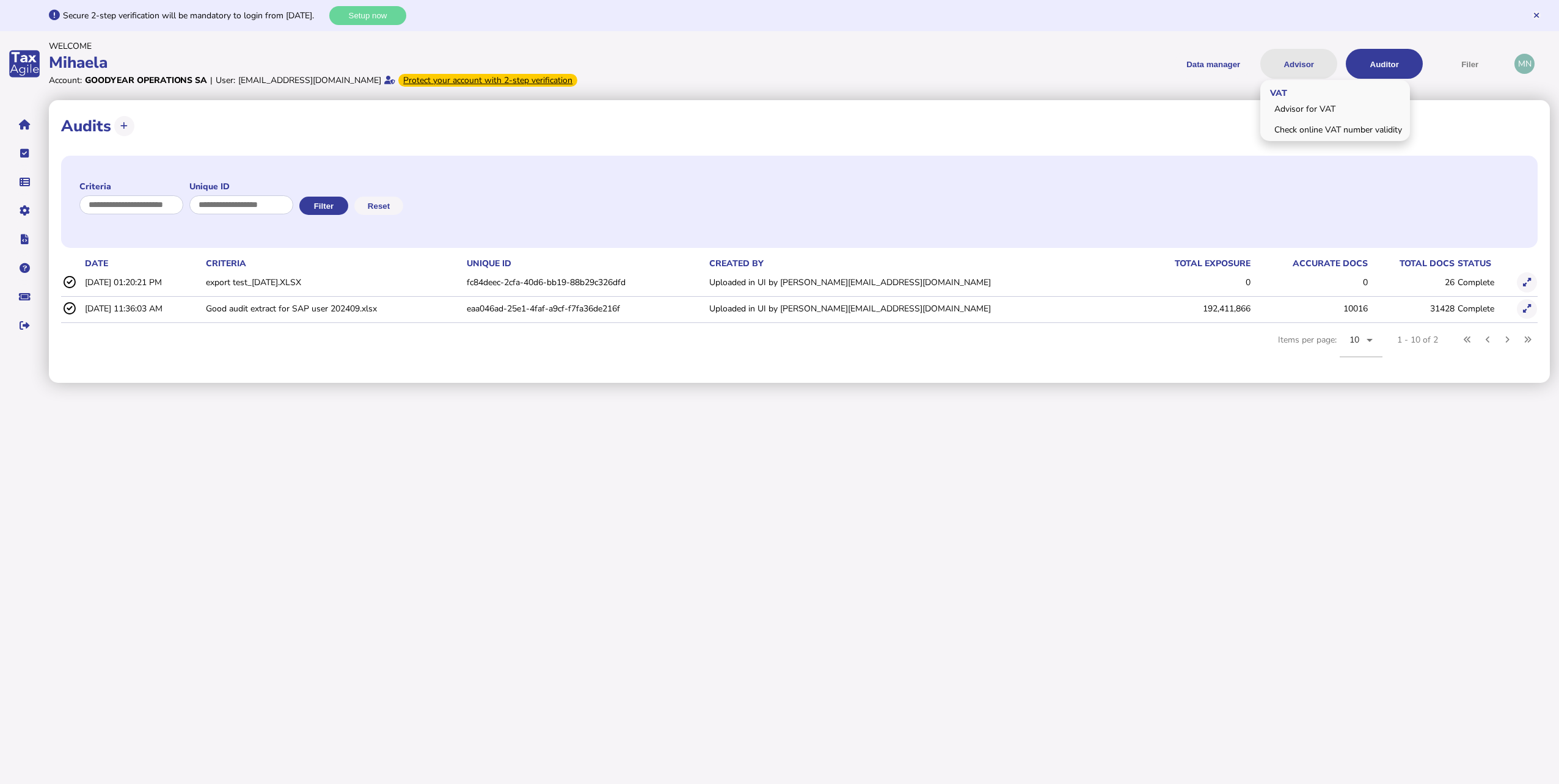
click at [1303, 65] on button "Advisor" at bounding box center [1298, 64] width 77 height 30
click at [1220, 59] on button "Data manager" at bounding box center [1213, 64] width 77 height 30
click at [1209, 129] on link "Upload list" at bounding box center [1224, 130] width 94 height 19
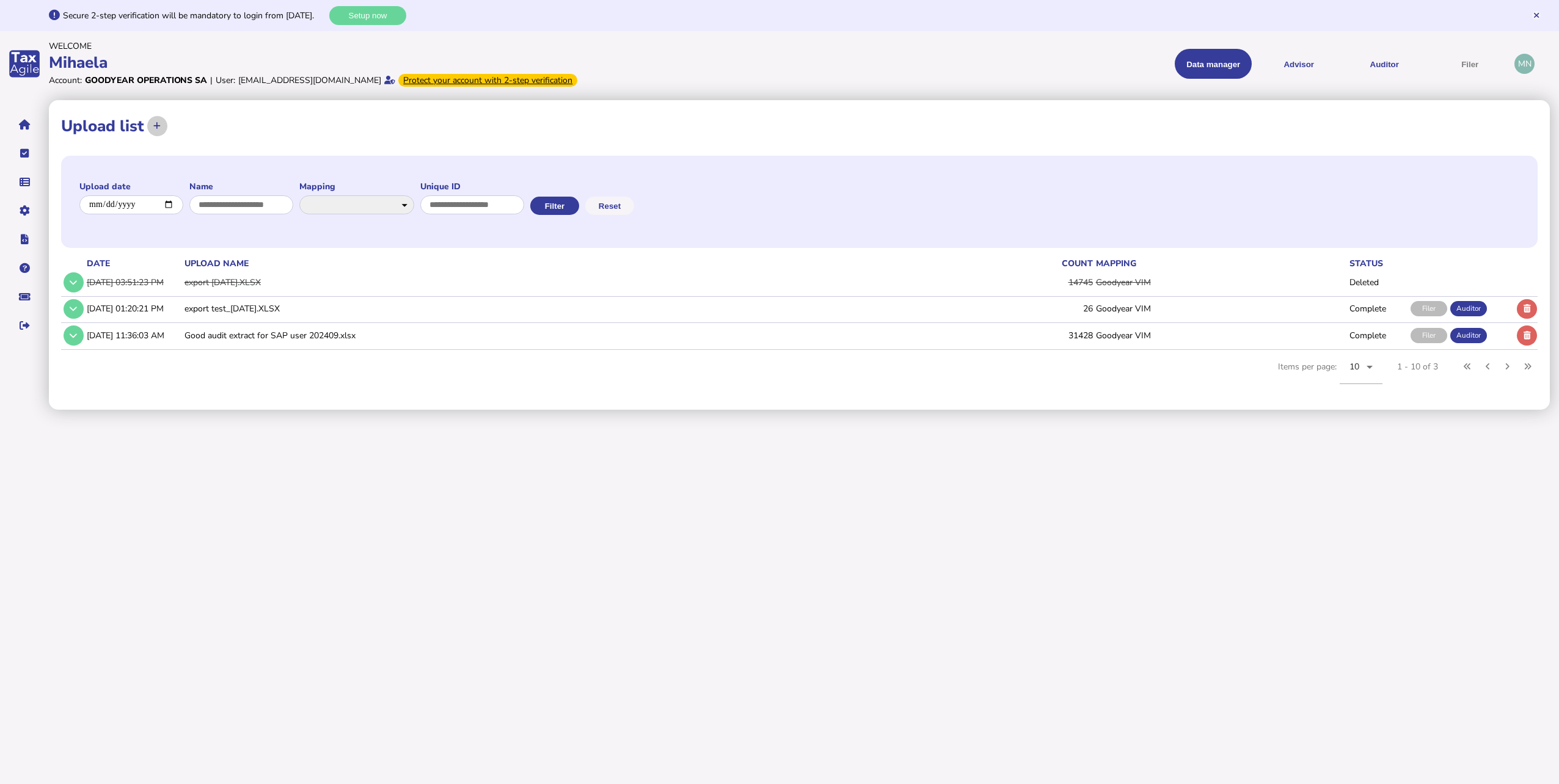
click at [154, 123] on icon at bounding box center [157, 126] width 7 height 8
select select "**********"
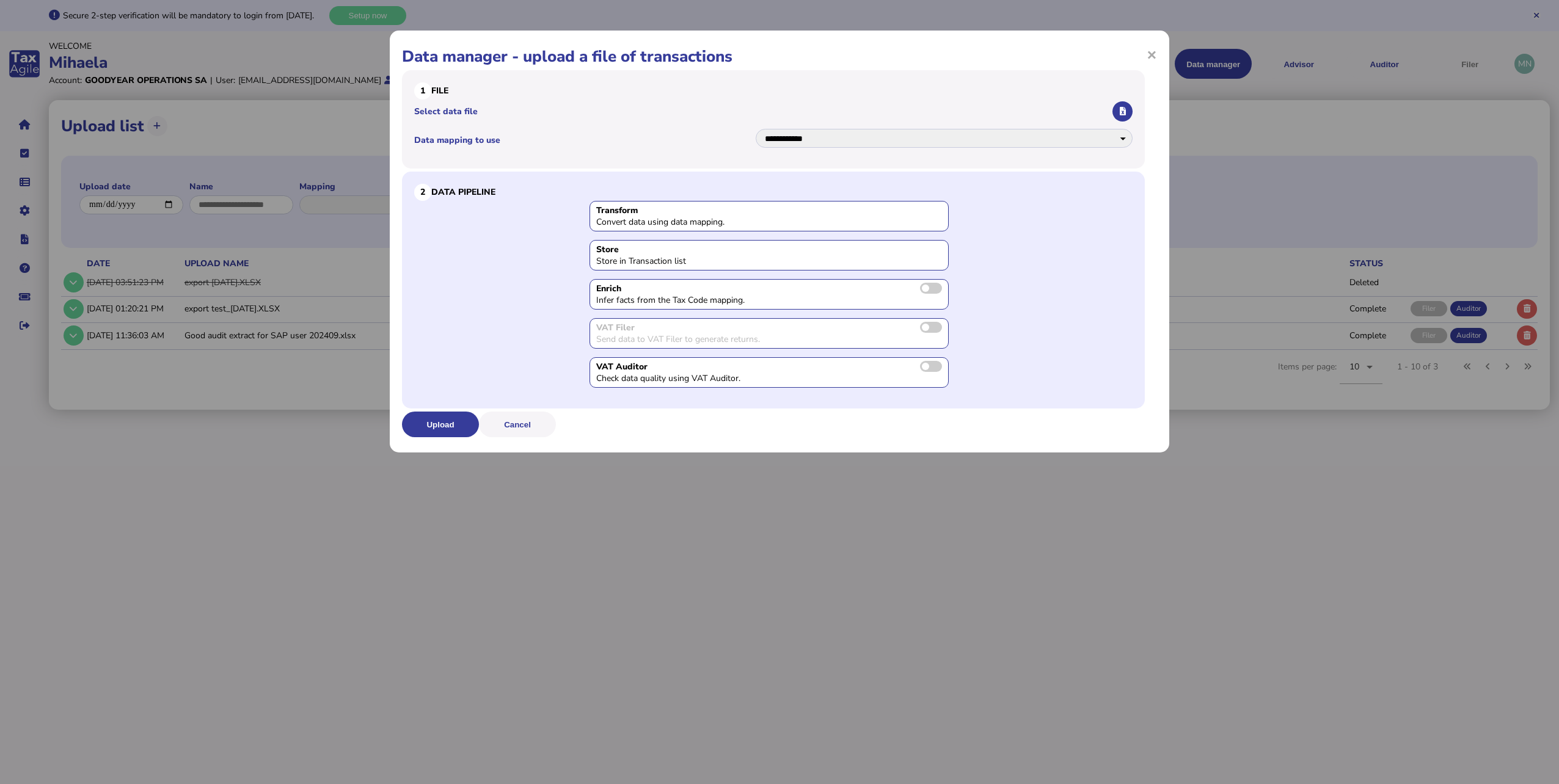
click at [689, 207] on div "Transform" at bounding box center [769, 210] width 346 height 11
click at [689, 222] on div "Convert data using data mapping." at bounding box center [687, 222] width 183 height 11
click at [734, 251] on div "Store" at bounding box center [769, 249] width 346 height 11
click at [653, 251] on div "Store" at bounding box center [769, 249] width 346 height 11
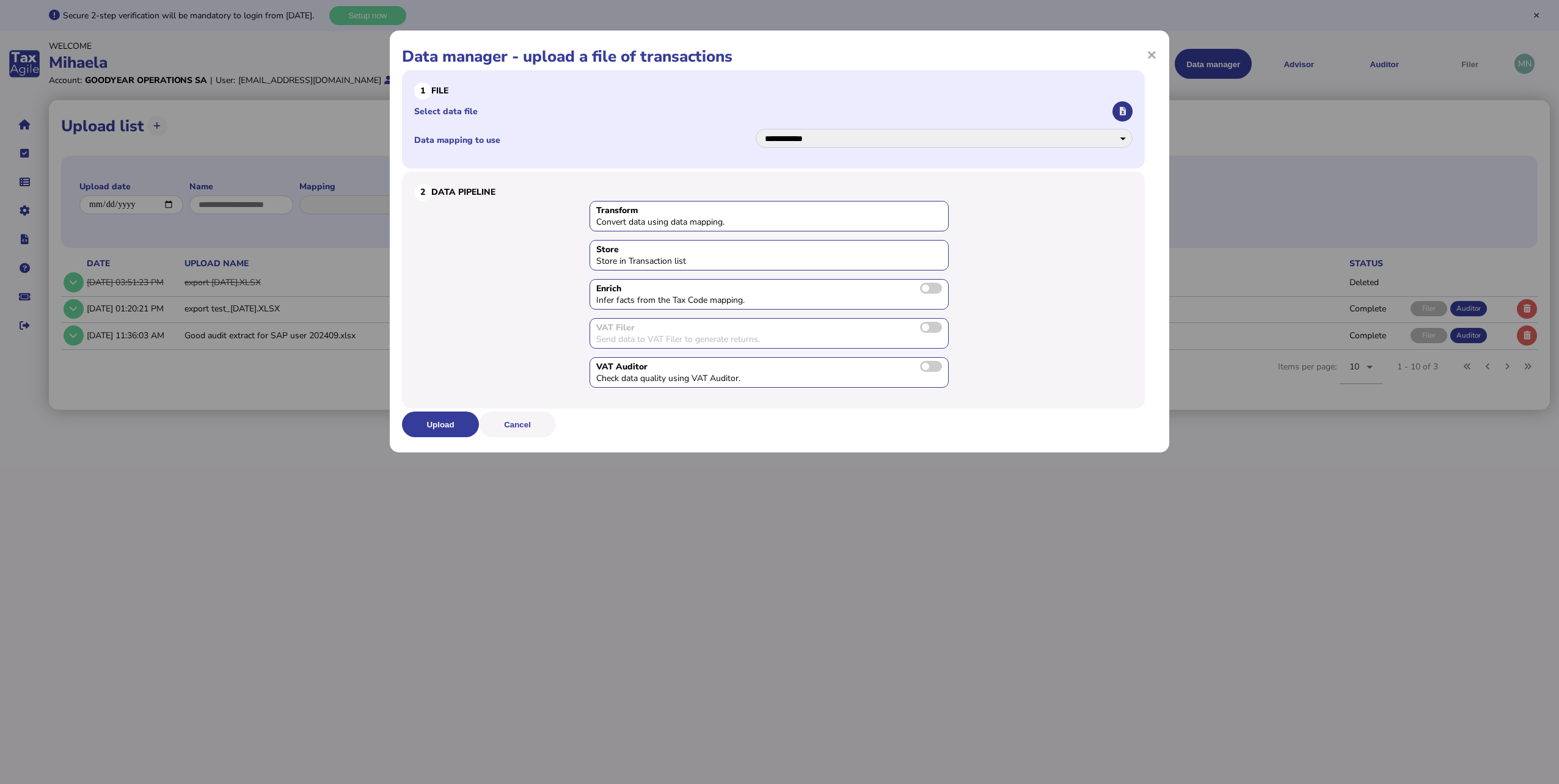
click at [1125, 106] on button "button" at bounding box center [1122, 111] width 20 height 20
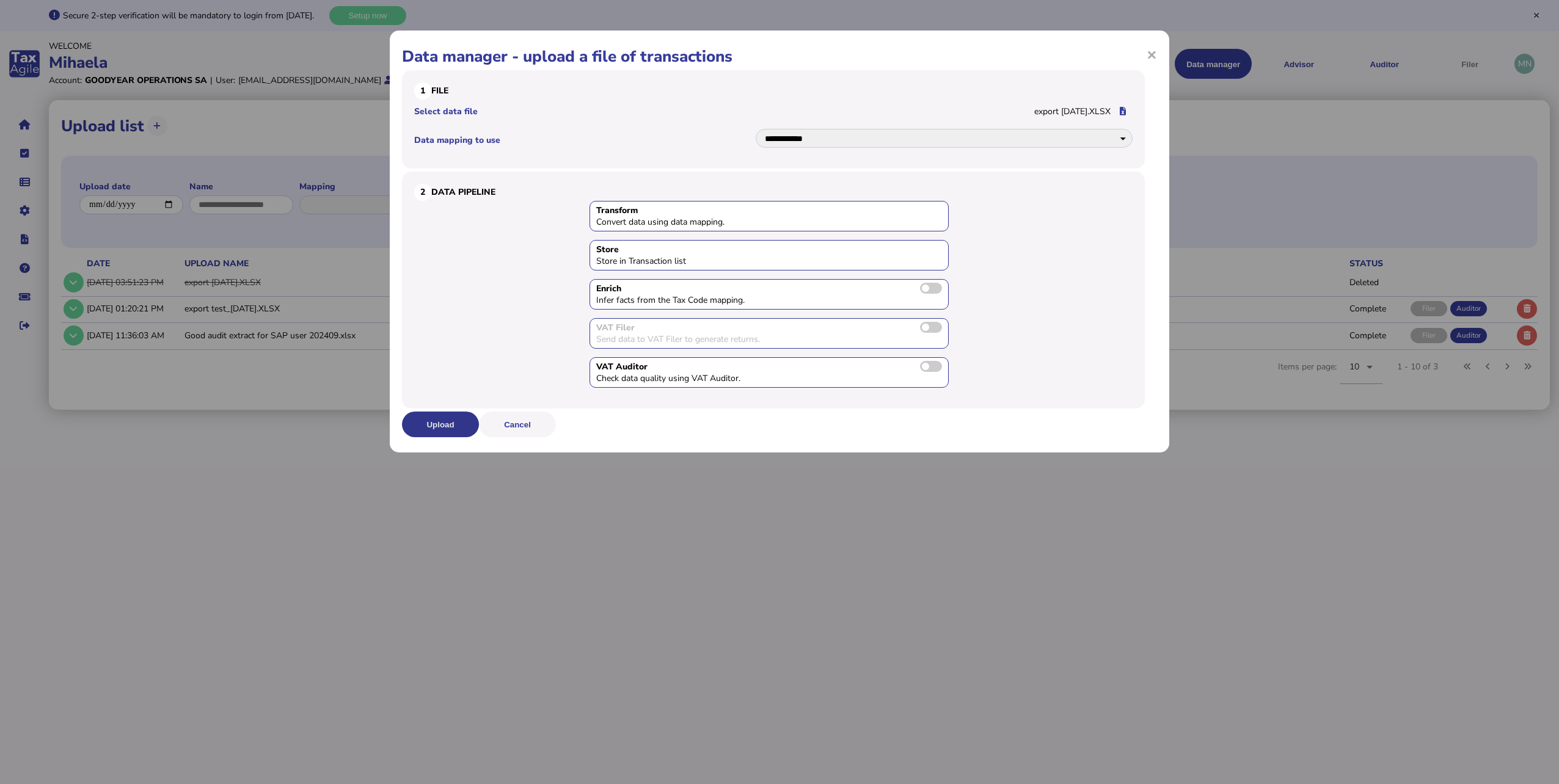
click at [462, 424] on button "Upload" at bounding box center [440, 424] width 77 height 26
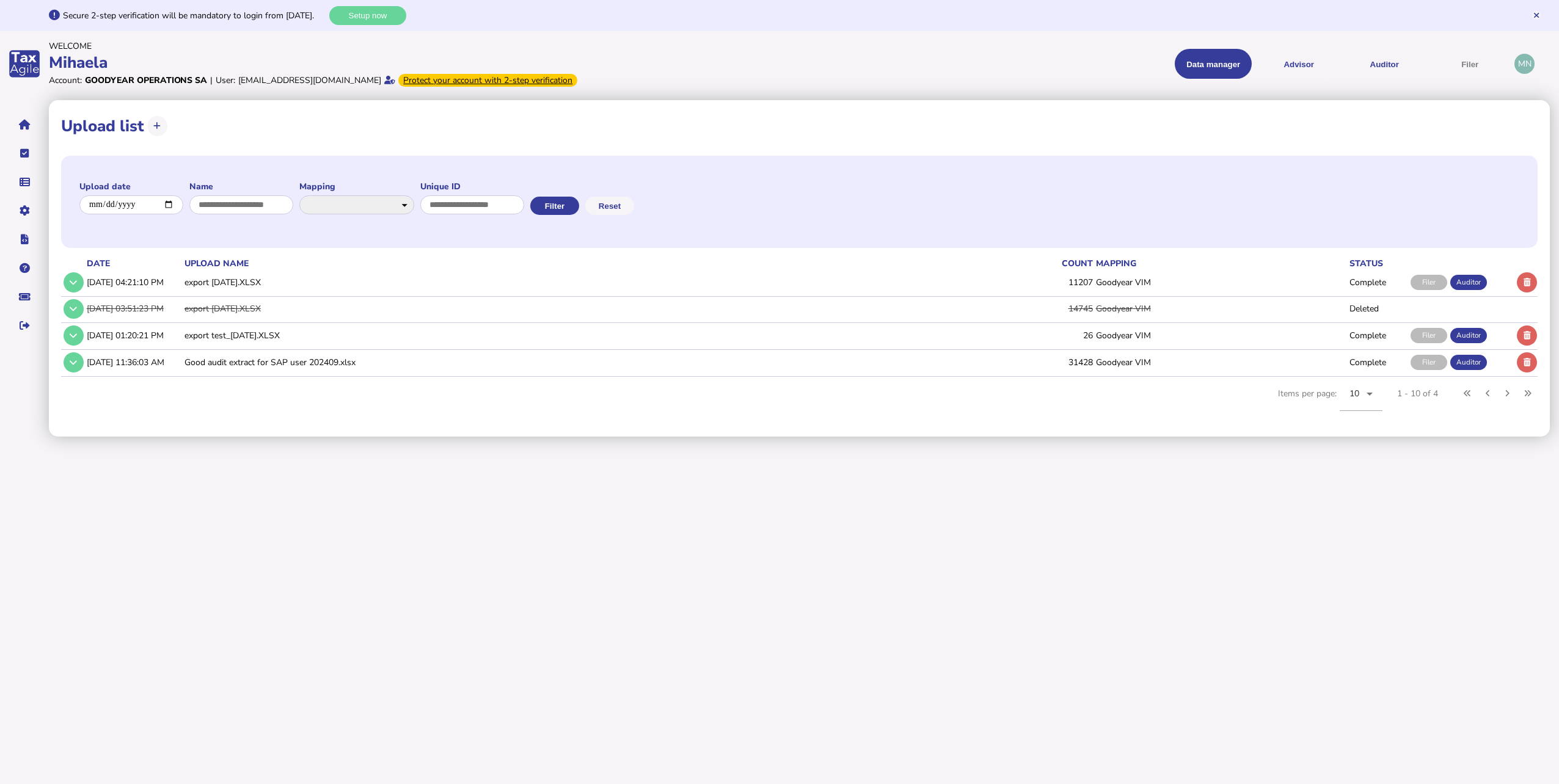
click at [1382, 284] on td "Complete" at bounding box center [1377, 282] width 61 height 25
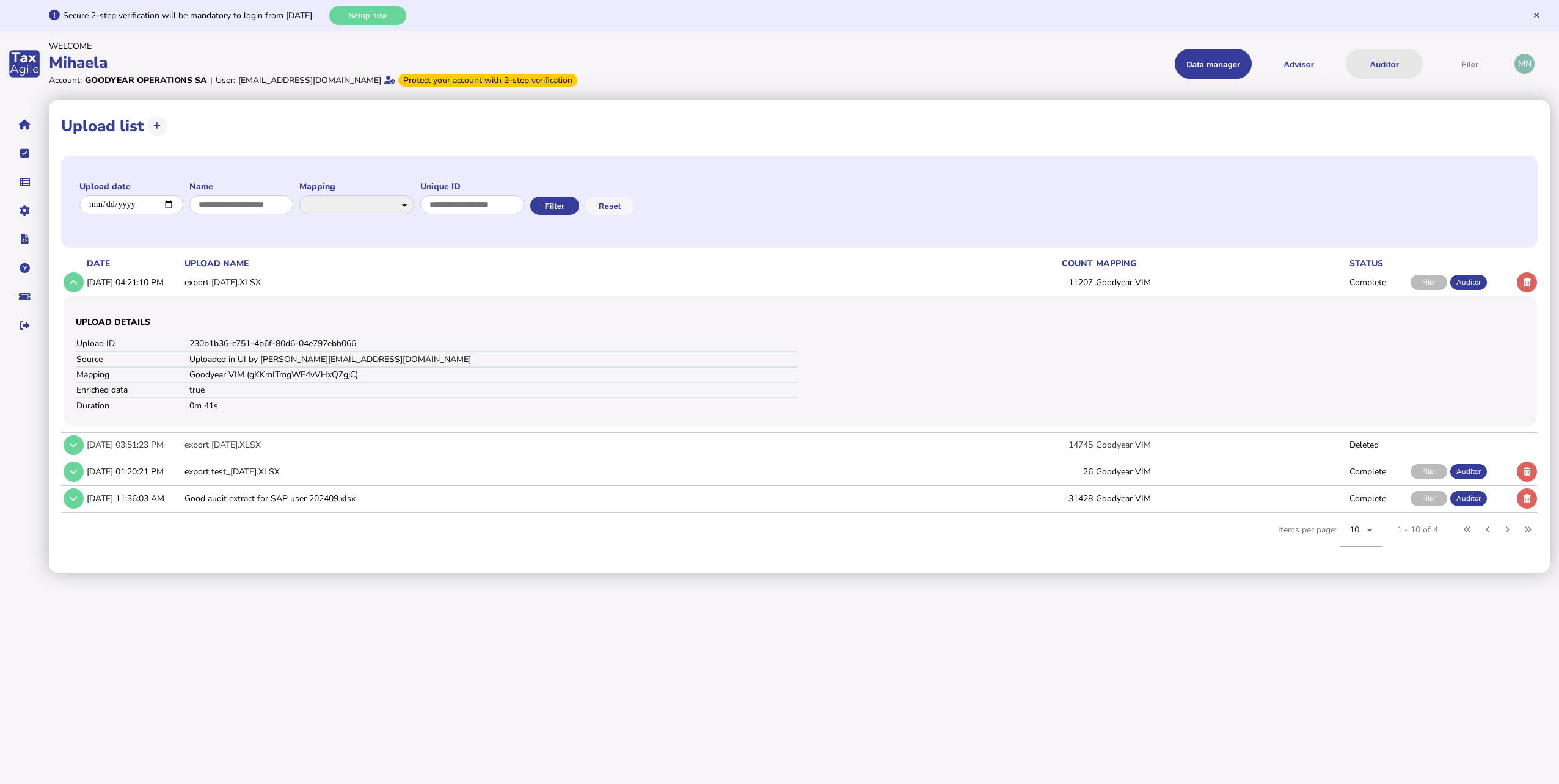
click at [1390, 63] on button "Auditor" at bounding box center [1384, 64] width 77 height 30
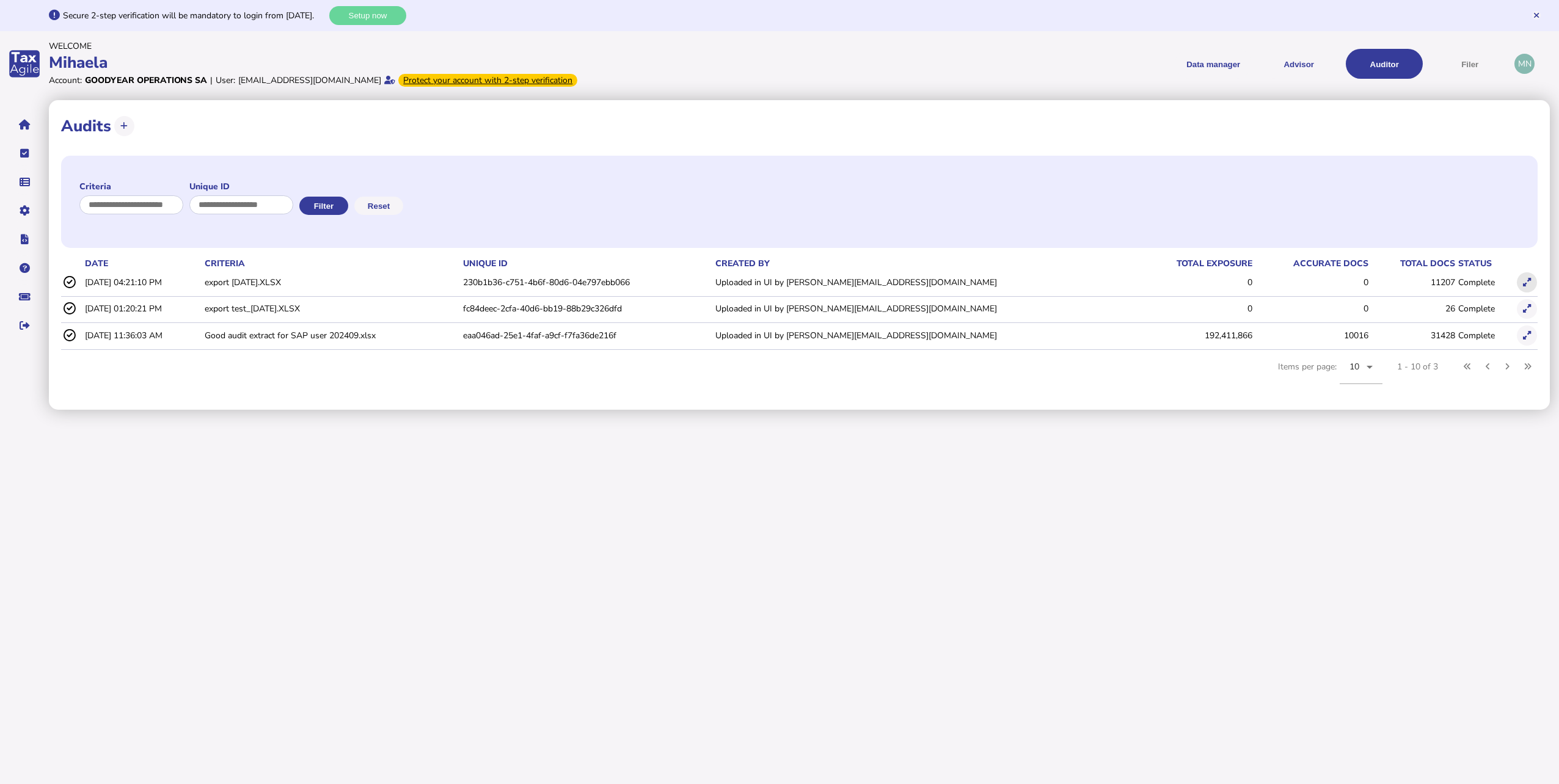
click at [1526, 284] on icon at bounding box center [1527, 282] width 8 height 8
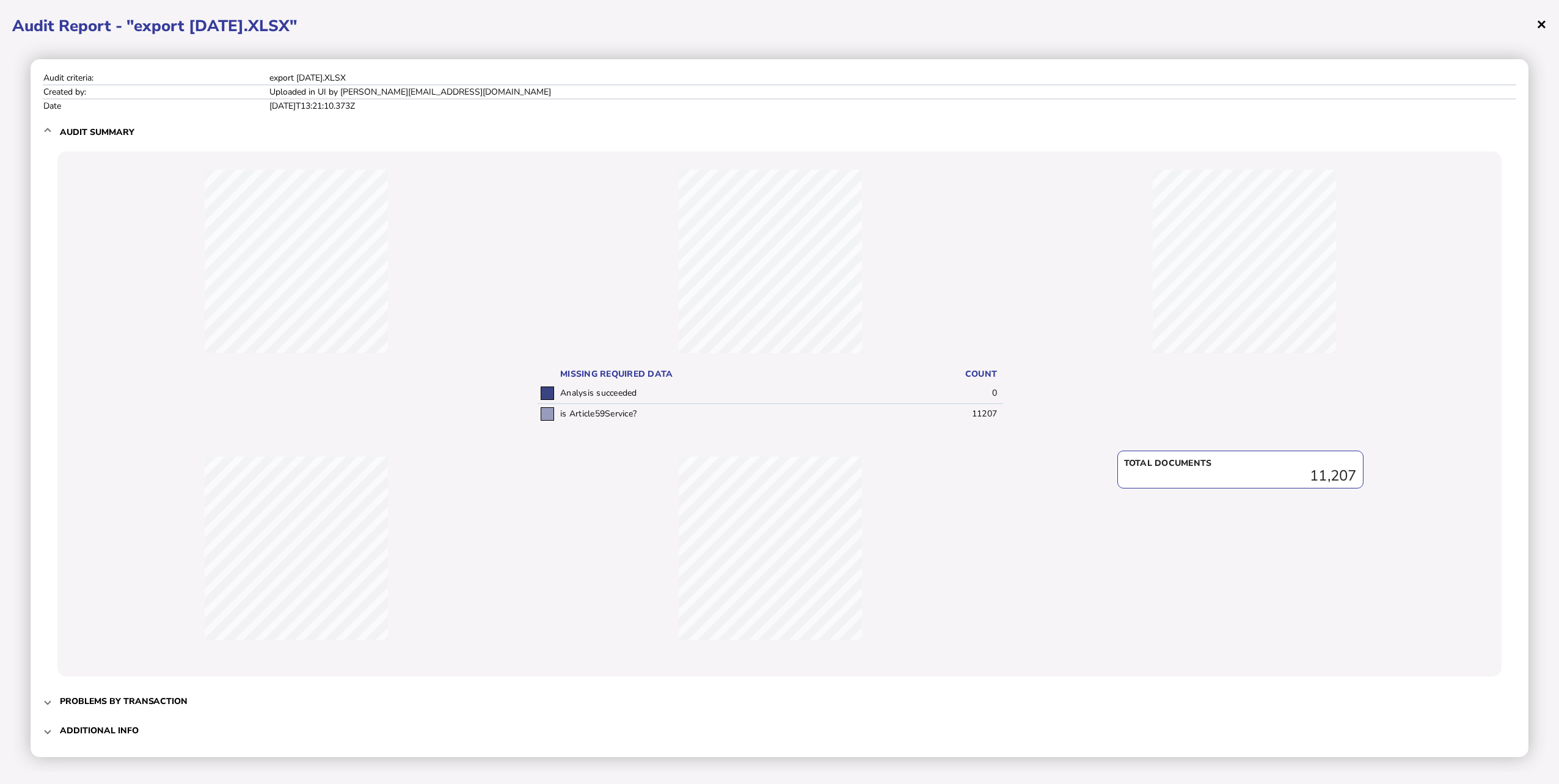
click at [1537, 24] on span "×" at bounding box center [1542, 24] width 10 height 23
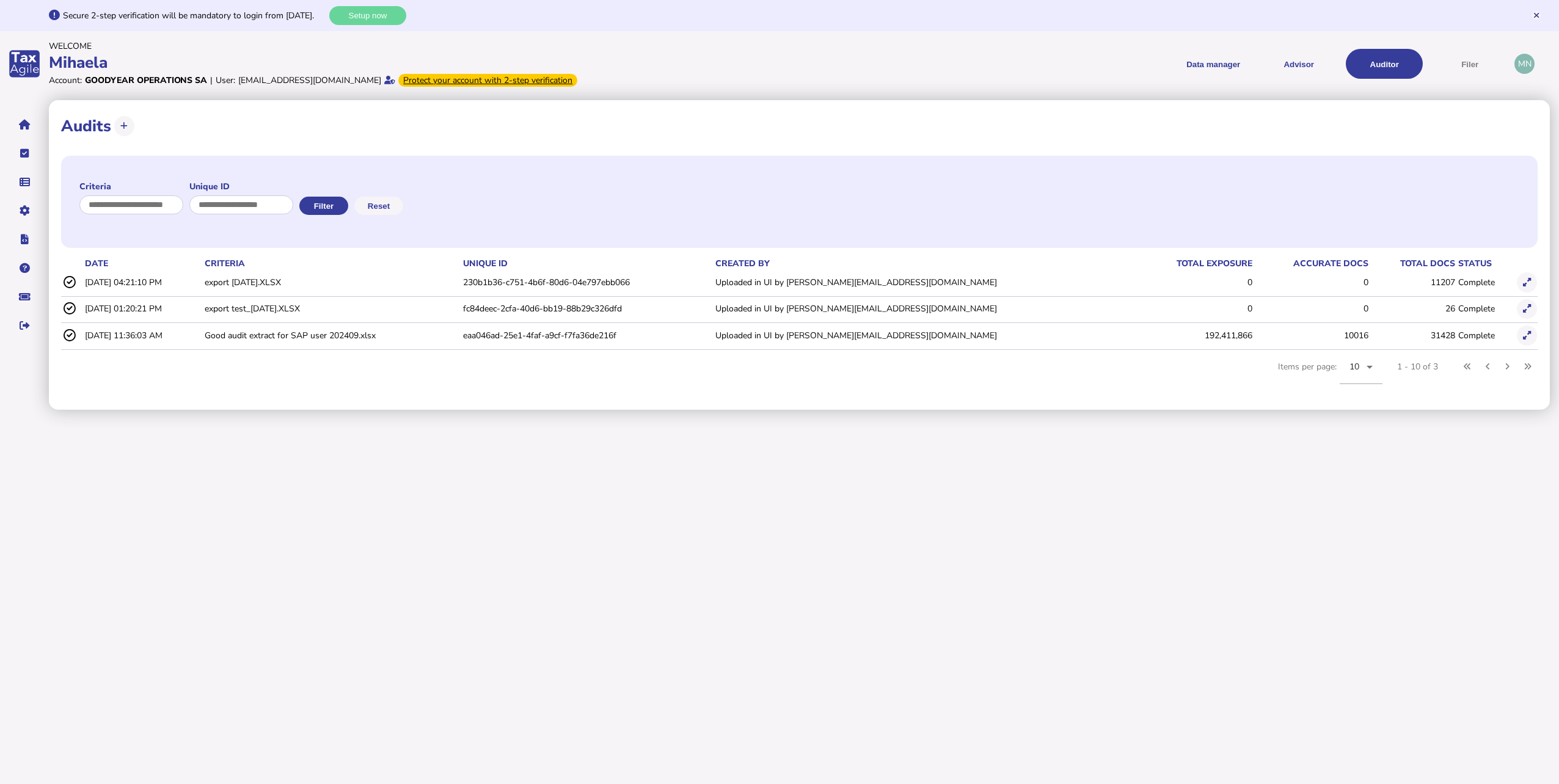
click at [1434, 410] on html "**********" at bounding box center [779, 205] width 1559 height 410
click at [1224, 67] on button "Data manager" at bounding box center [1213, 64] width 77 height 30
click at [1206, 113] on link "Transaction list" at bounding box center [1224, 109] width 94 height 19
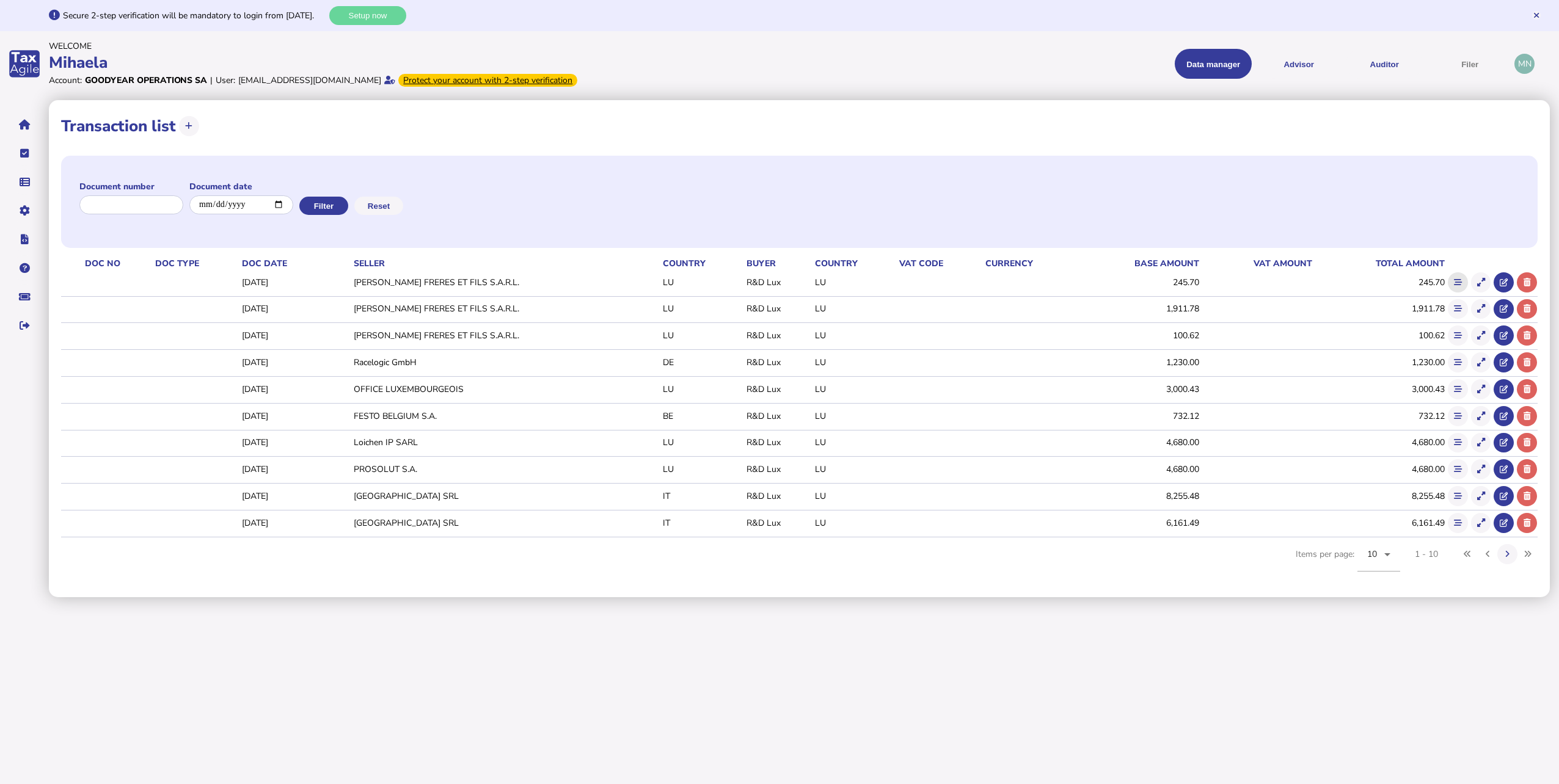
click at [1458, 281] on icon at bounding box center [1458, 282] width 8 height 8
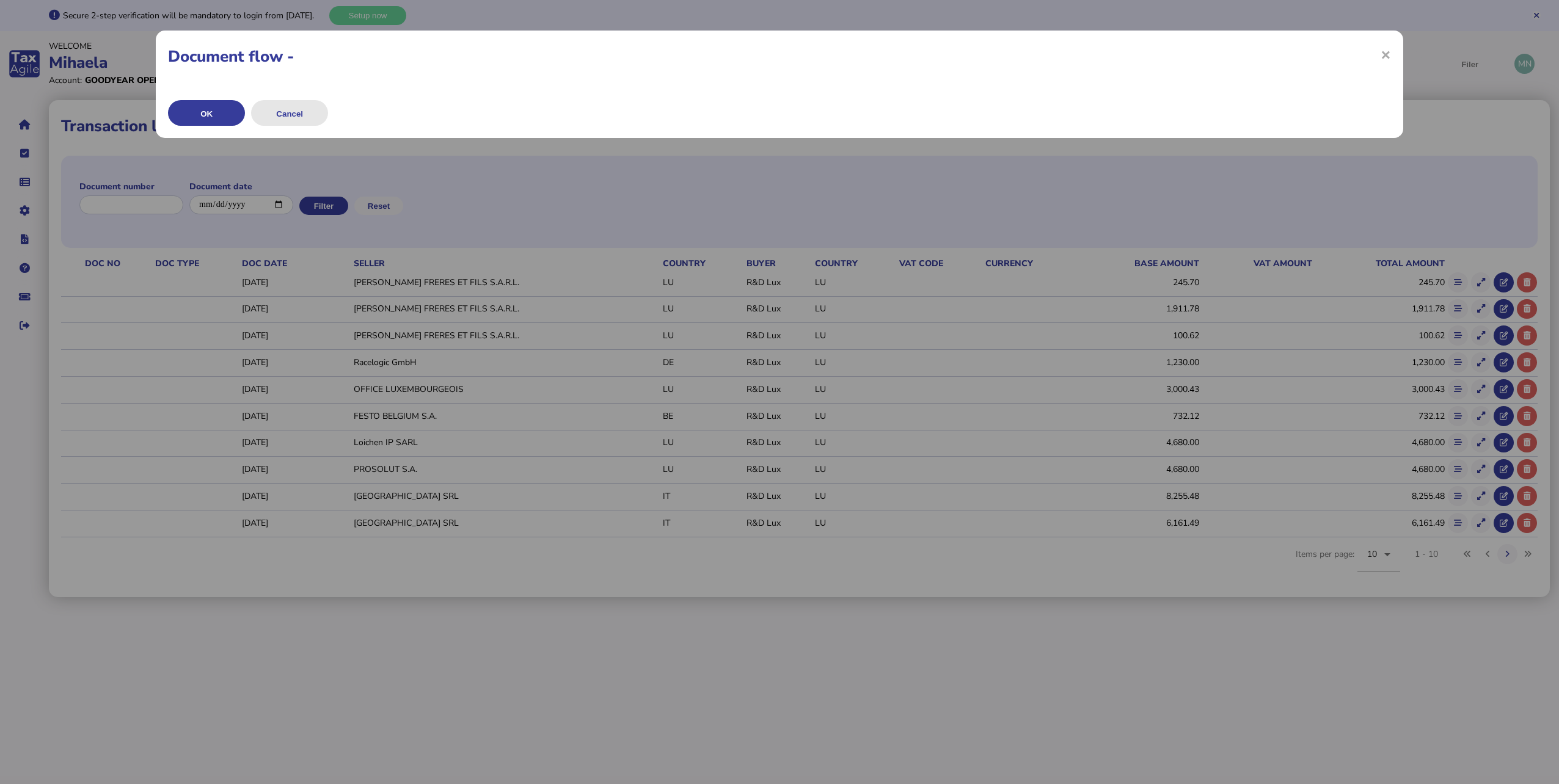
click at [322, 114] on button "Cancel" at bounding box center [289, 113] width 77 height 26
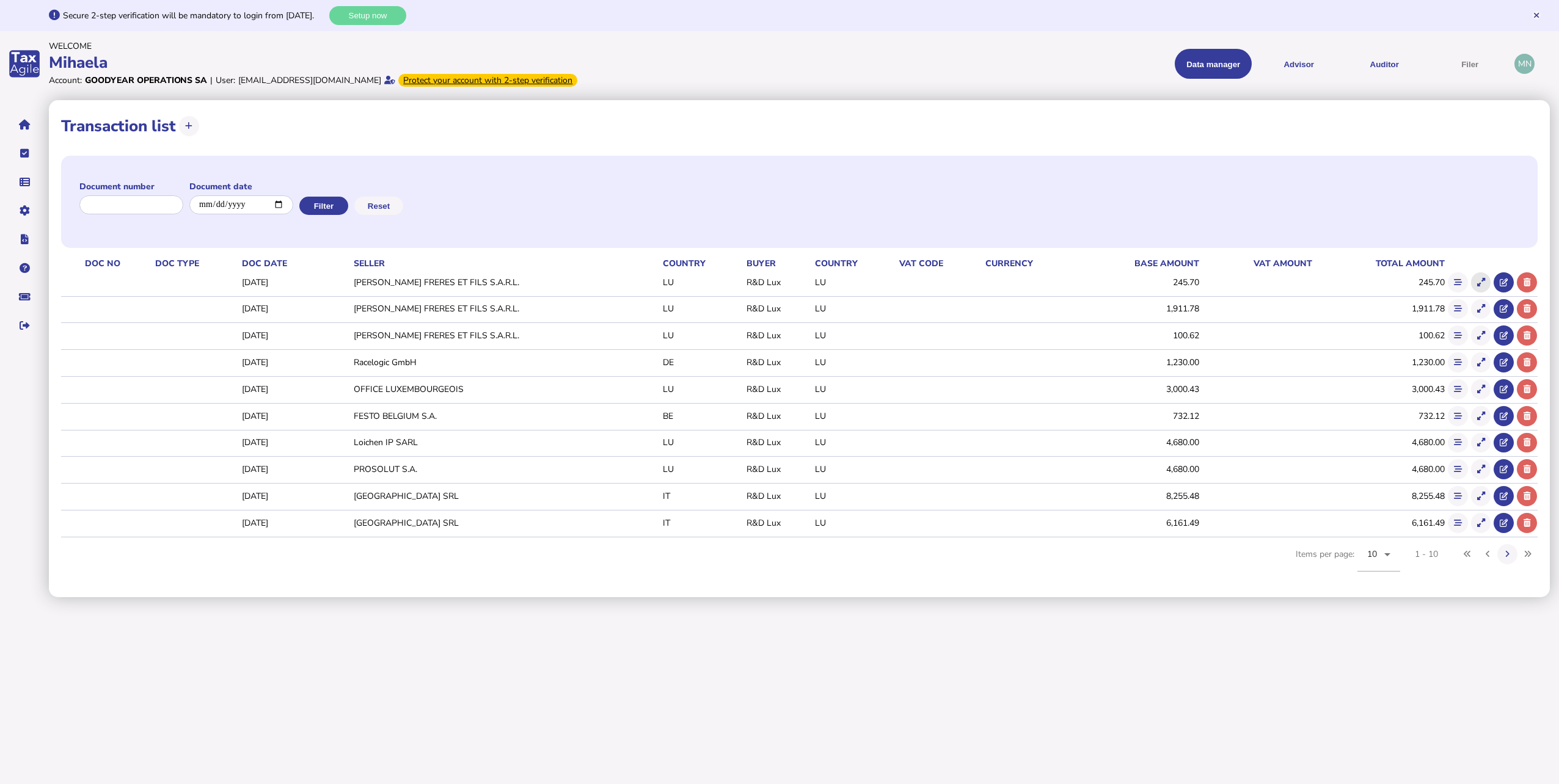
click at [1484, 284] on icon at bounding box center [1481, 282] width 8 height 8
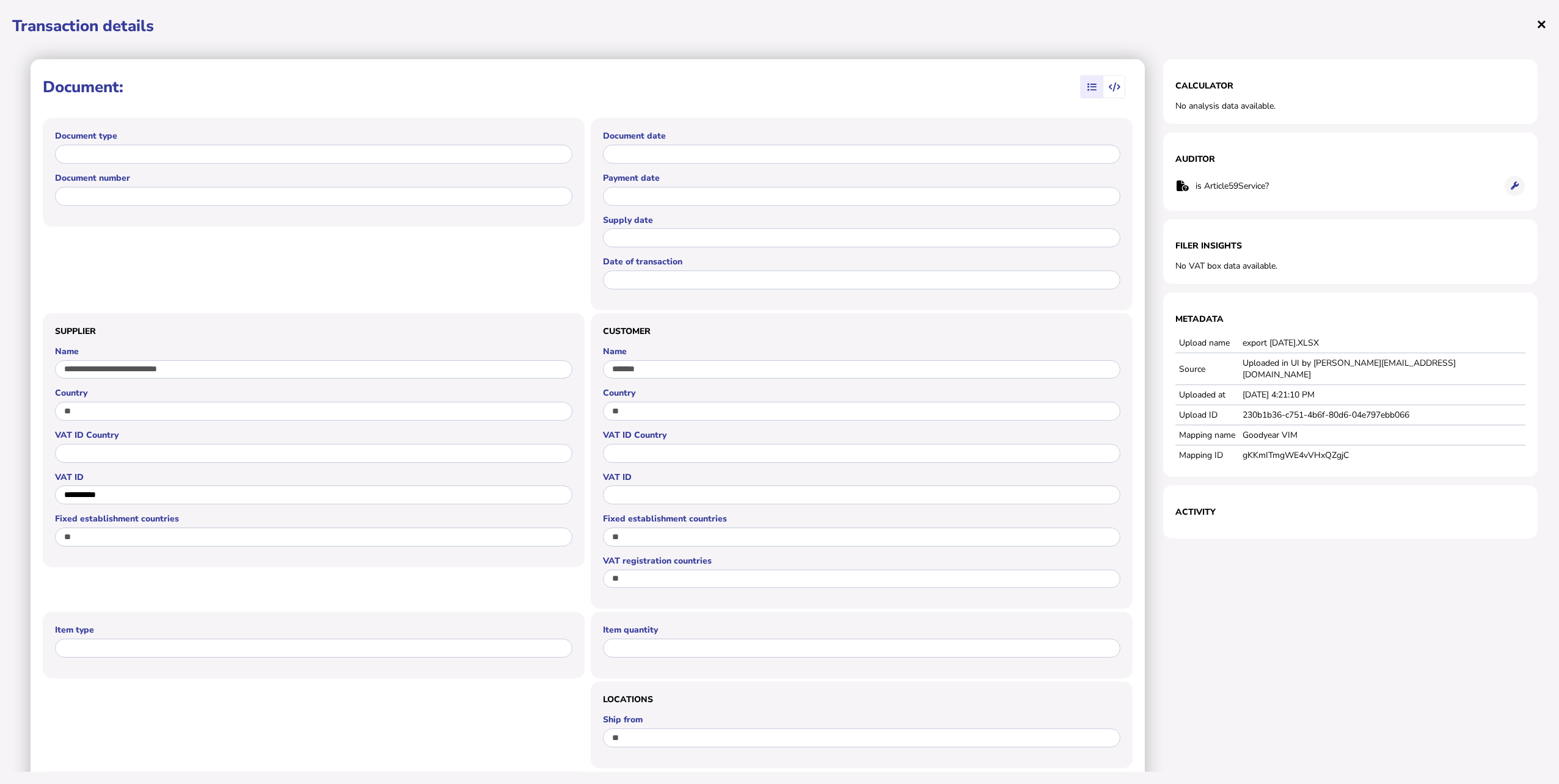
click at [1539, 22] on span "×" at bounding box center [1542, 24] width 10 height 23
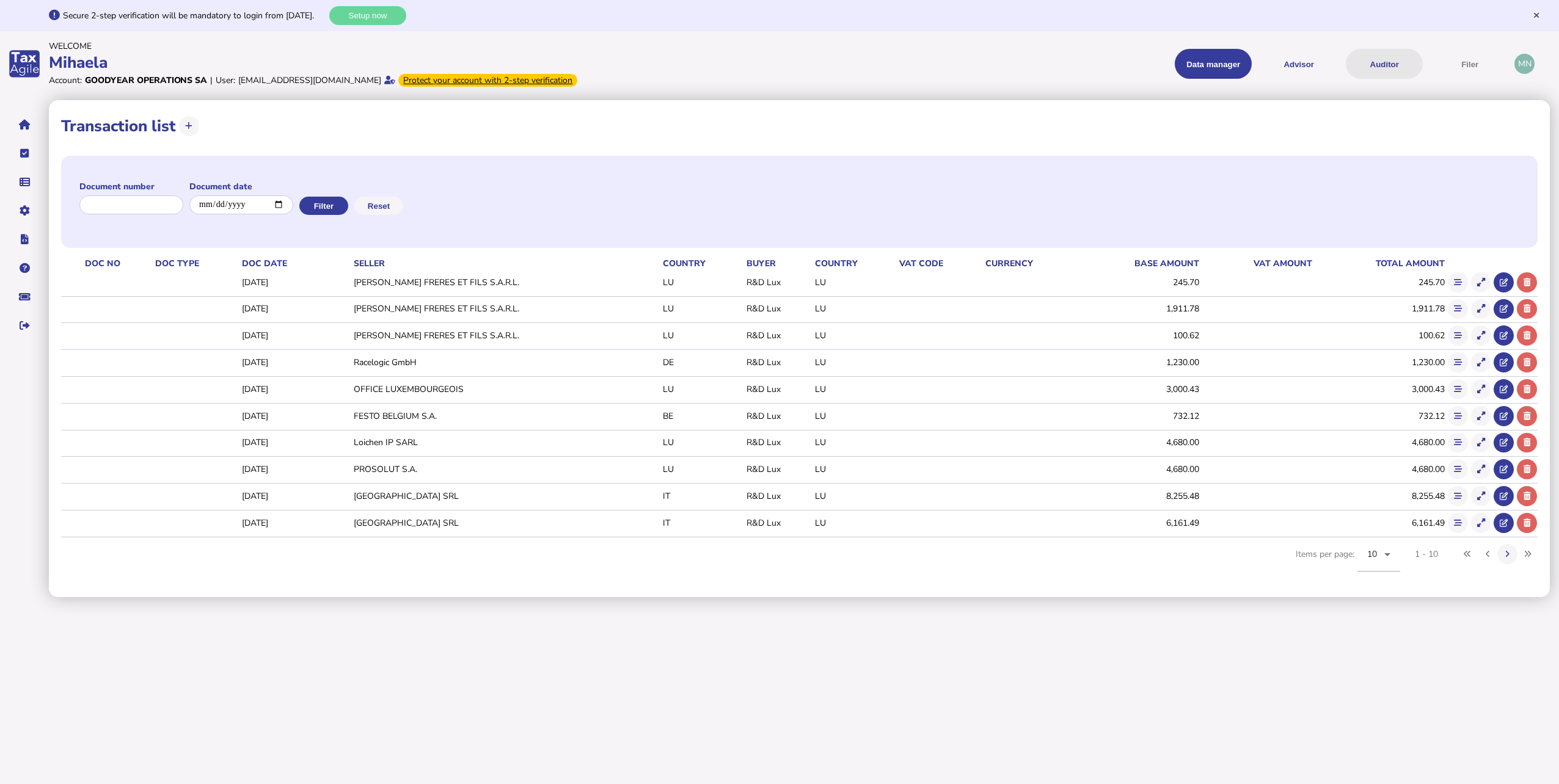
click at [1368, 67] on button "Auditor" at bounding box center [1384, 64] width 77 height 30
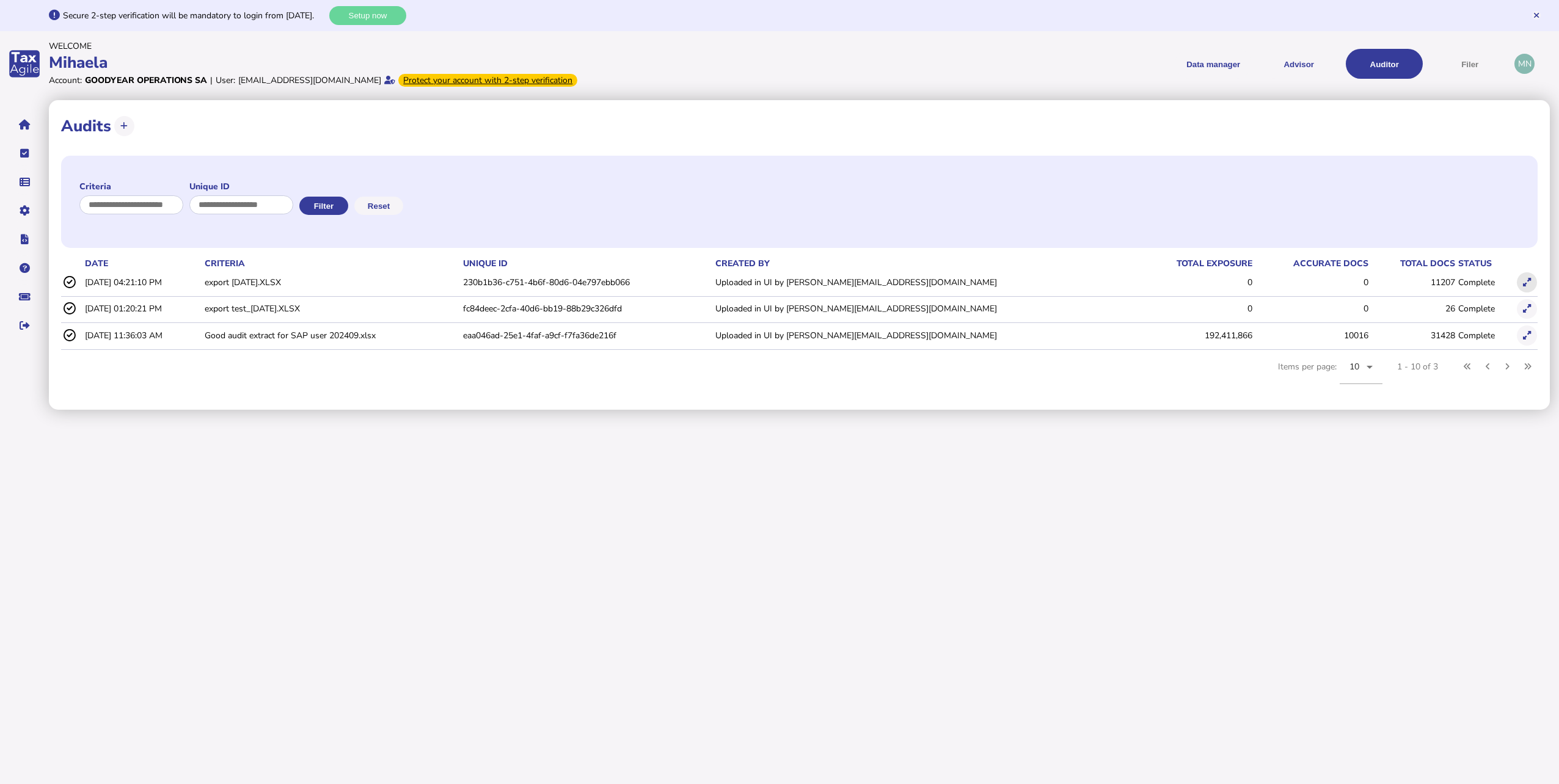
click at [1525, 281] on icon at bounding box center [1527, 282] width 8 height 8
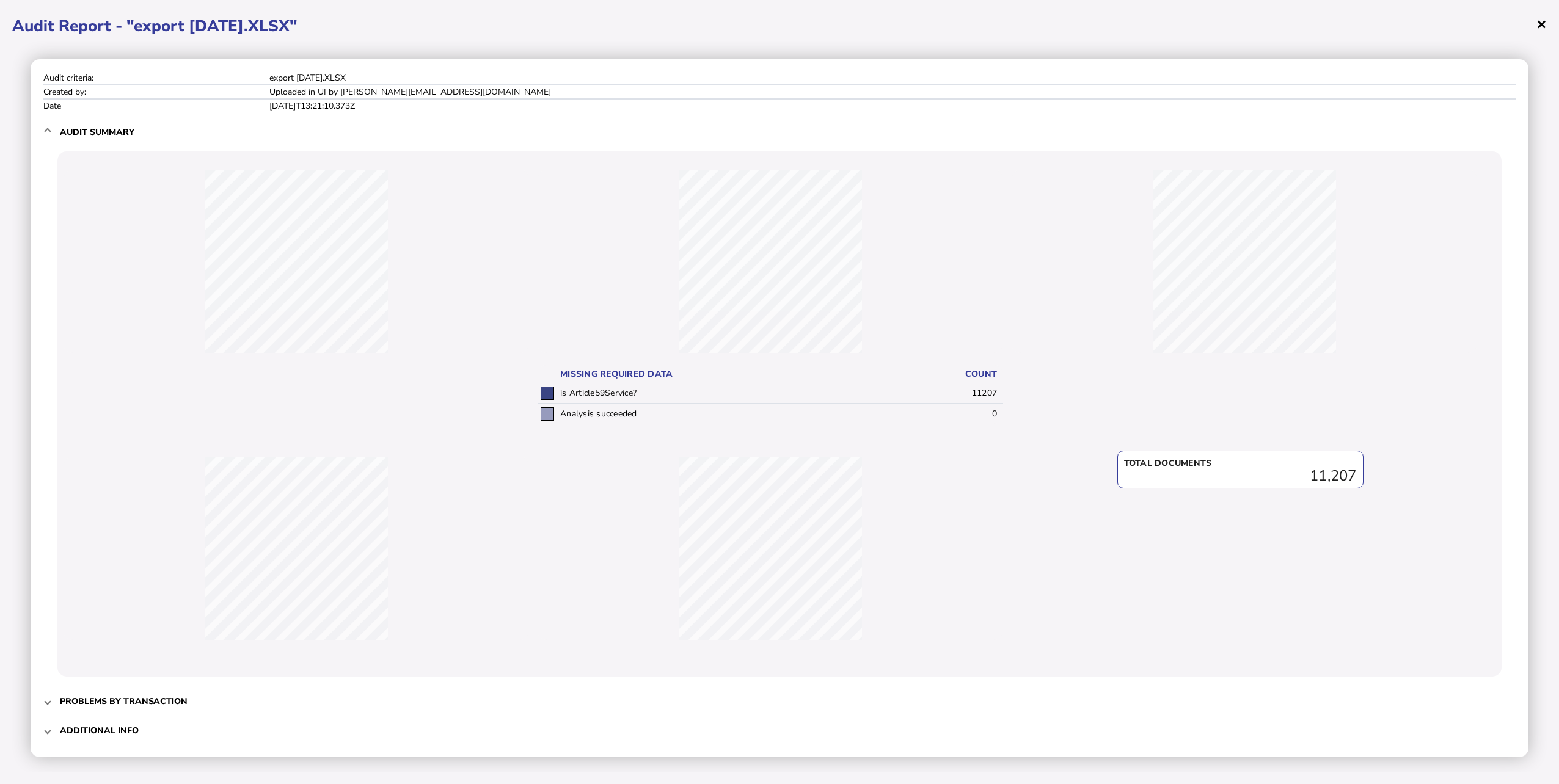
click at [1541, 28] on span "×" at bounding box center [1542, 24] width 10 height 23
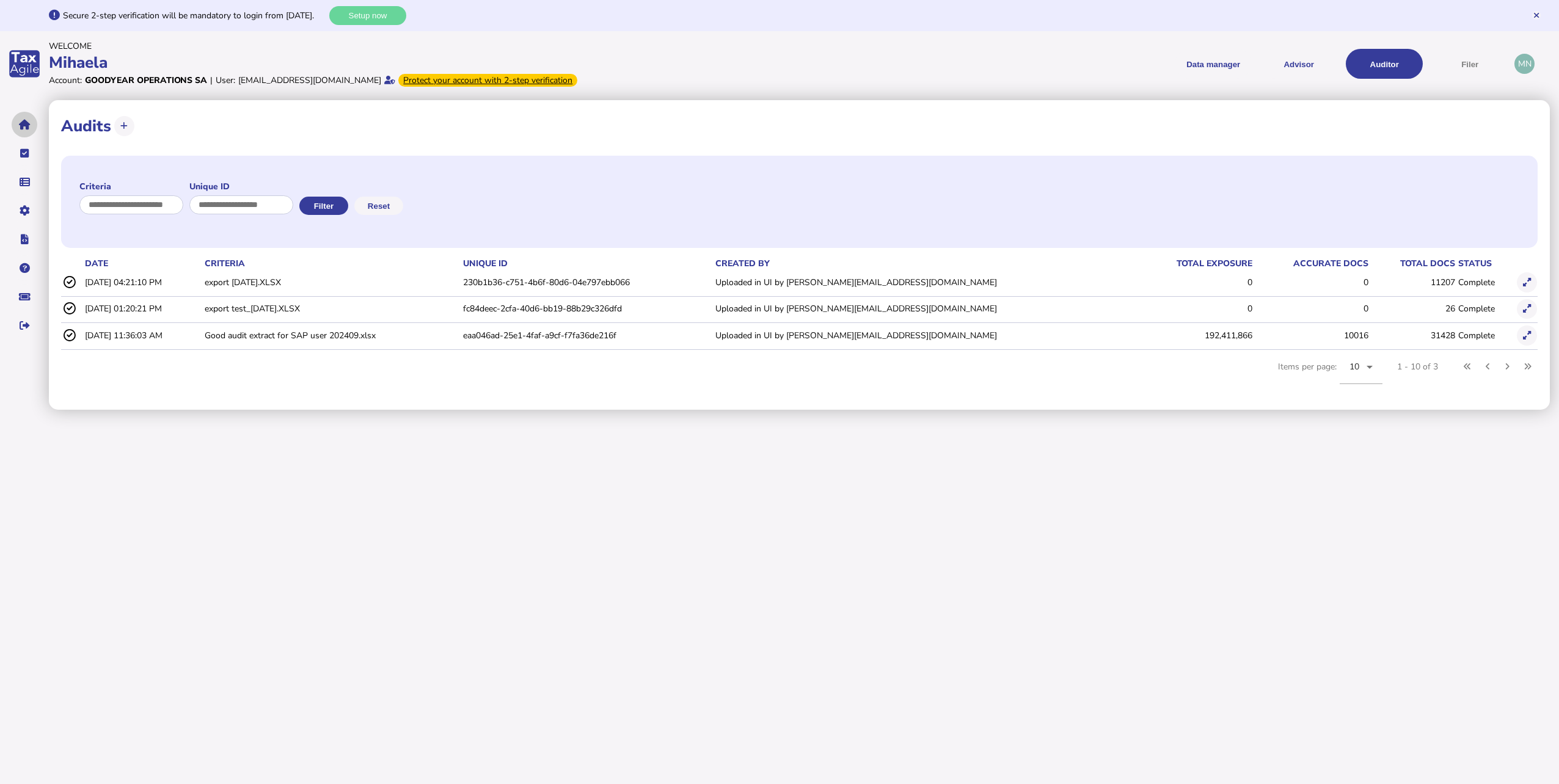
click at [23, 117] on button "navigate application pages" at bounding box center [24, 125] width 26 height 26
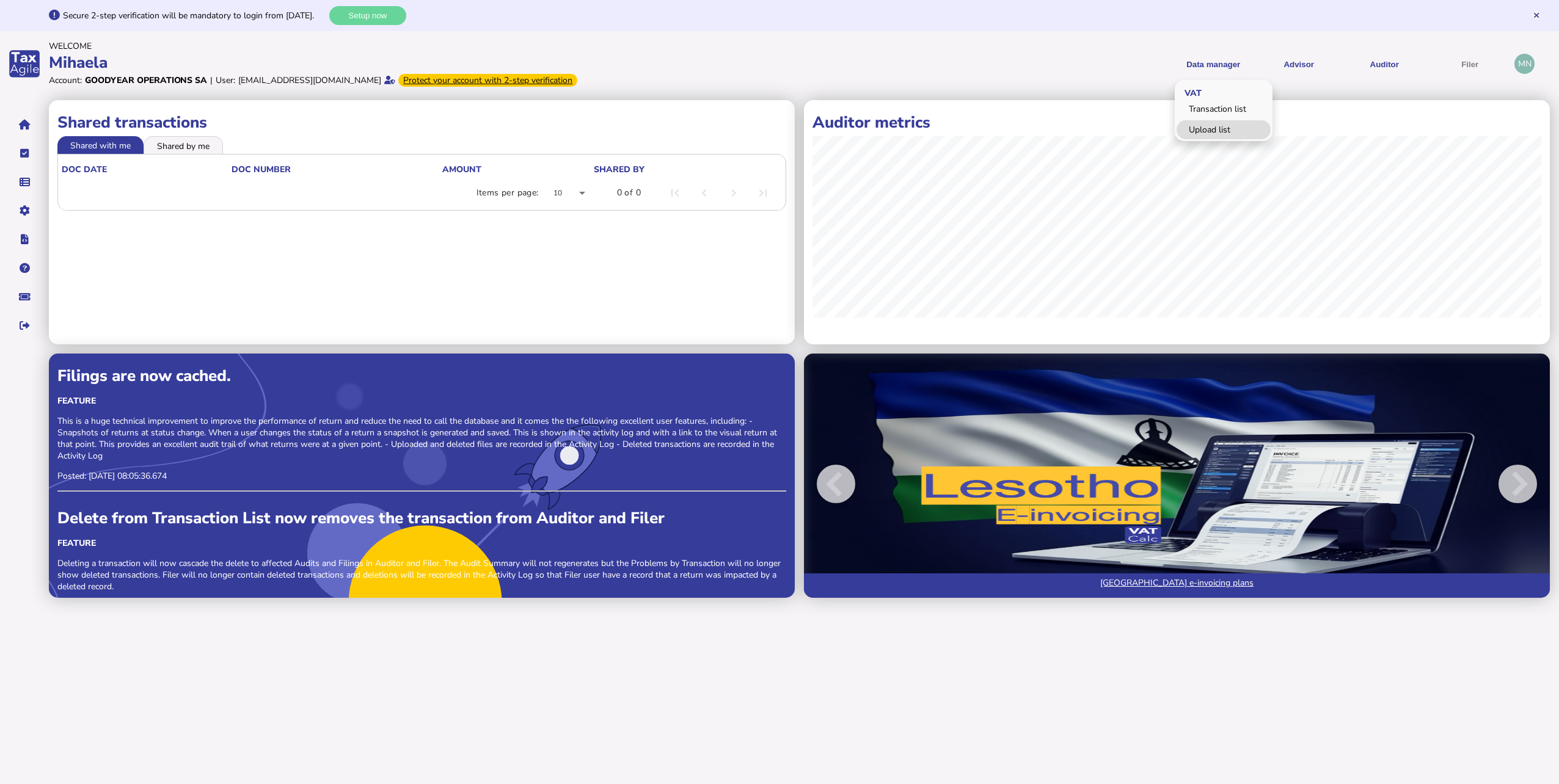
click at [1202, 130] on link "Upload list" at bounding box center [1224, 130] width 94 height 19
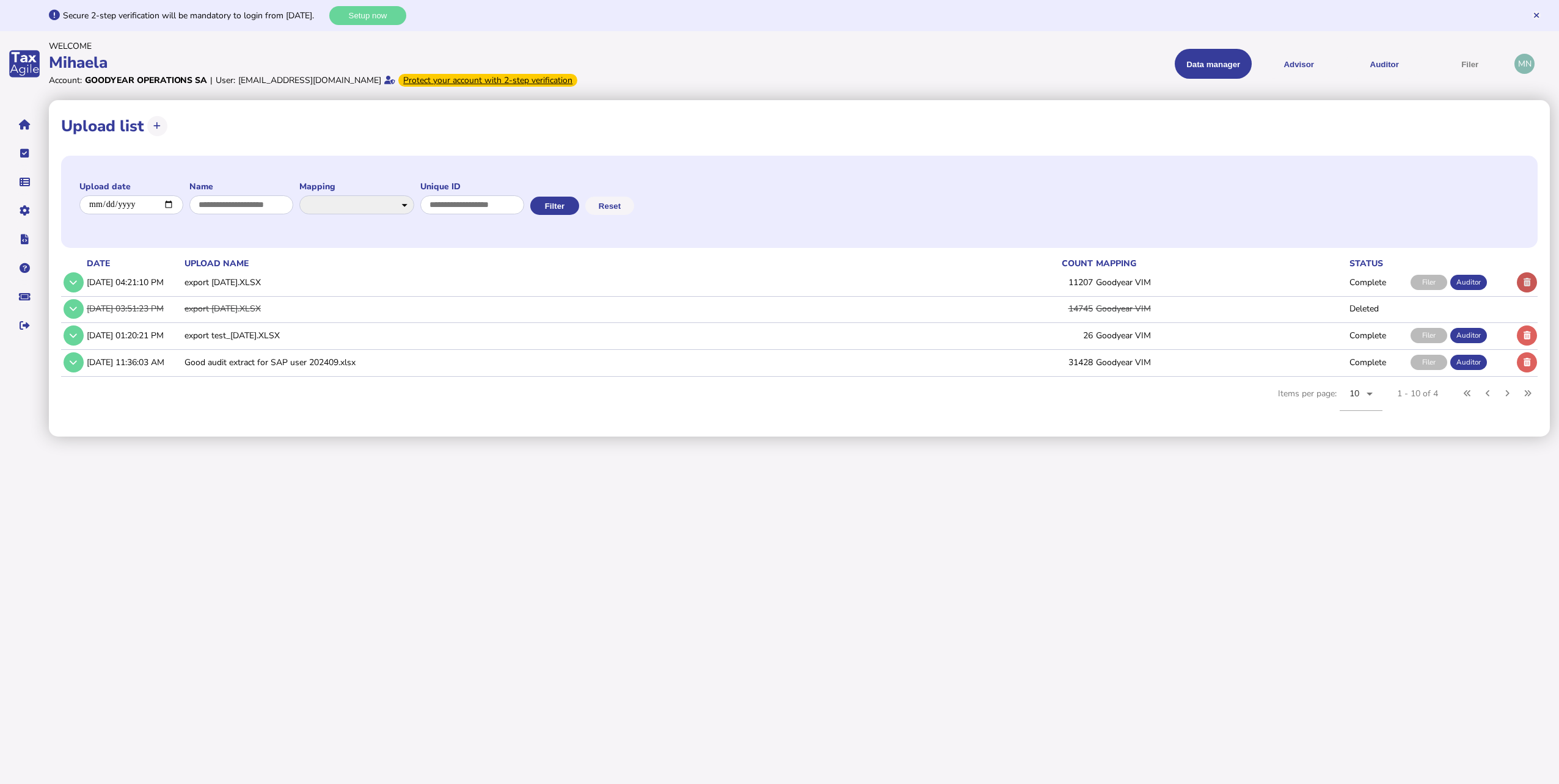
click at [1530, 285] on icon at bounding box center [1527, 282] width 7 height 8
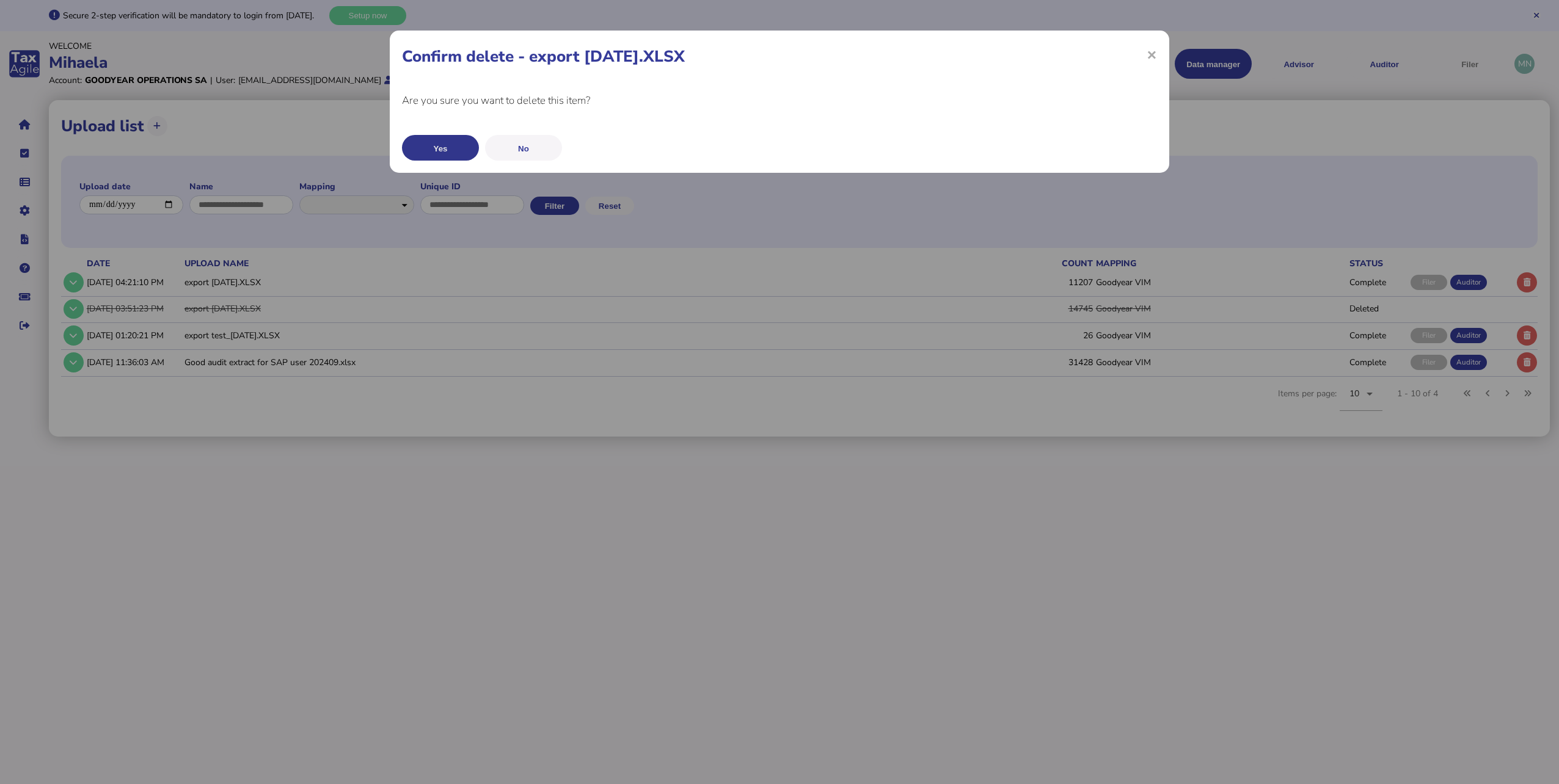
click at [448, 141] on button "Yes" at bounding box center [440, 148] width 77 height 26
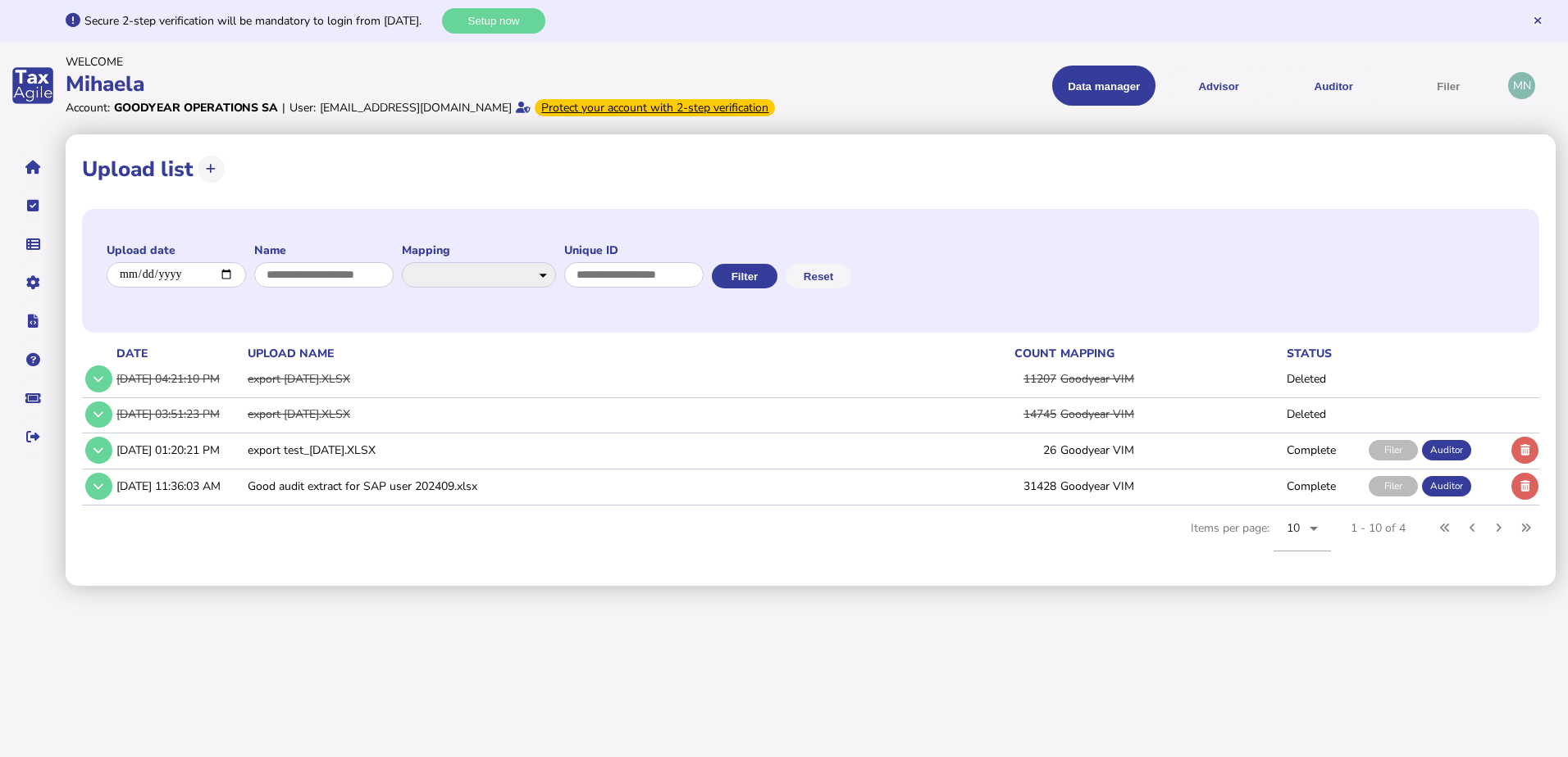
click at [360, 488] on td "Good audit extract for SAP user 202409.xlsx" at bounding box center [584, 486] width 678 height 34
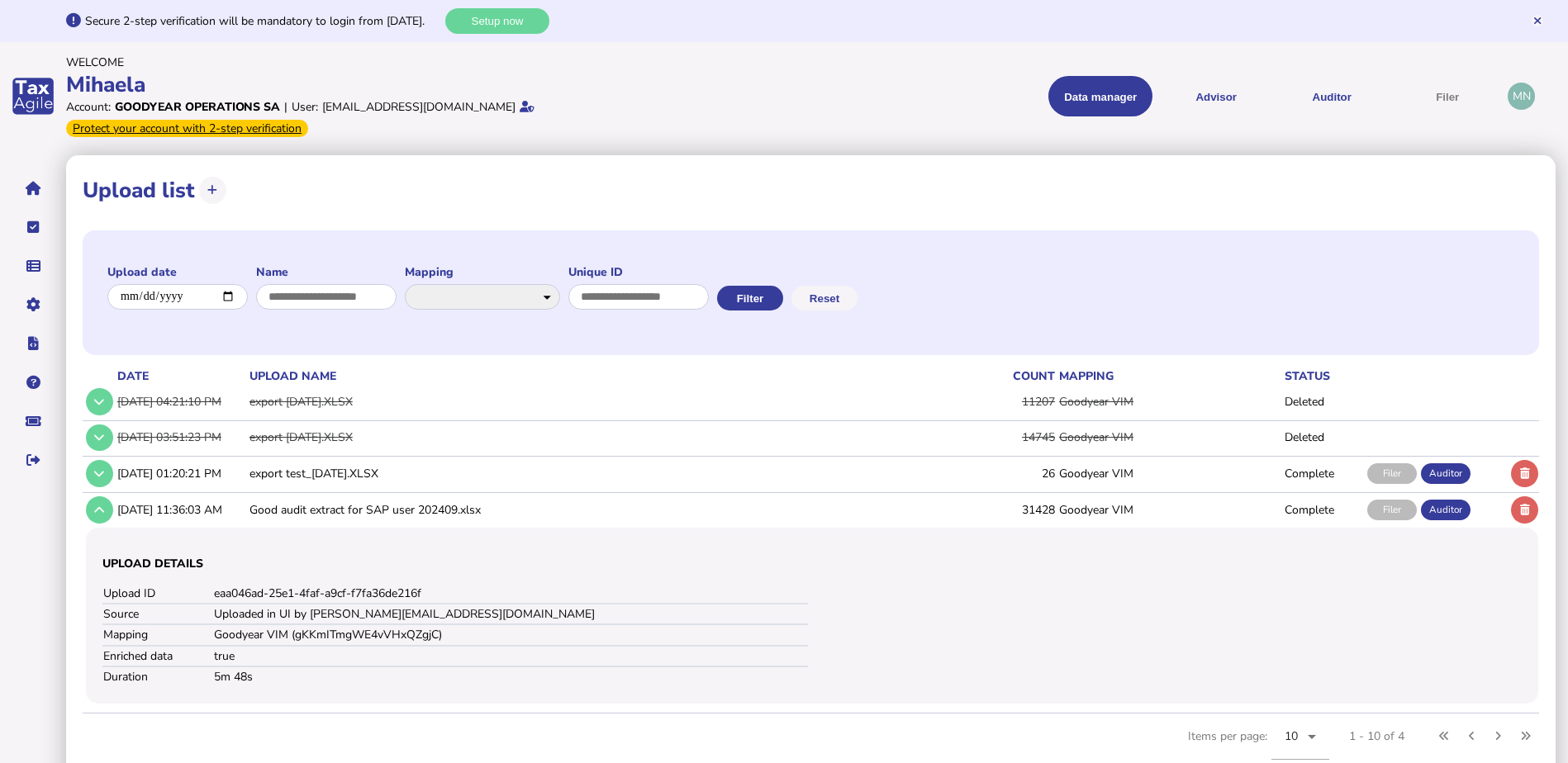
scroll to position [12, 0]
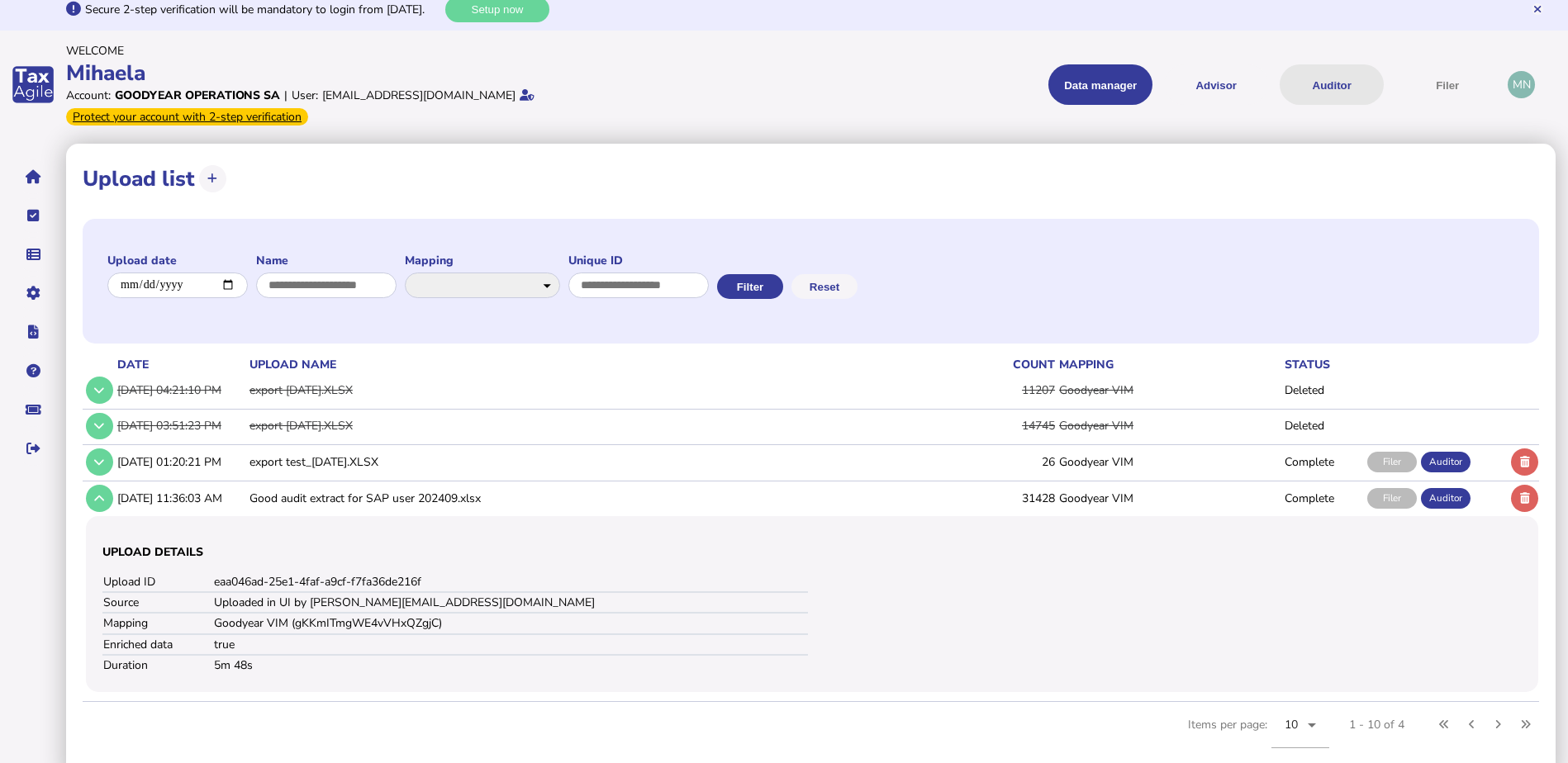
click at [1332, 79] on button "Auditor" at bounding box center [1331, 84] width 104 height 41
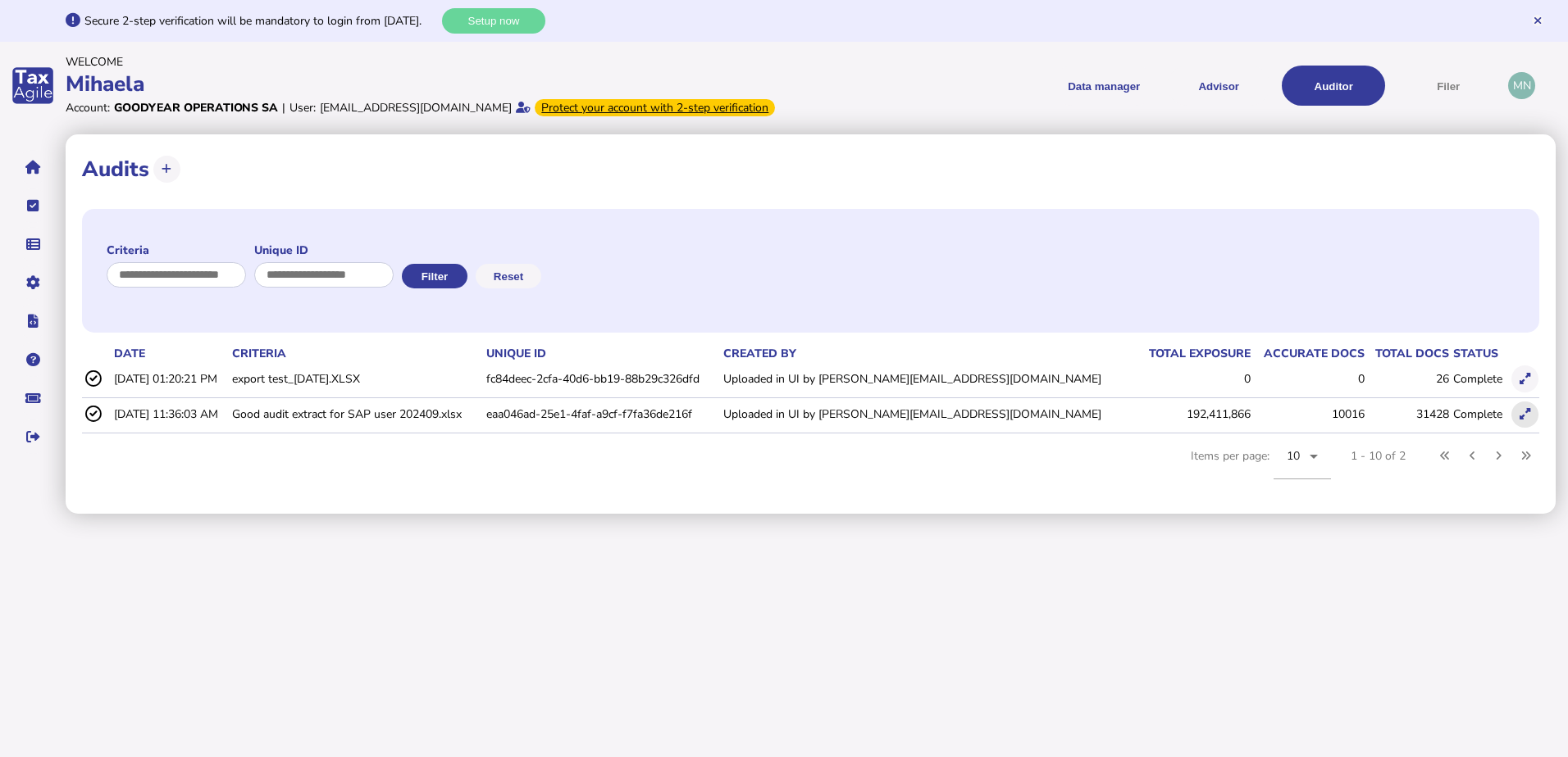
click at [1526, 415] on icon at bounding box center [1525, 414] width 11 height 11
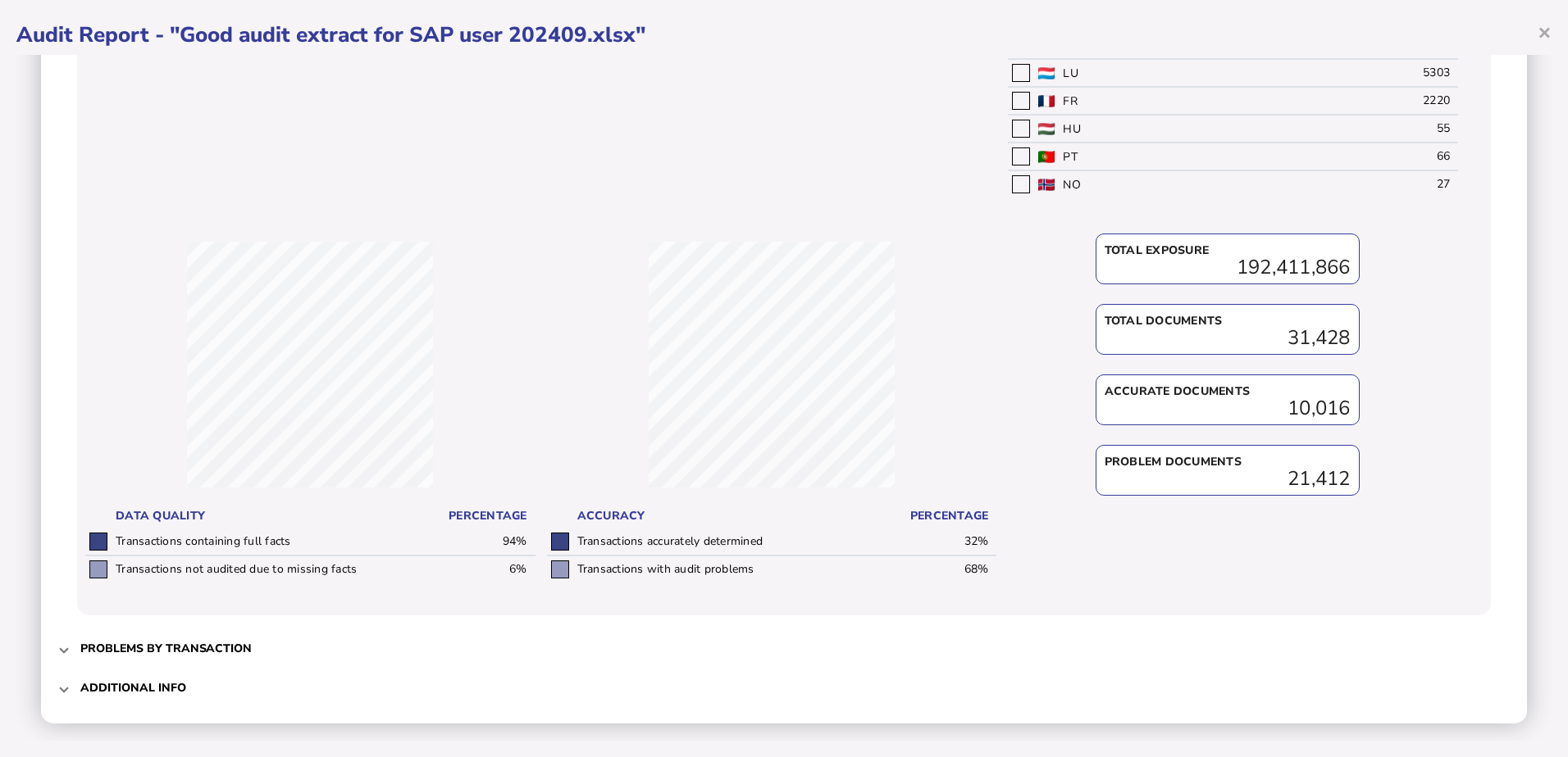
scroll to position [1131, 0]
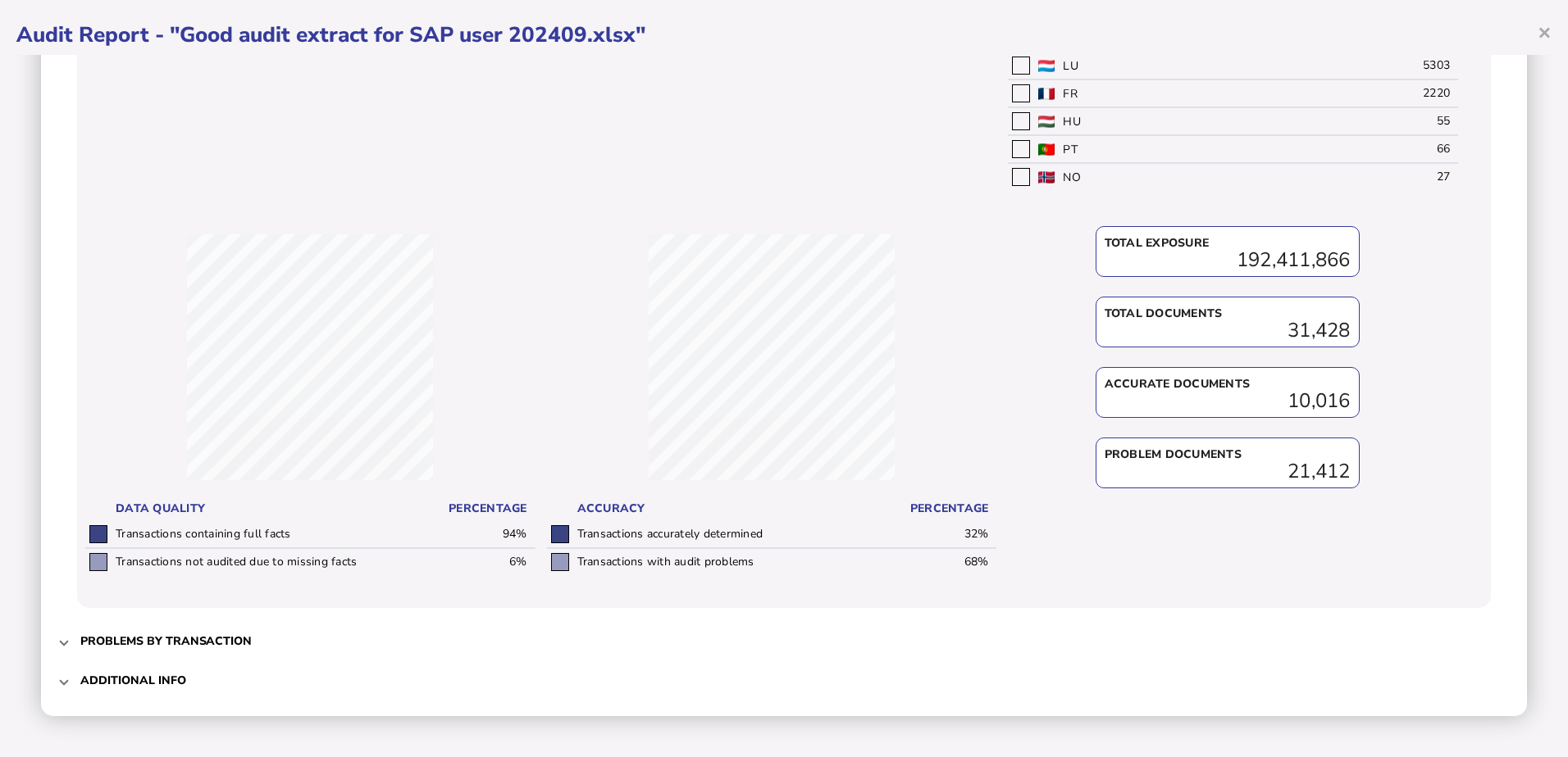
click at [221, 645] on h3 "Problems by transaction" at bounding box center [166, 641] width 172 height 15
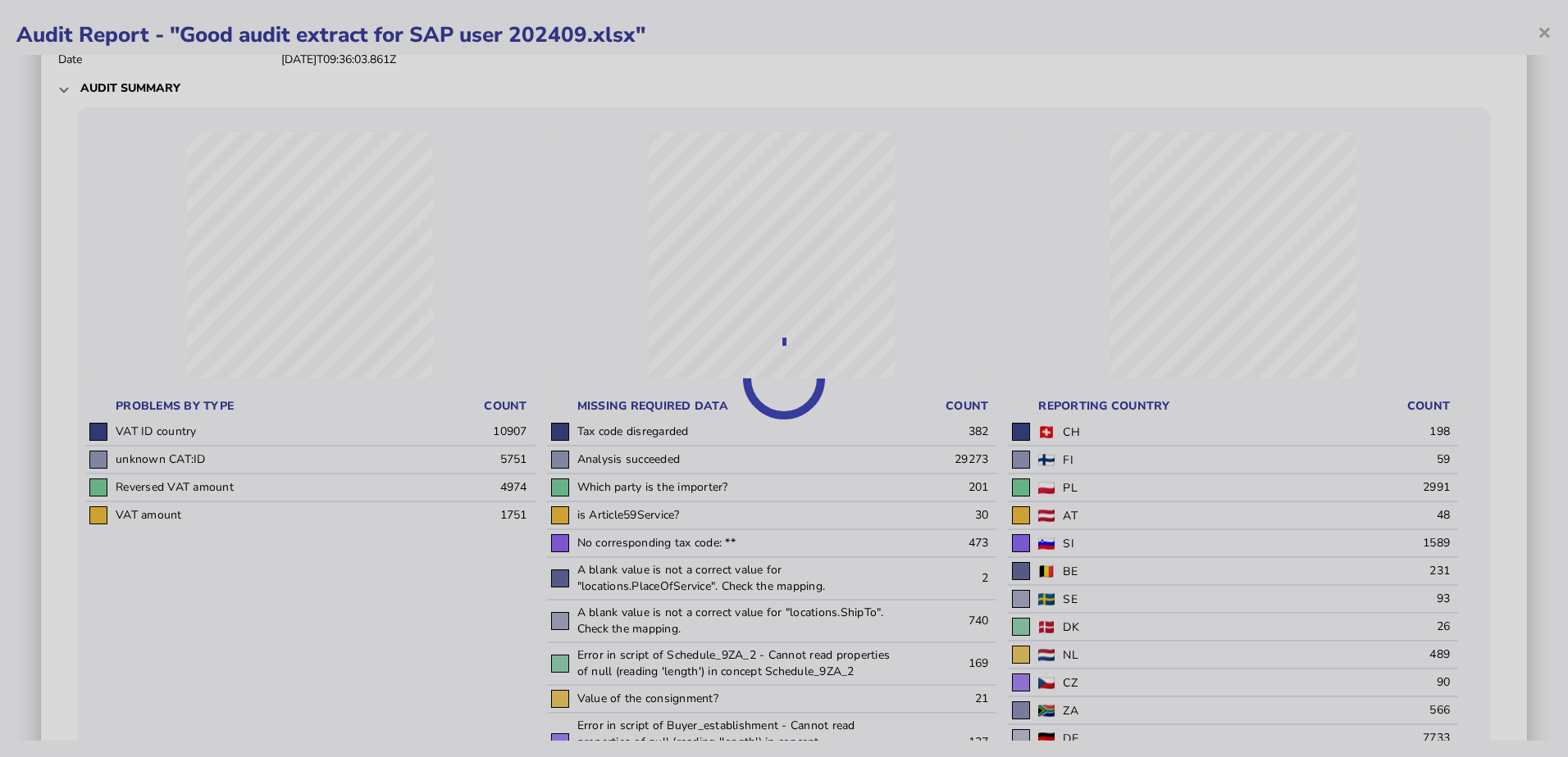
scroll to position [0, 0]
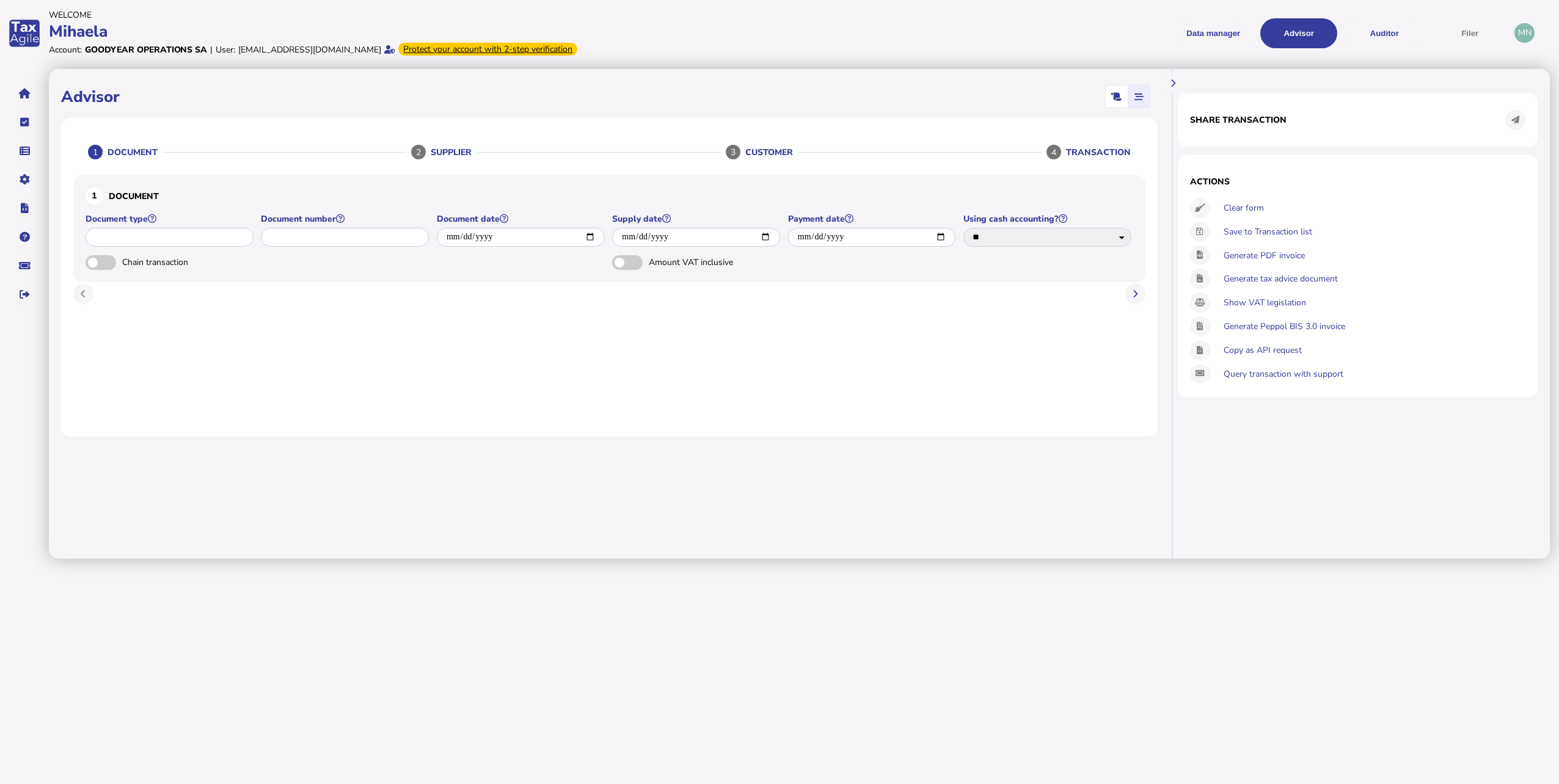
select select "*****"
select select "**"
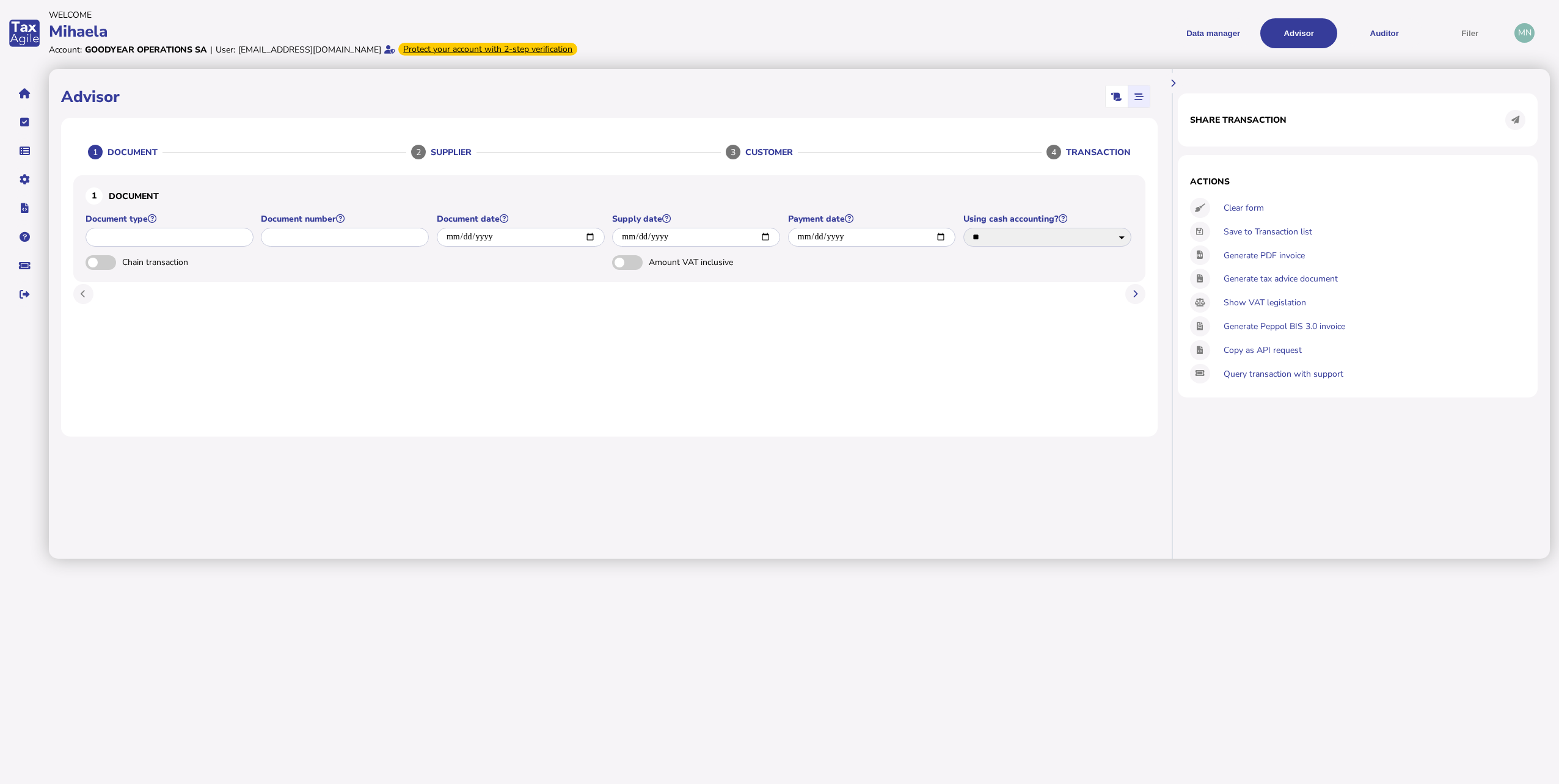
select select "**********"
select select "**"
